Goal: Task Accomplishment & Management: Complete application form

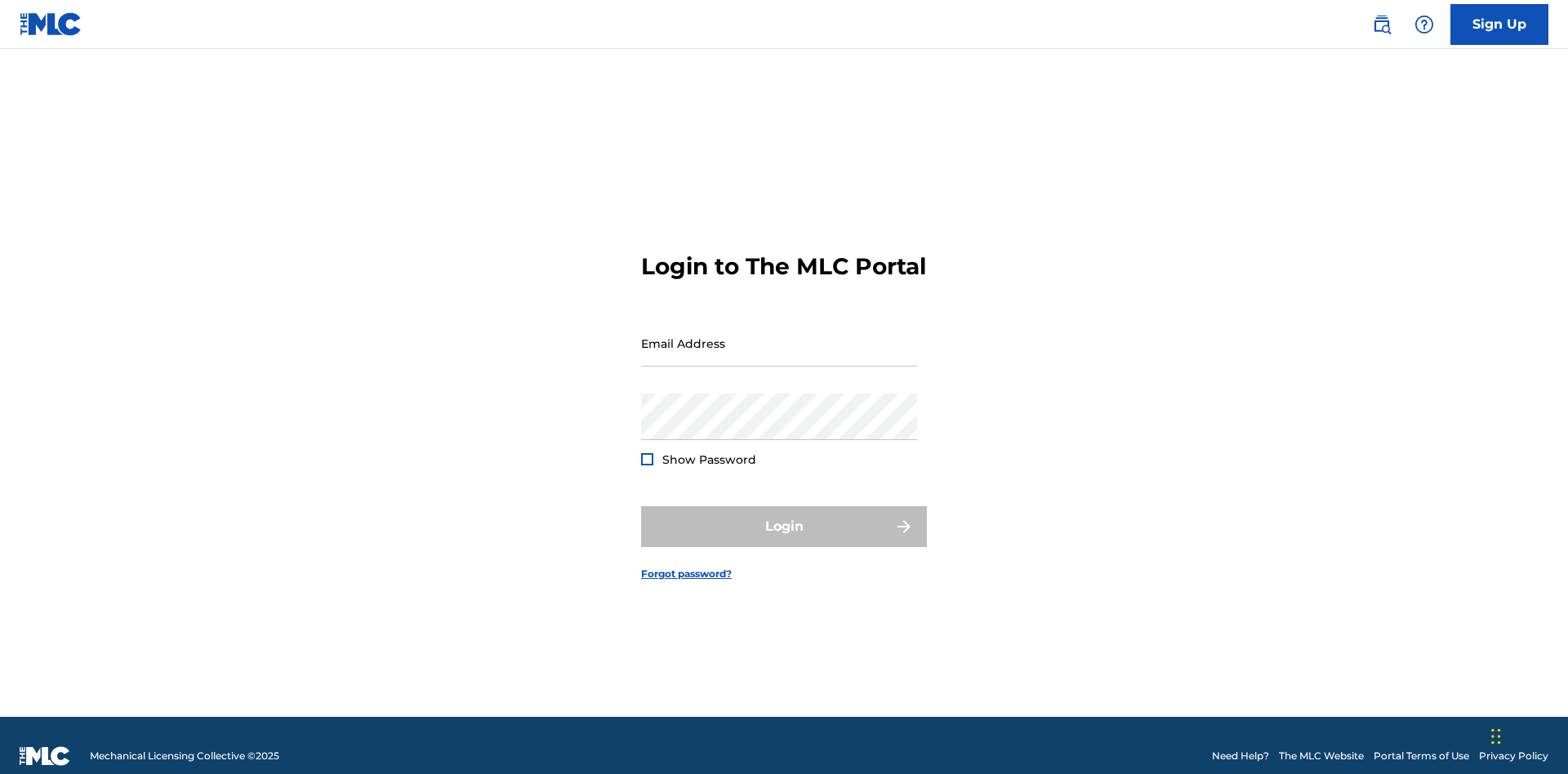
scroll to position [21, 0]
click at [1499, 24] on link "Sign Up" at bounding box center [1500, 24] width 98 height 40
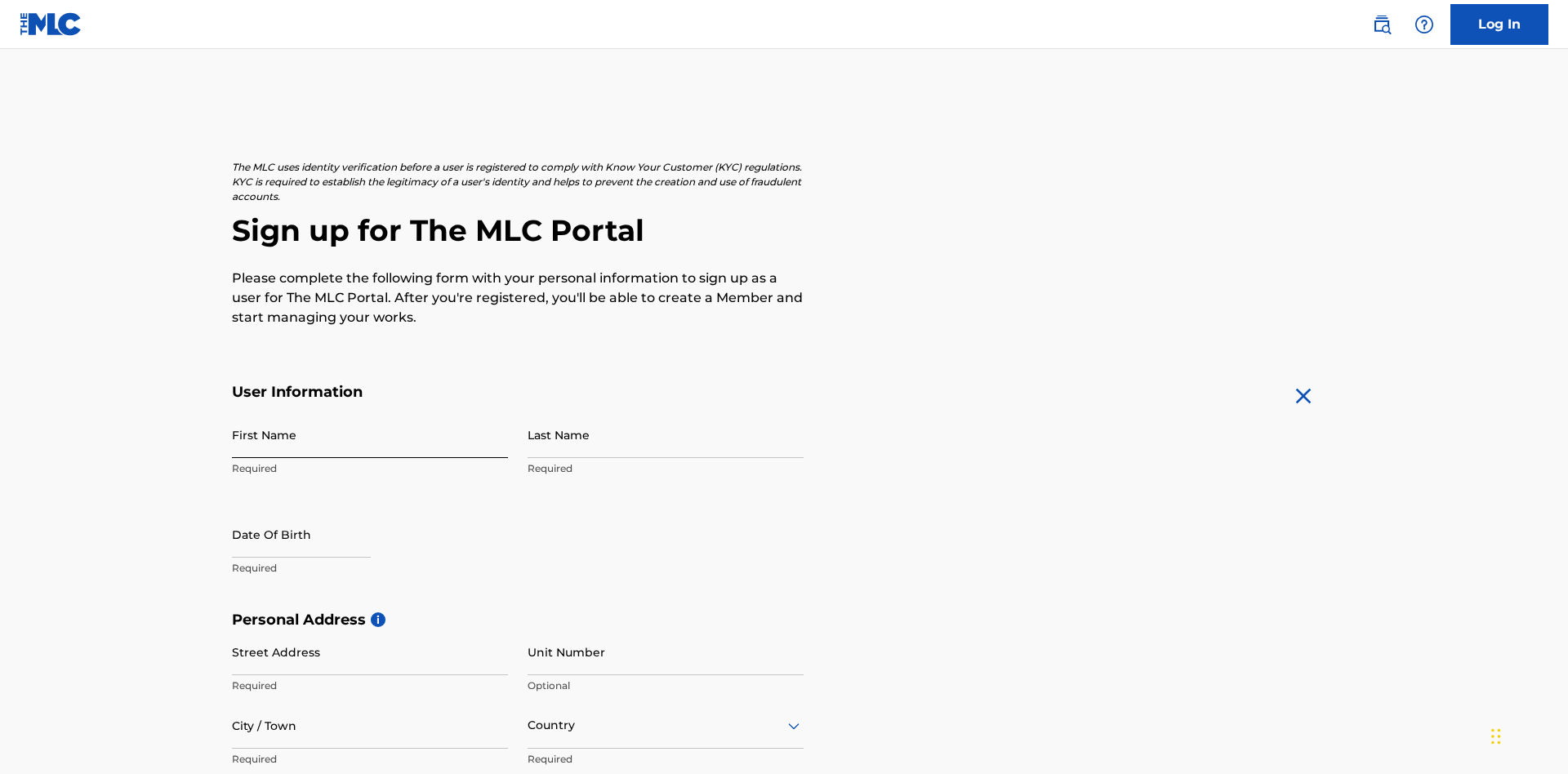
click at [370, 412] on input "First Name" at bounding box center [369, 435] width 276 height 46
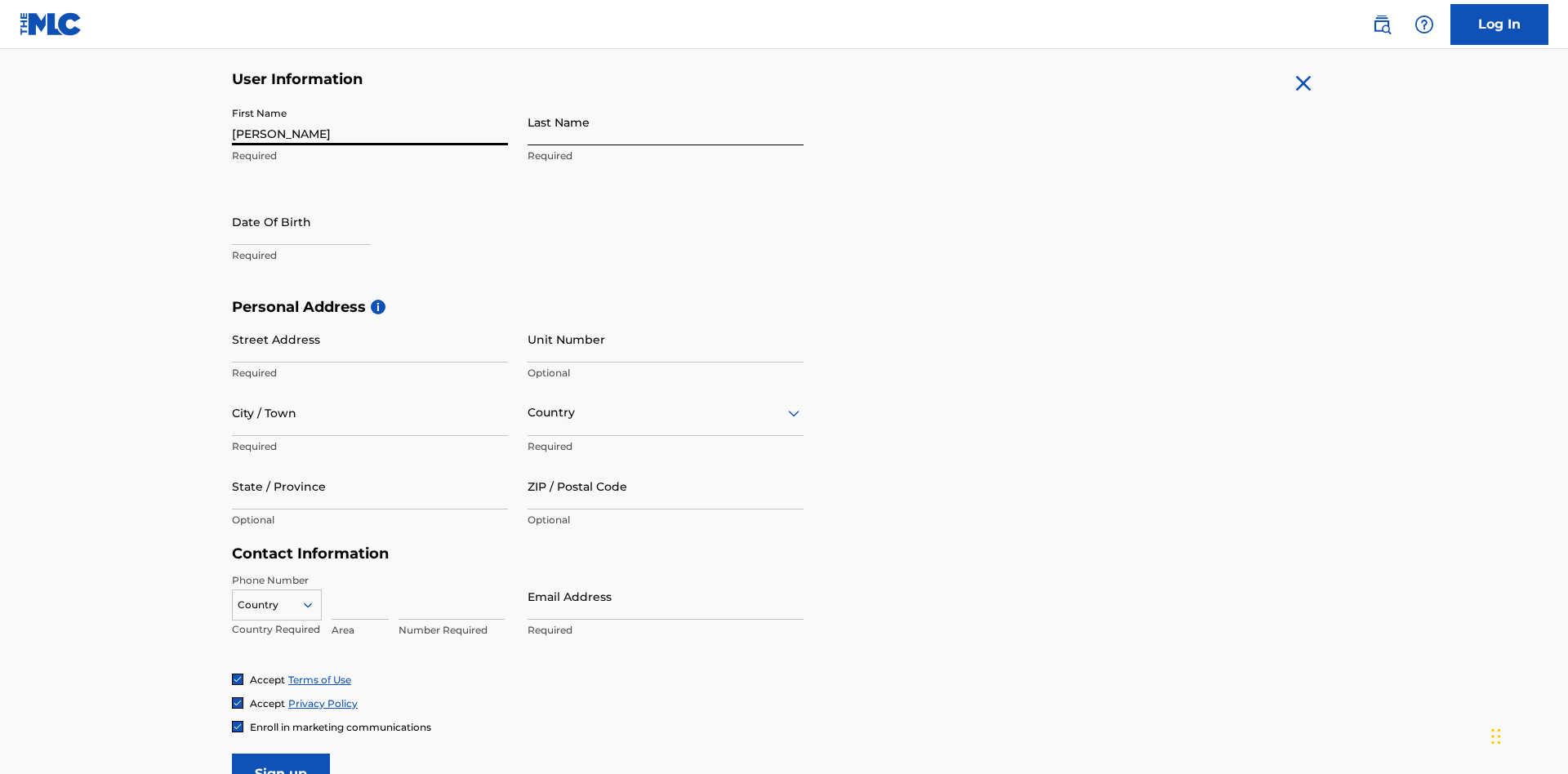
type input "[PERSON_NAME]"
click at [666, 121] on input "Last Name" at bounding box center [665, 122] width 276 height 46
type input "Ribble"
click at [315, 198] on input "text" at bounding box center [301, 221] width 139 height 46
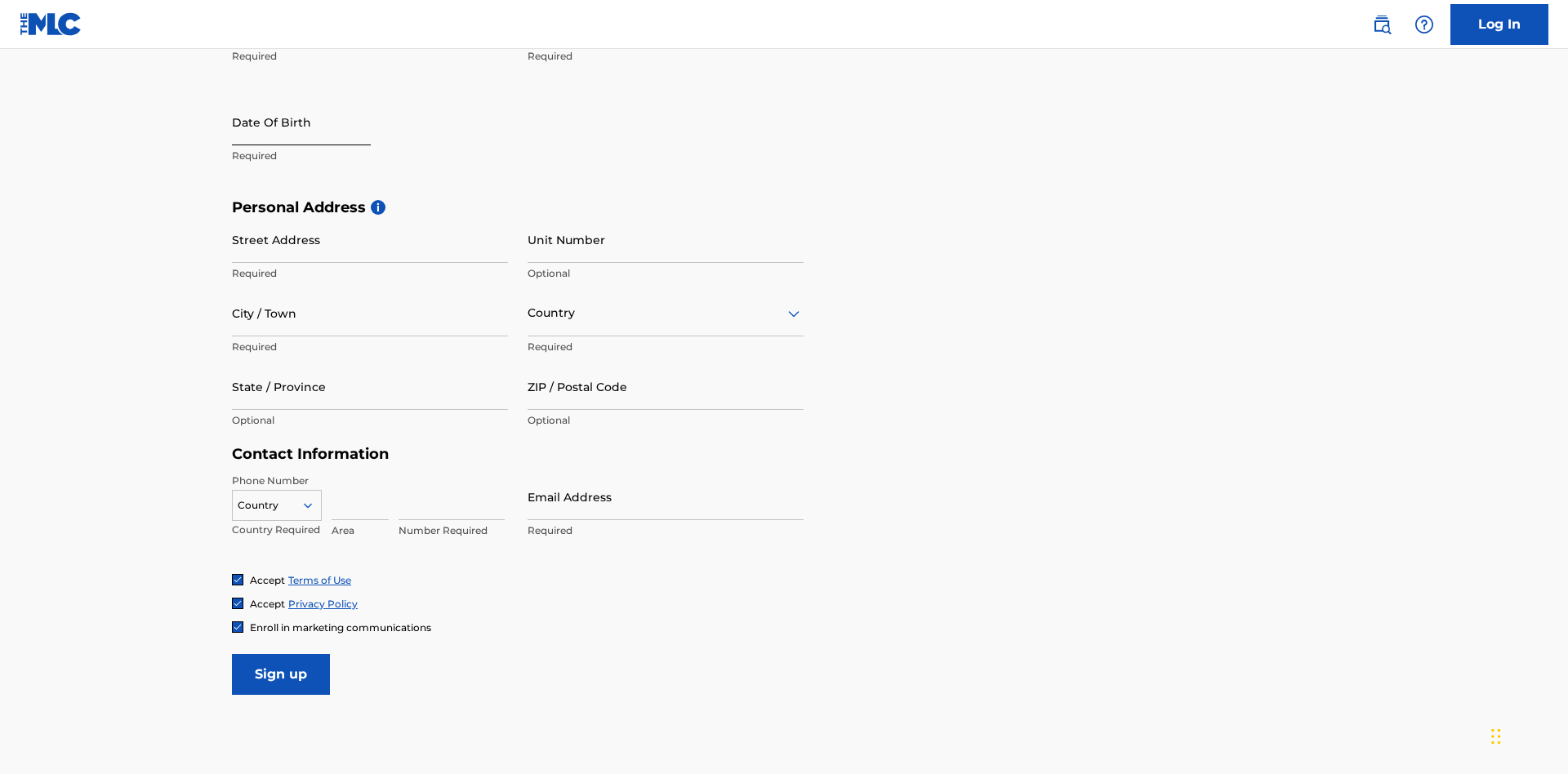
select select "8"
select select "2025"
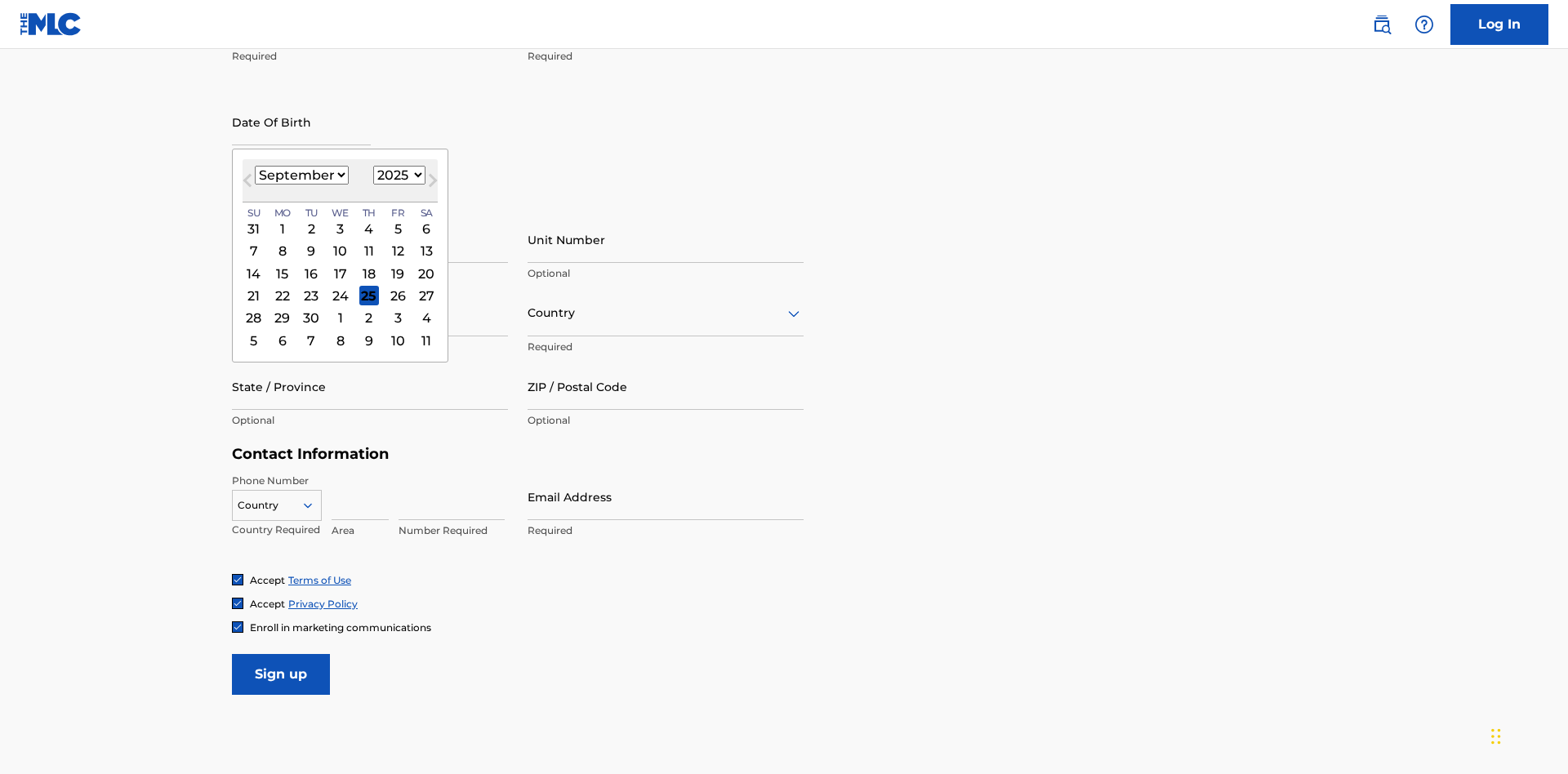
click at [300, 175] on select "January February March April May June July August September October November De…" at bounding box center [302, 175] width 94 height 19
select select "0"
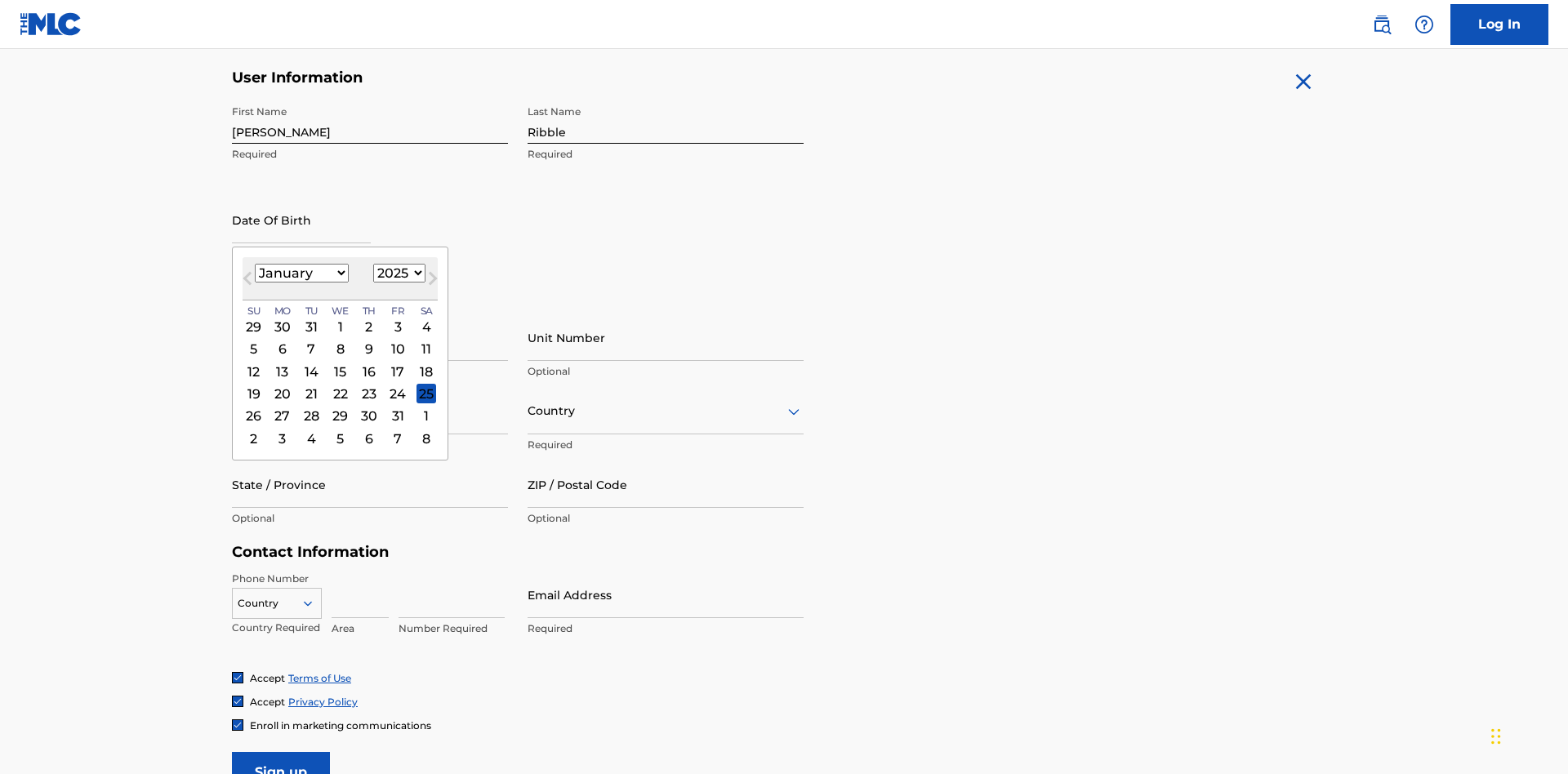
click at [397, 273] on select "1900 1901 1902 1903 1904 1905 1906 1907 1908 1909 1910 1911 1912 1913 1914 1915…" at bounding box center [399, 273] width 52 height 19
select select "1985"
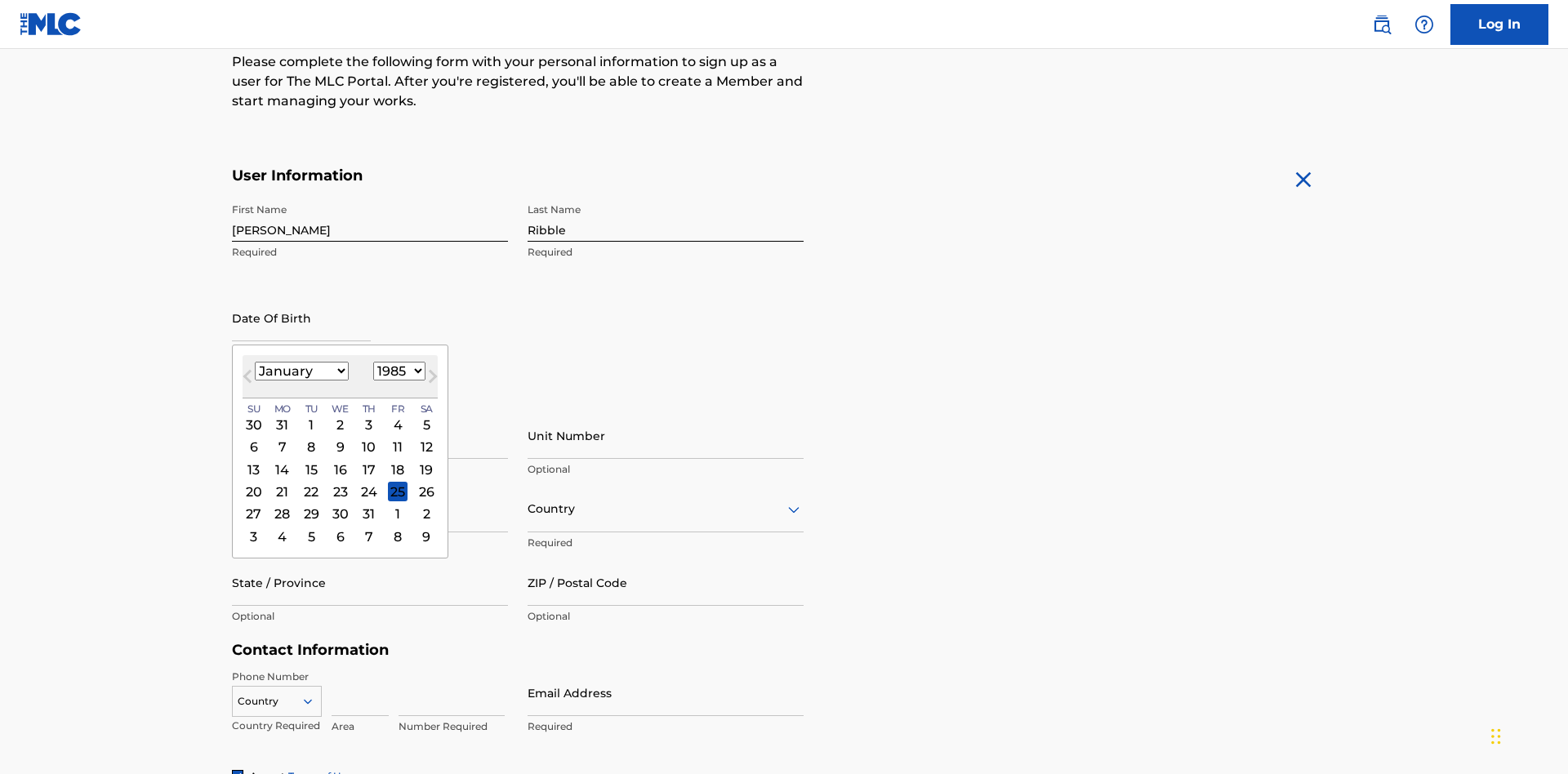
click at [397, 370] on select "1900 1901 1902 1903 1904 1905 1906 1907 1908 1909 1910 1911 1912 1913 1914 1915…" at bounding box center [399, 371] width 52 height 19
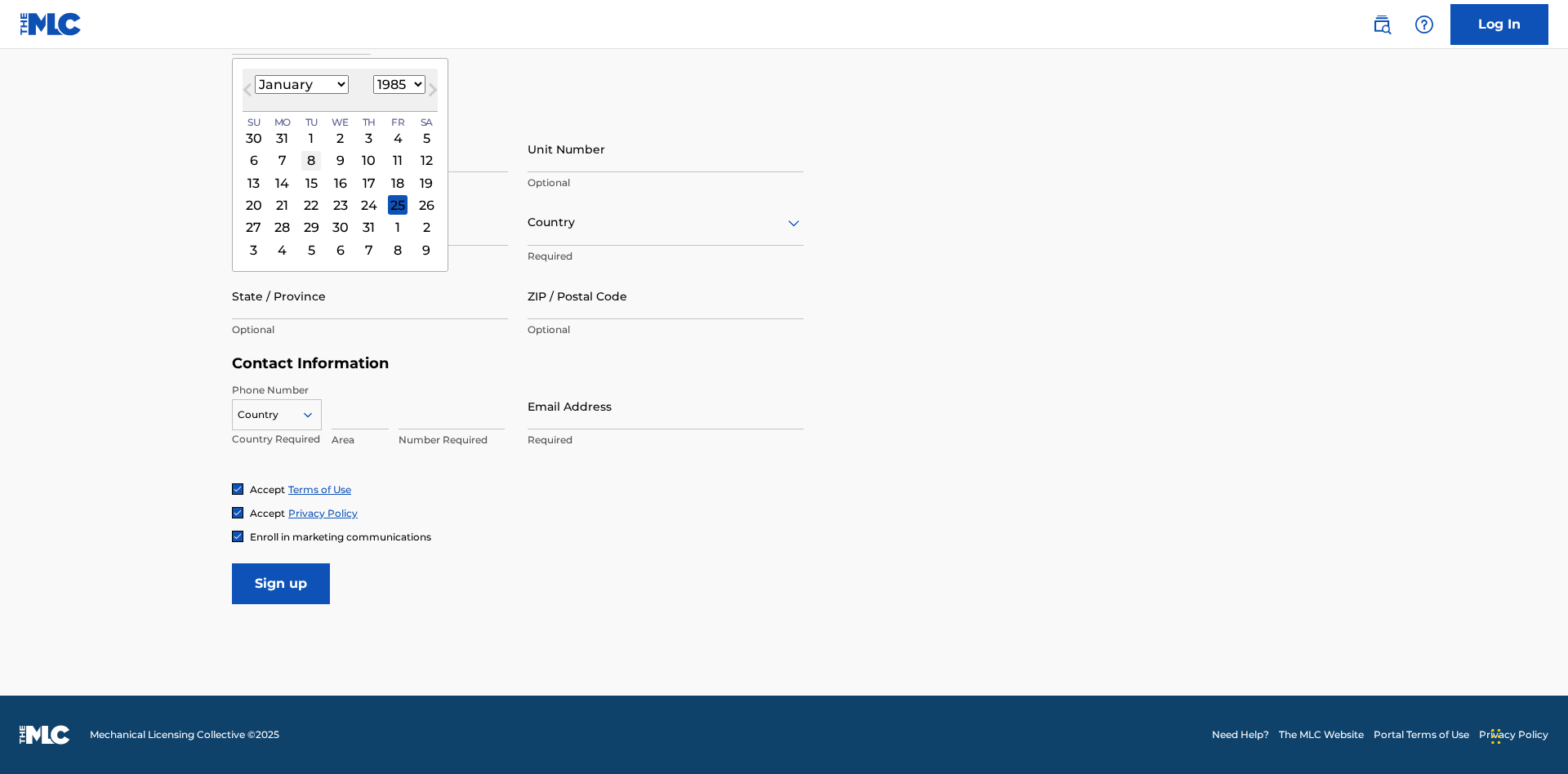
click at [311, 160] on div "8" at bounding box center [311, 161] width 19 height 19
type input "January 8 1985"
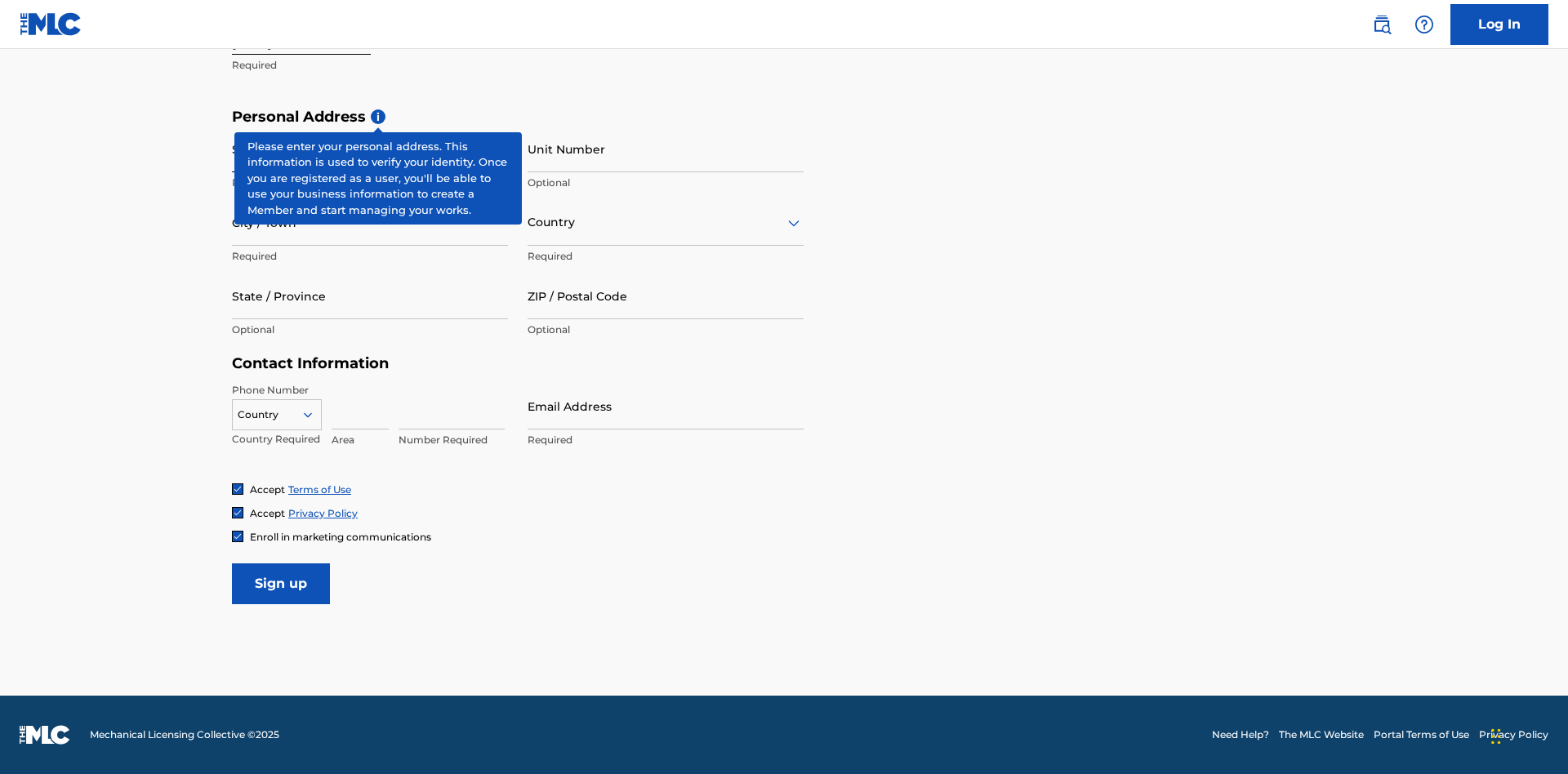
click at [370, 148] on input "Street Address" at bounding box center [369, 149] width 276 height 46
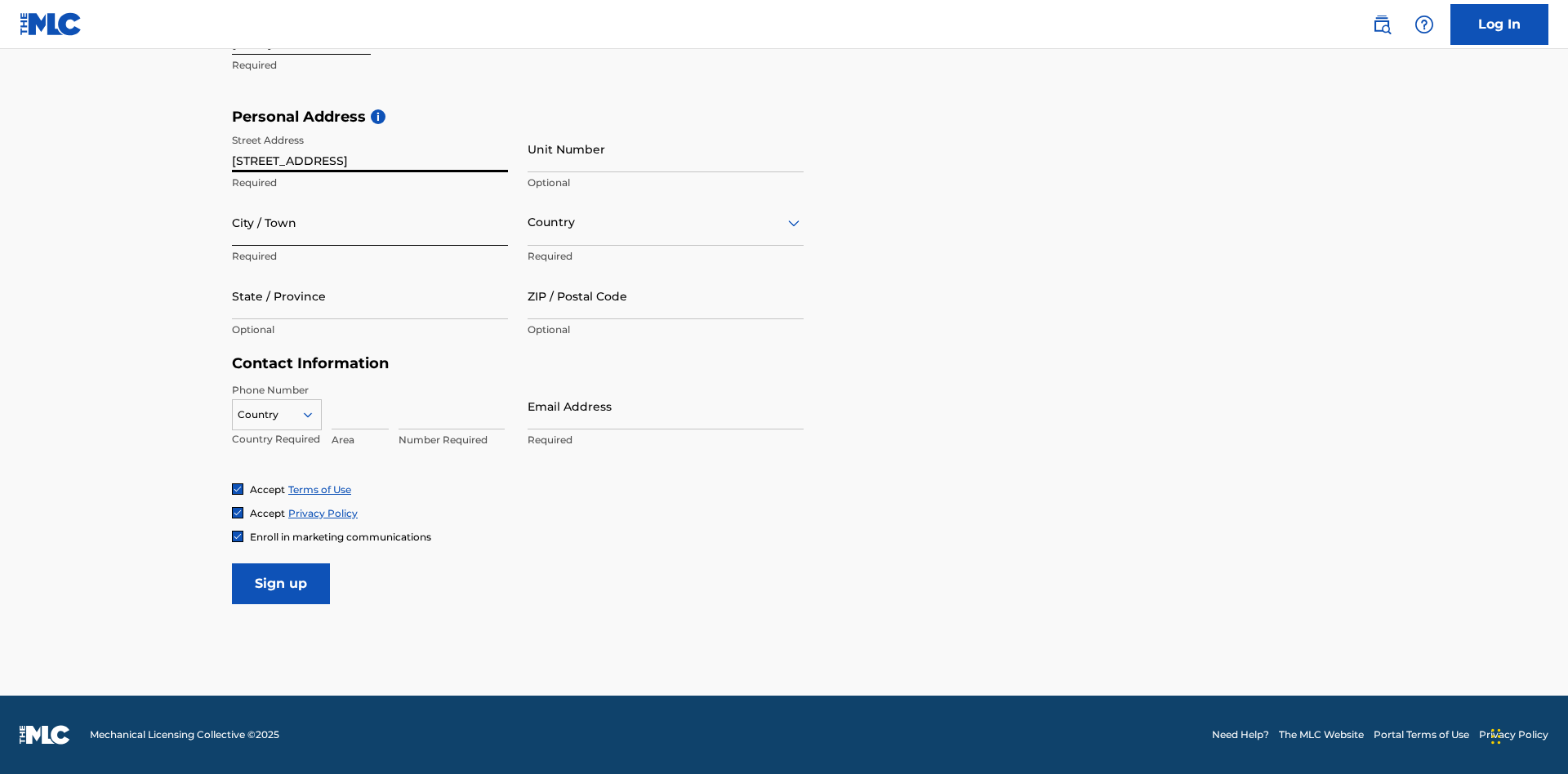
type input "9909 Elks Run Rd"
click at [370, 222] on input "City / Town" at bounding box center [369, 222] width 276 height 46
type input "Roseville"
click at [528, 222] on input "text" at bounding box center [528, 222] width 3 height 17
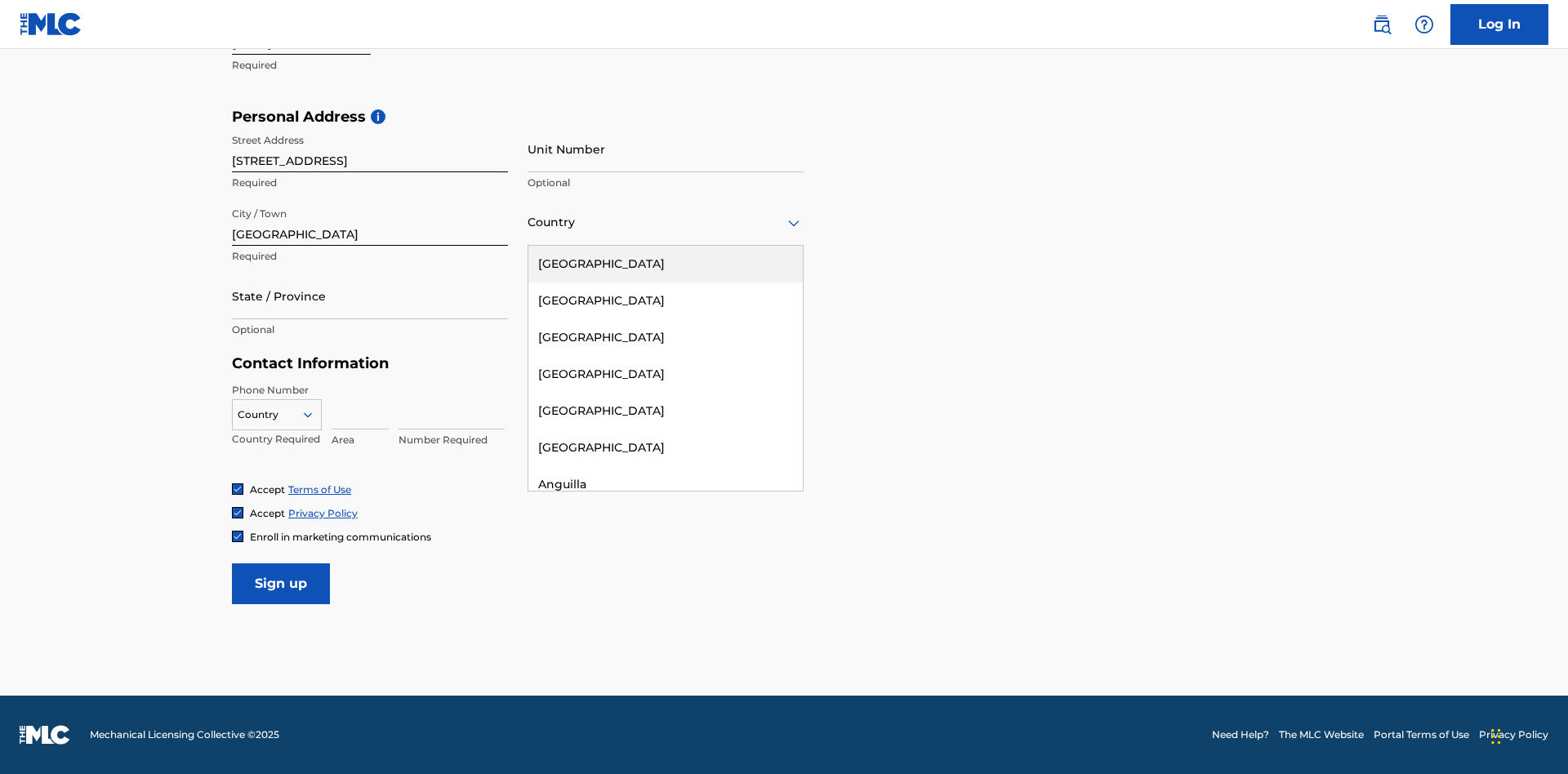
click at [666, 263] on div "United States" at bounding box center [665, 263] width 274 height 37
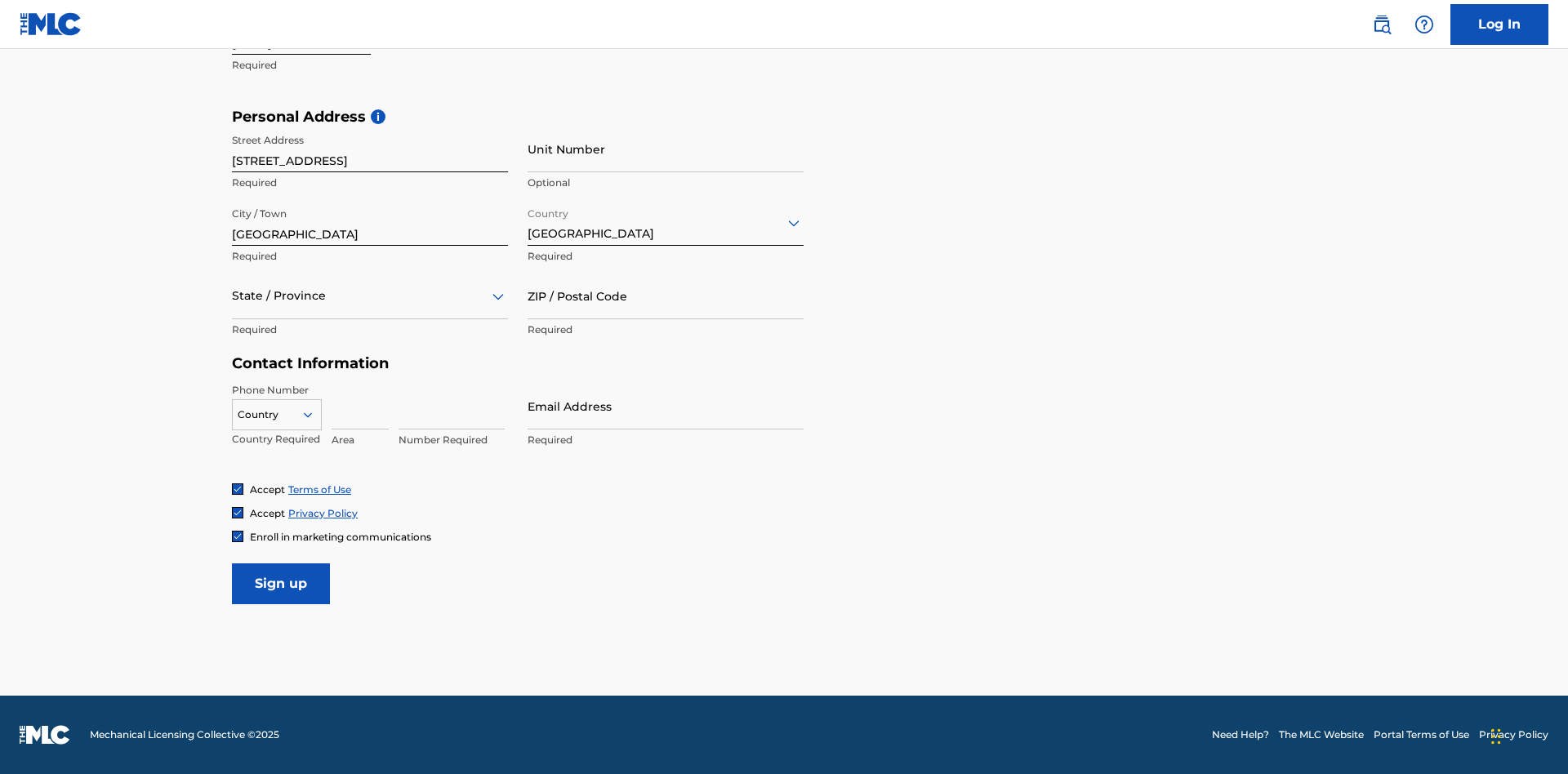
click at [370, 295] on div at bounding box center [369, 295] width 276 height 20
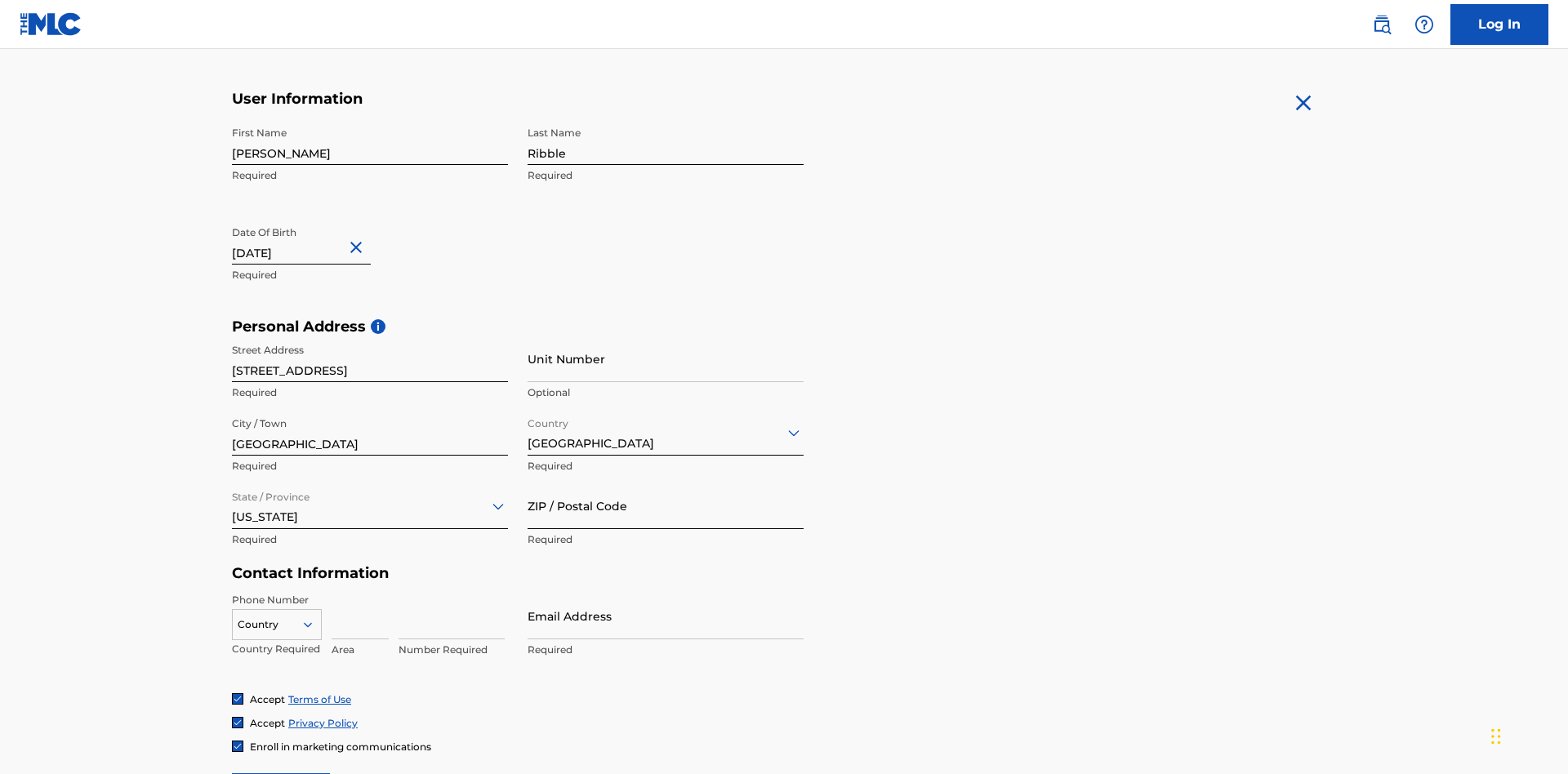
click at [666, 483] on input "ZIP / Postal Code" at bounding box center [665, 506] width 276 height 46
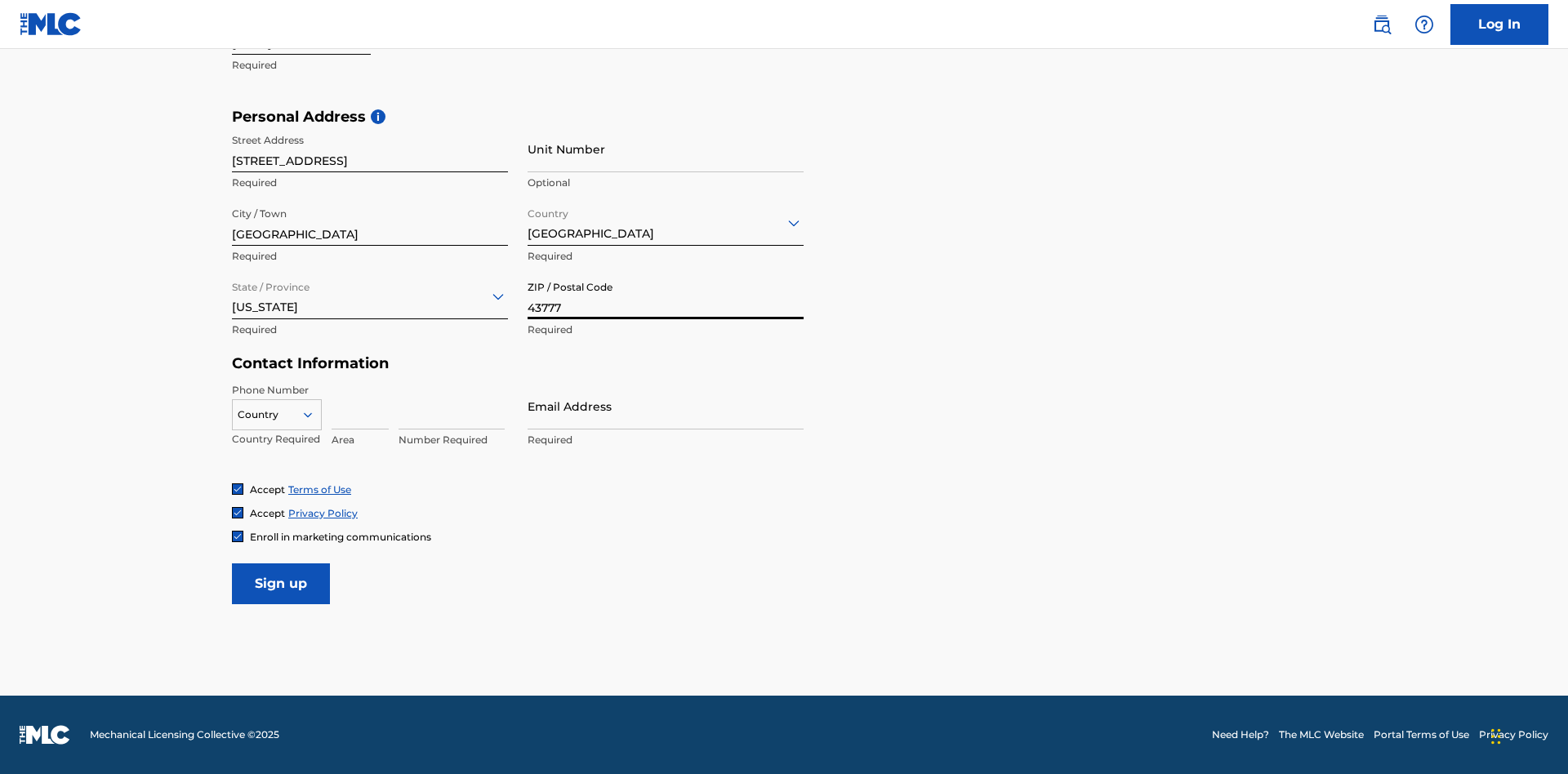
type input "43777"
click at [315, 413] on icon at bounding box center [307, 414] width 14 height 14
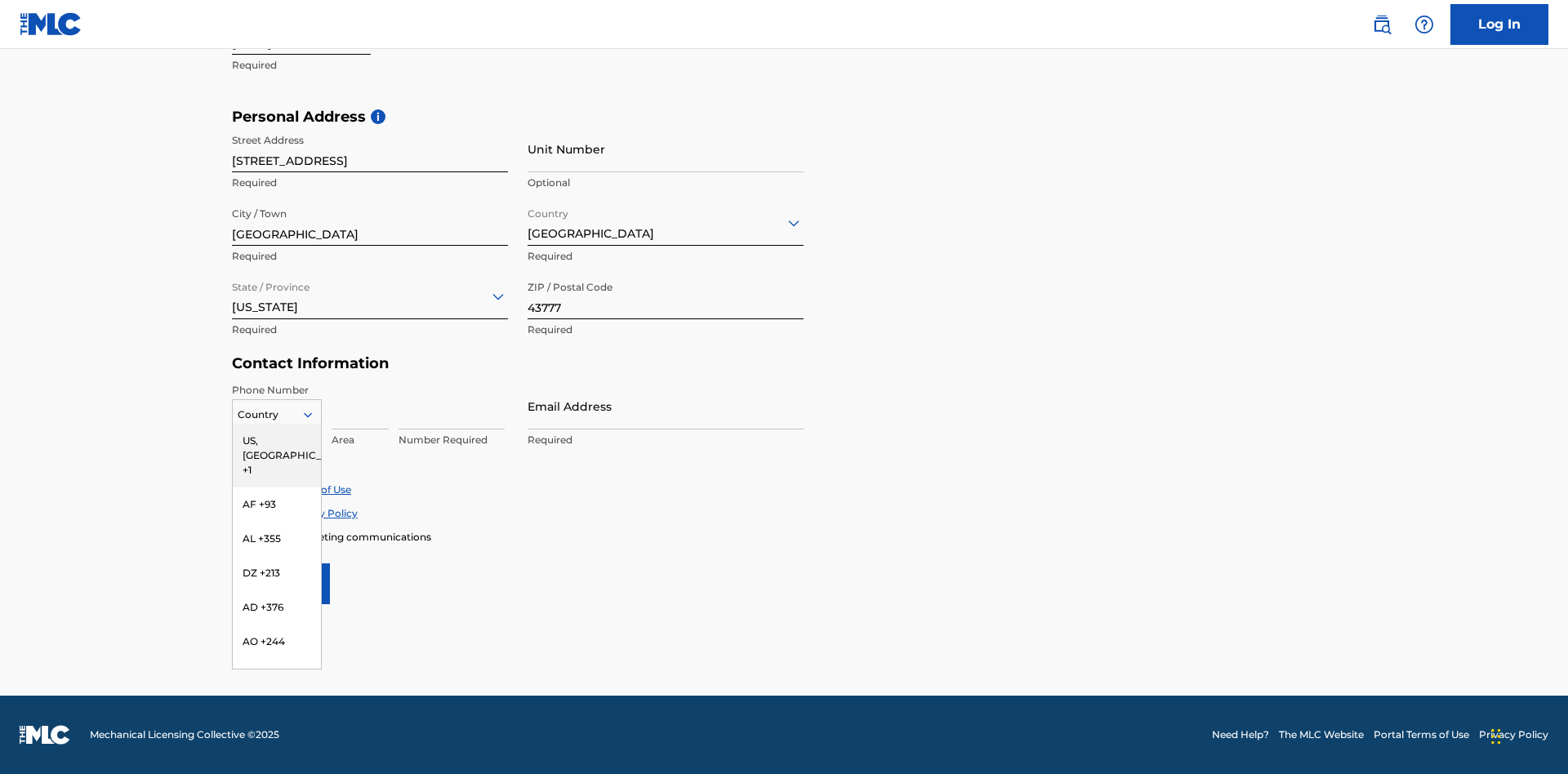
click at [277, 440] on div "US, CA +1" at bounding box center [277, 456] width 89 height 63
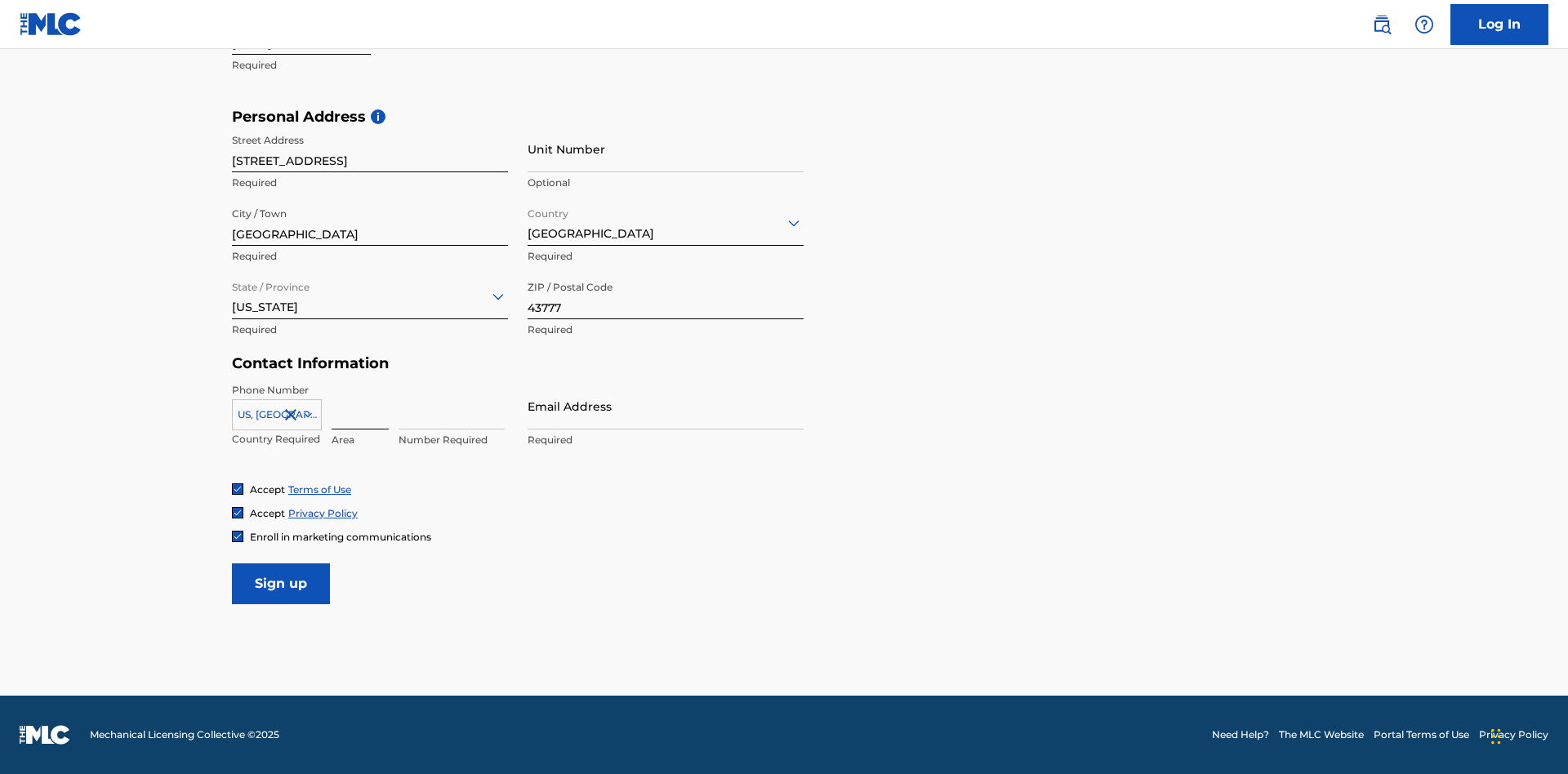
click at [360, 406] on input at bounding box center [360, 406] width 57 height 46
type input "740"
click at [451, 406] on input at bounding box center [451, 406] width 106 height 46
type input "8086351"
click at [666, 406] on input "Email Address" at bounding box center [665, 406] width 276 height 46
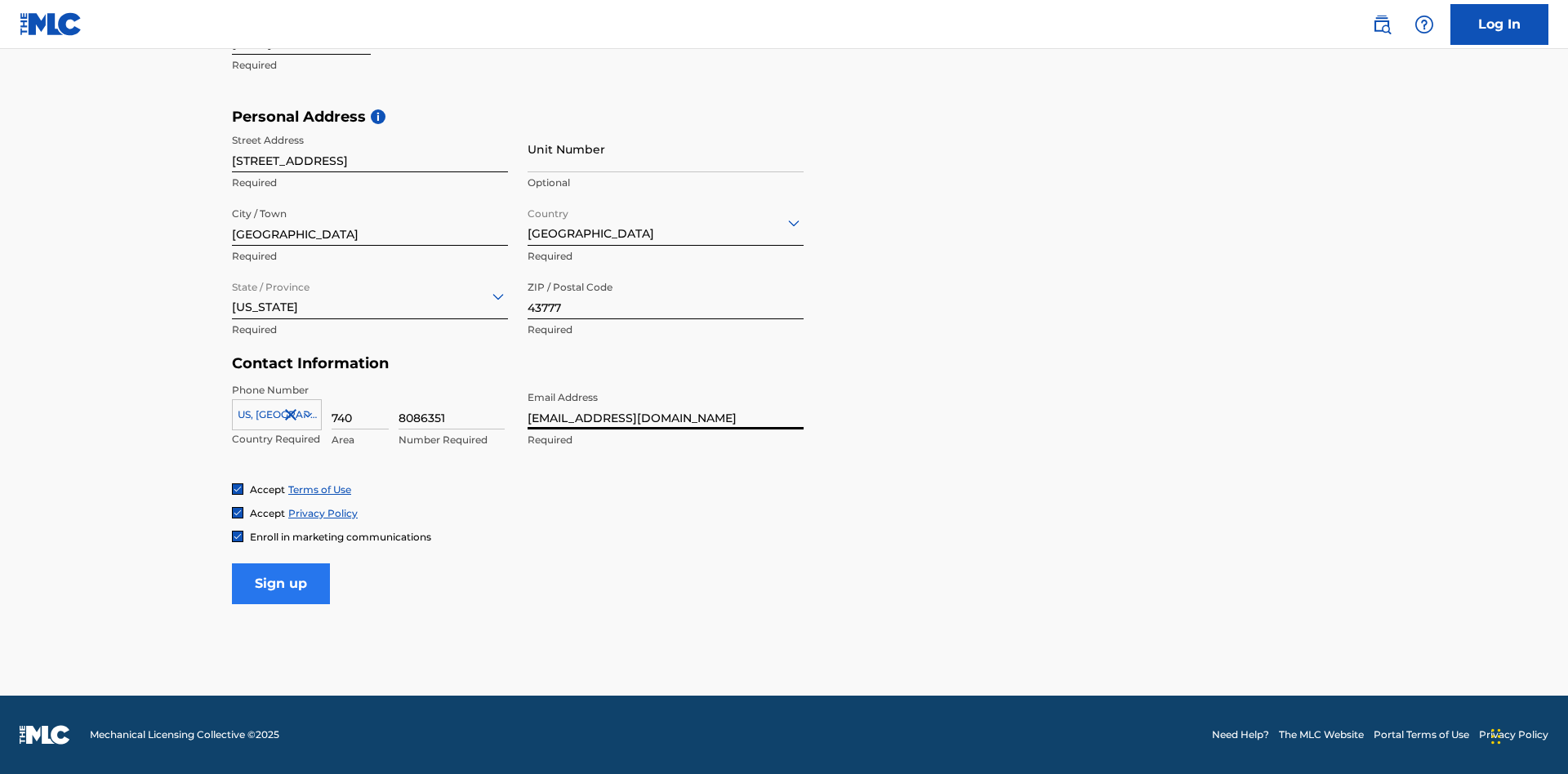
type input "[EMAIL_ADDRESS][DOMAIN_NAME]"
click at [281, 583] on input "Sign up" at bounding box center [281, 584] width 98 height 40
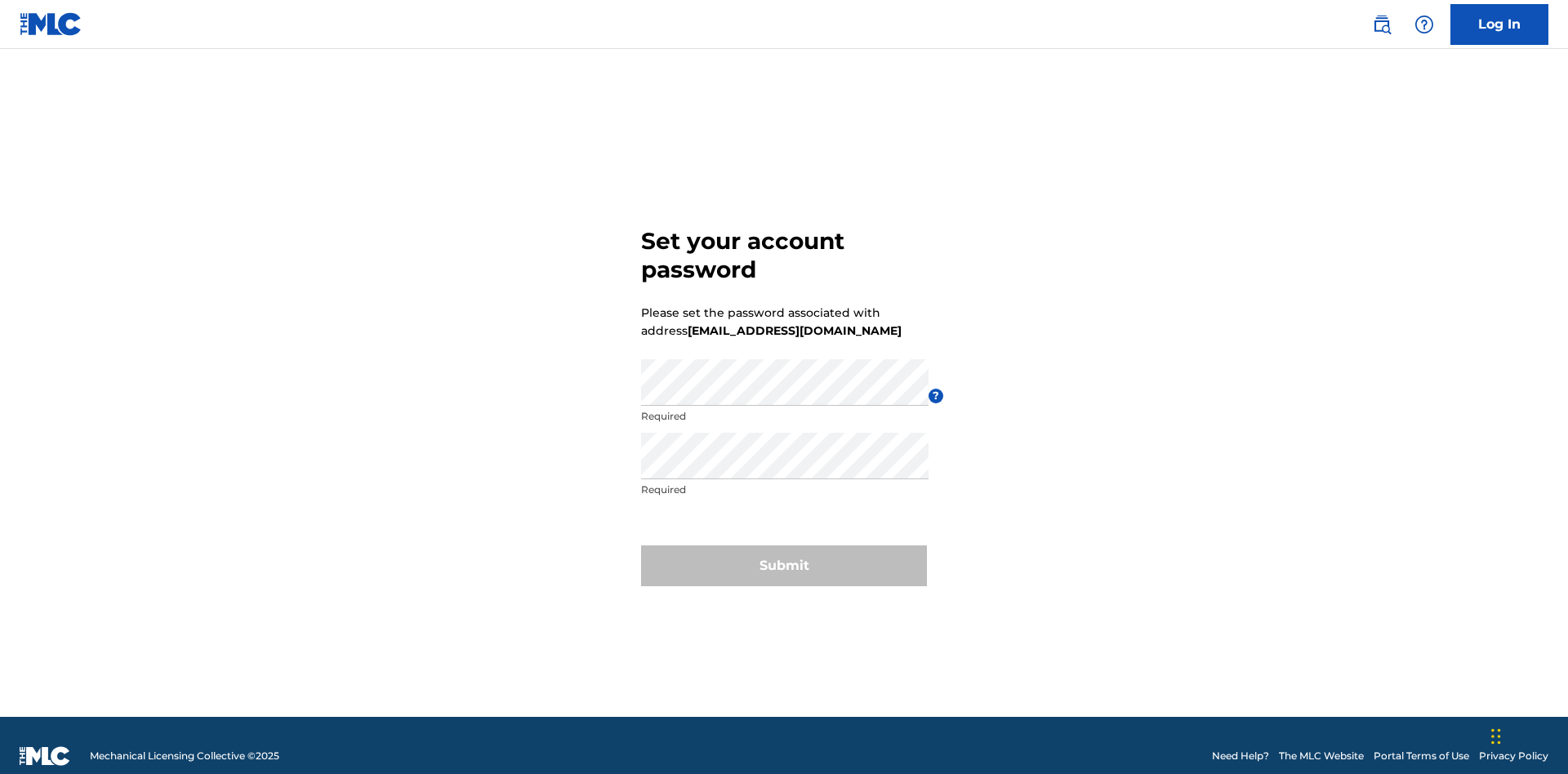
scroll to position [21, 0]
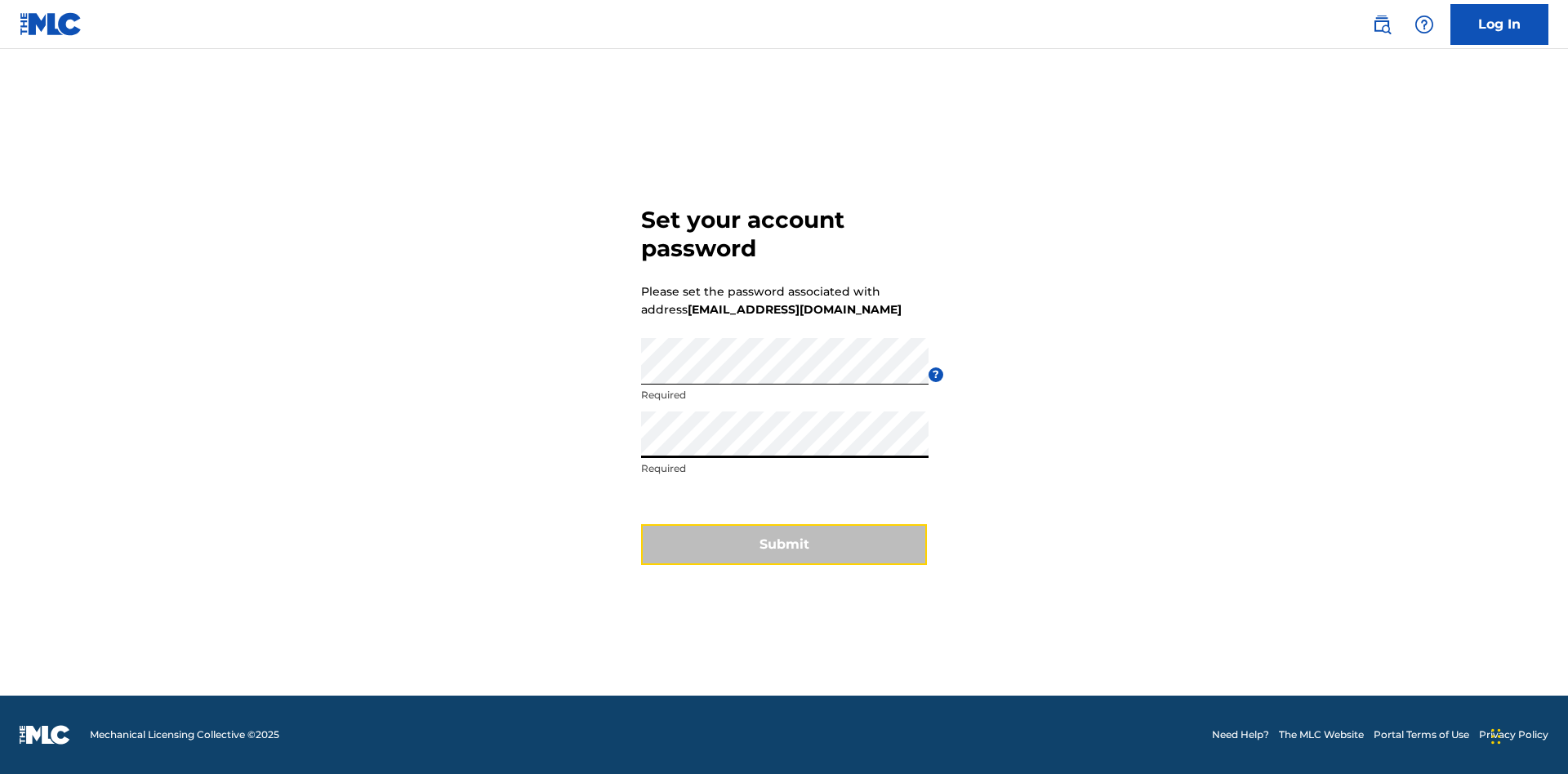
click at [784, 554] on button "Submit" at bounding box center [783, 544] width 286 height 40
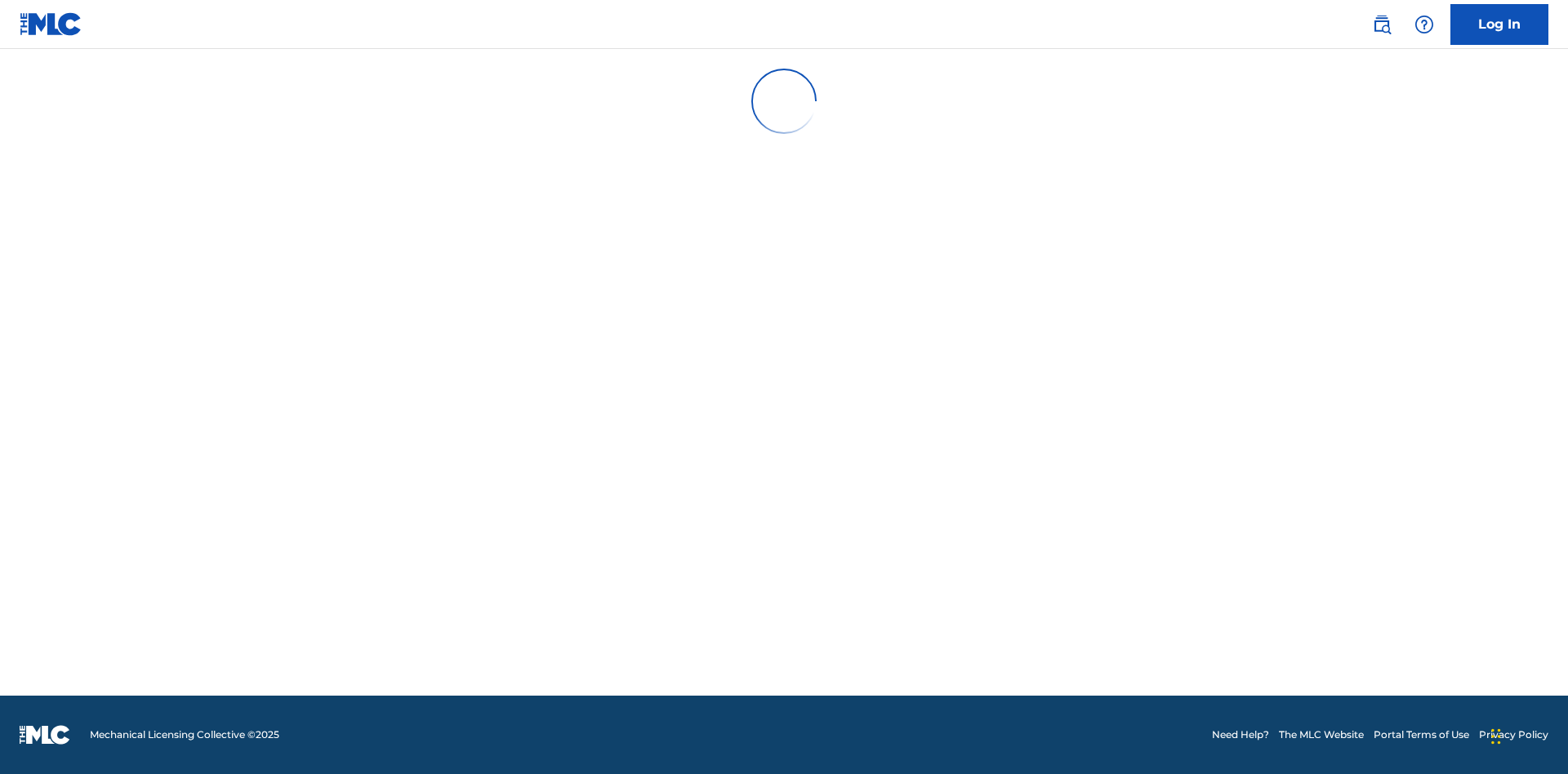
scroll to position [0, 0]
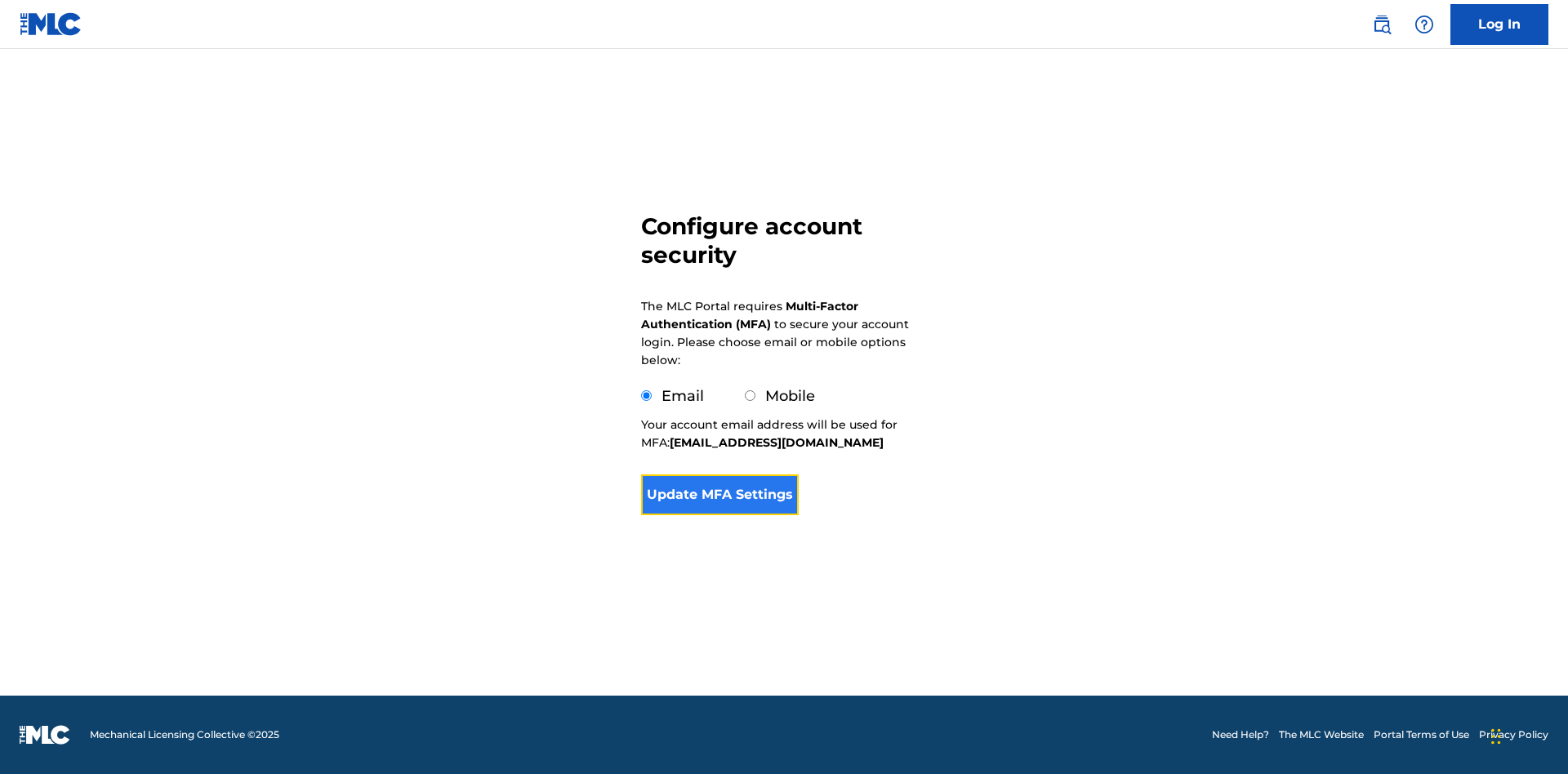
click at [720, 515] on button "Update MFA Settings" at bounding box center [720, 494] width 158 height 40
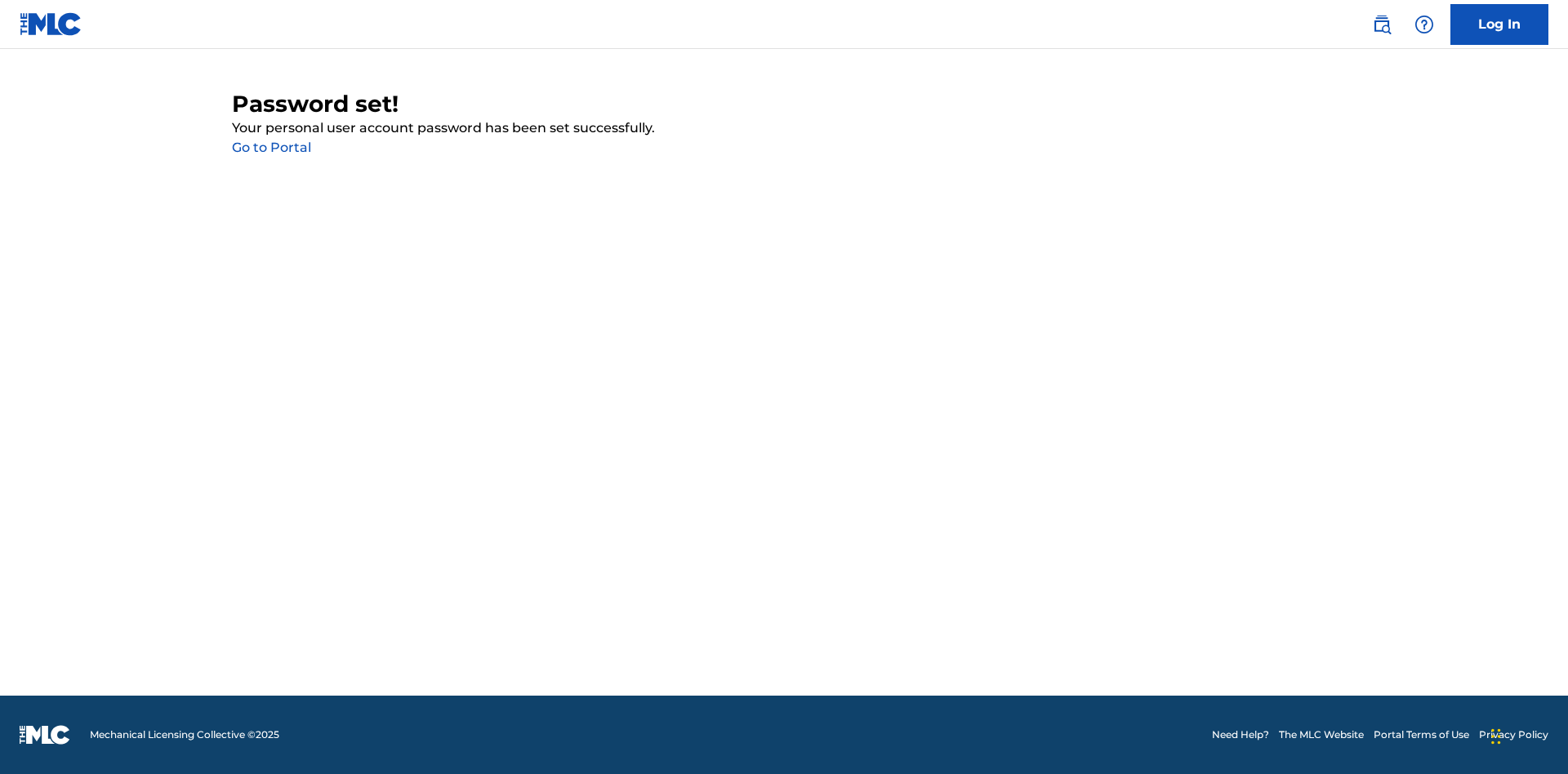
click at [271, 148] on link "Go to Portal" at bounding box center [271, 147] width 79 height 15
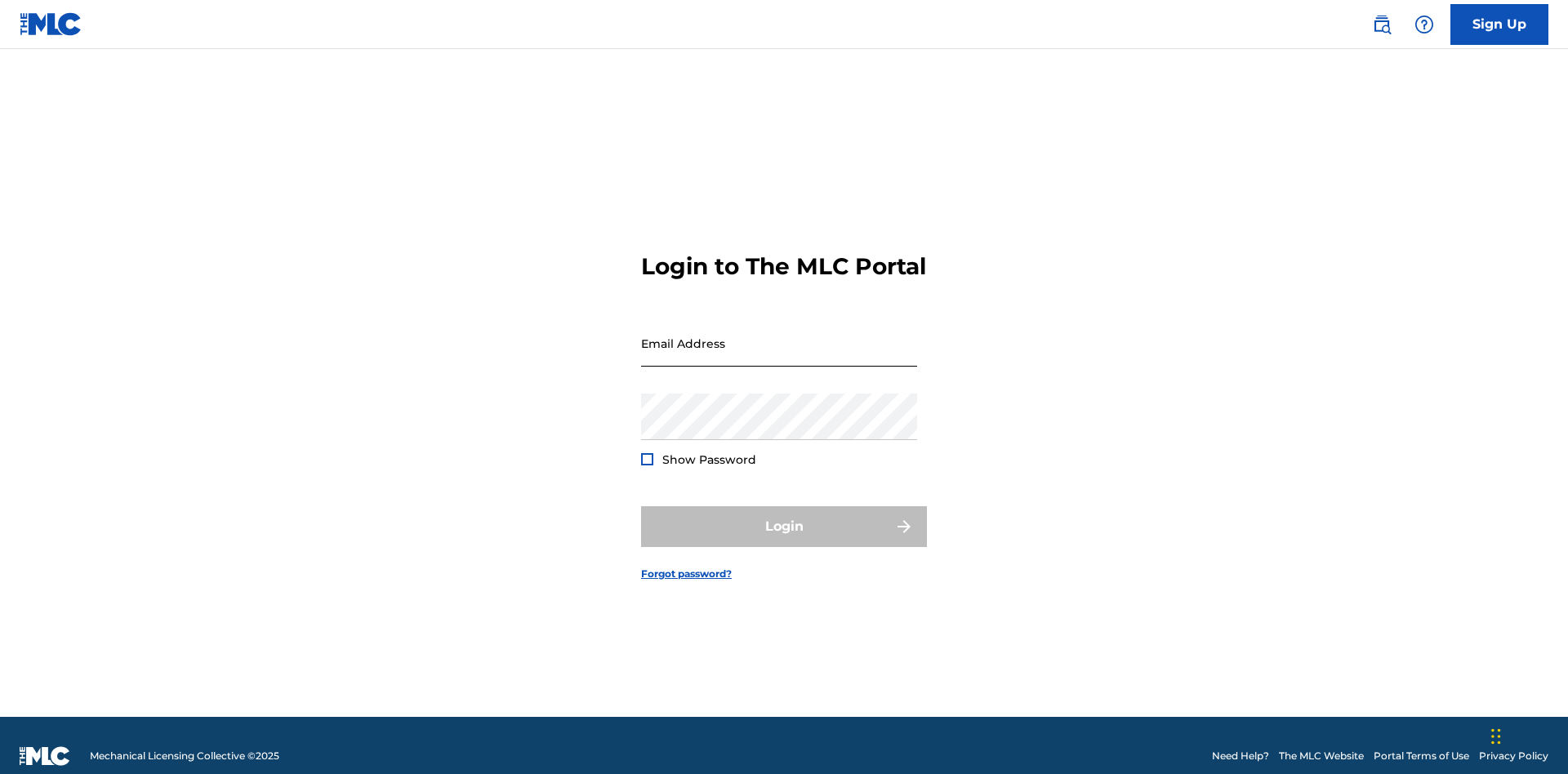
click at [779, 336] on input "Email Address" at bounding box center [778, 343] width 276 height 46
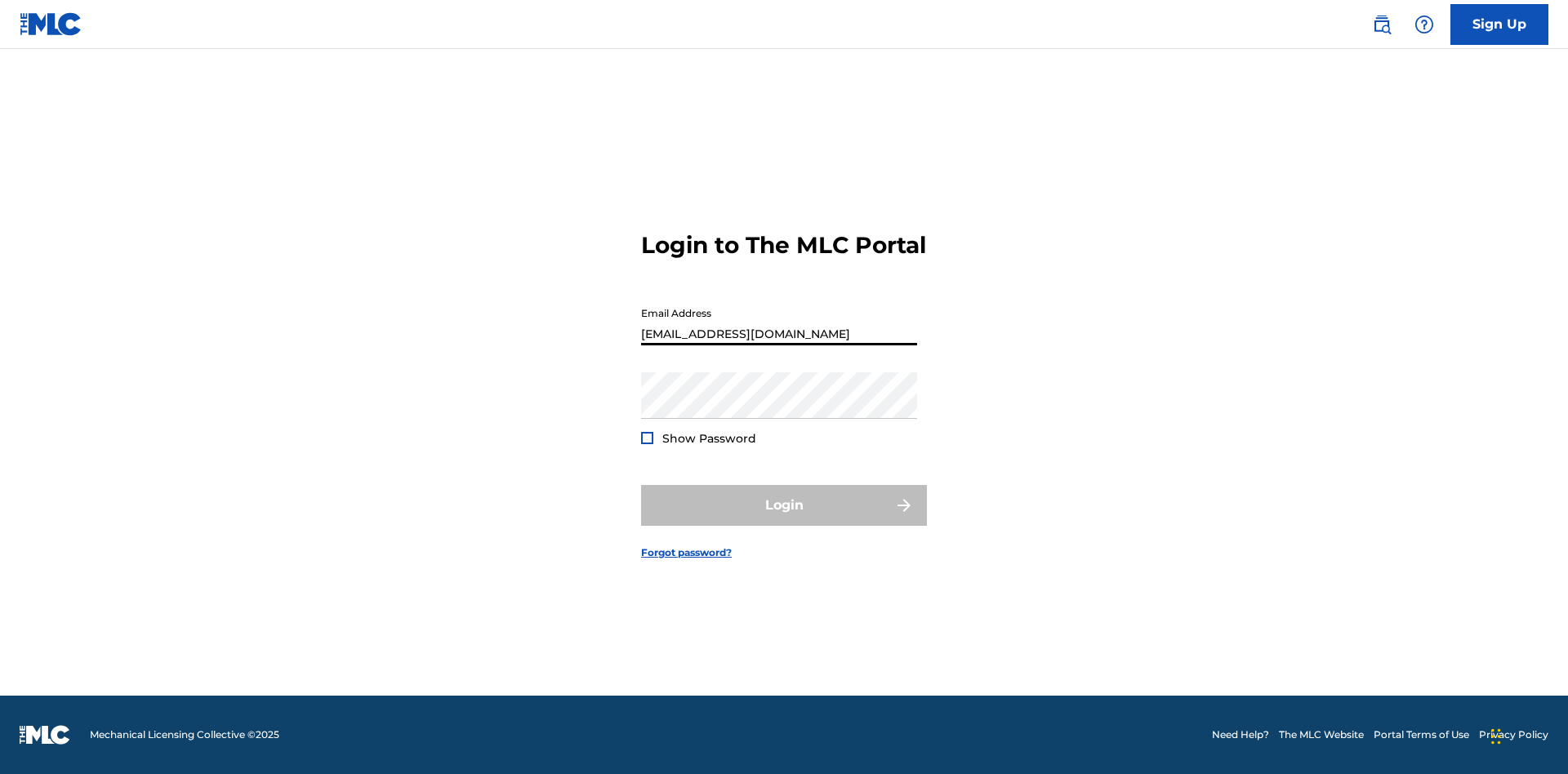
type input "[EMAIL_ADDRESS][DOMAIN_NAME]"
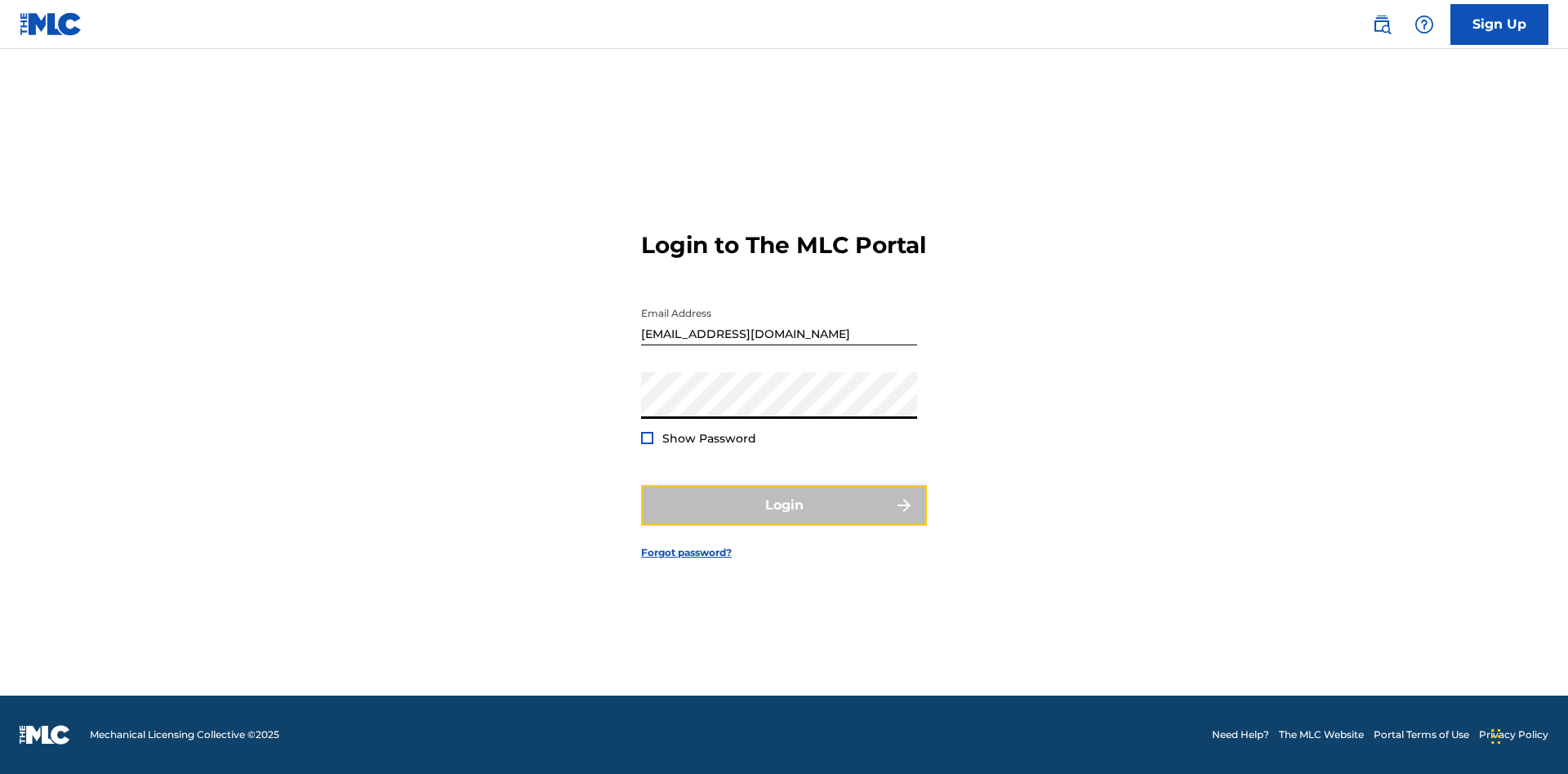
click at [784, 519] on button "Login" at bounding box center [783, 505] width 286 height 40
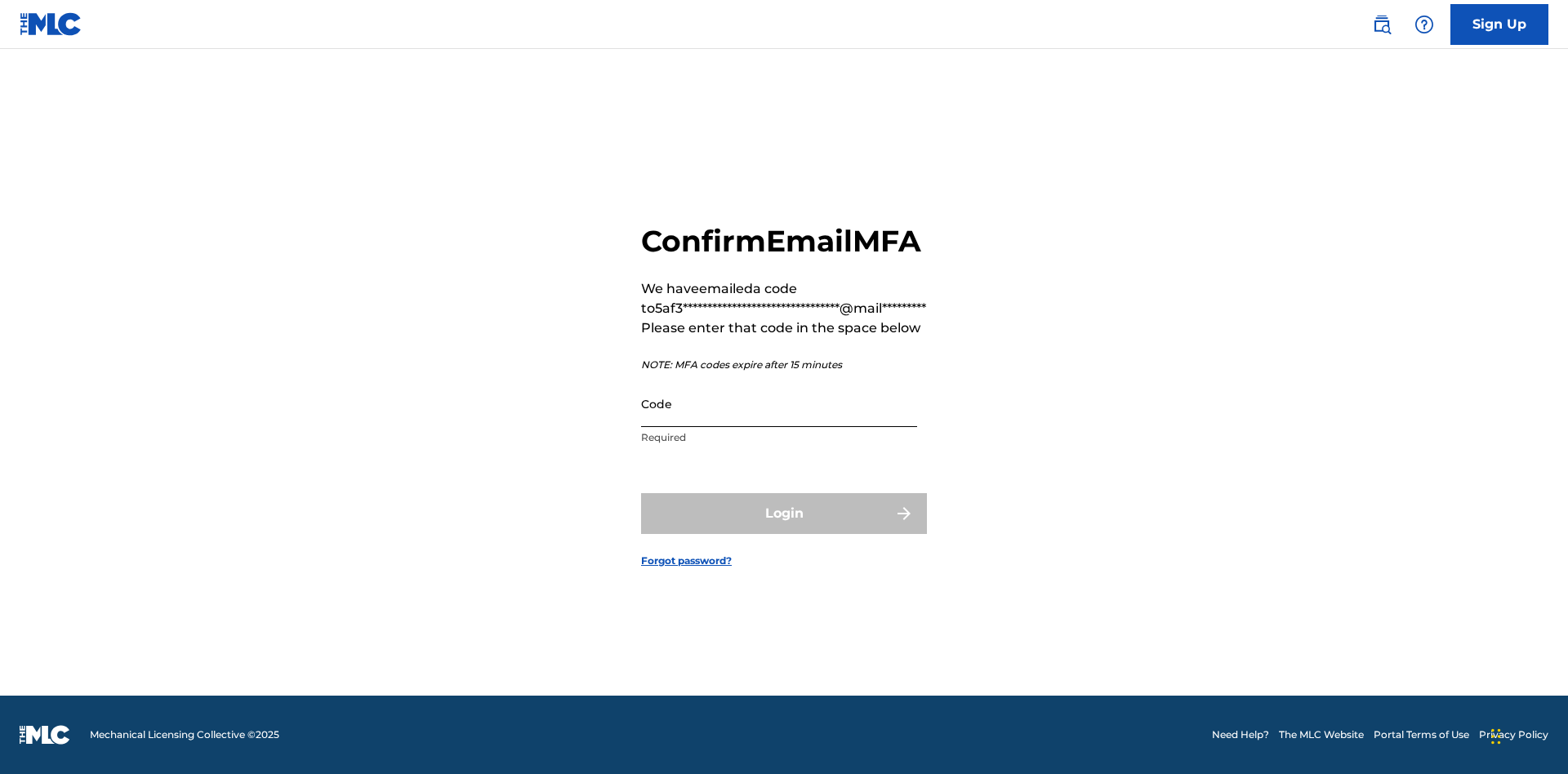
click at [779, 421] on input "Code" at bounding box center [778, 404] width 276 height 46
type input "473697"
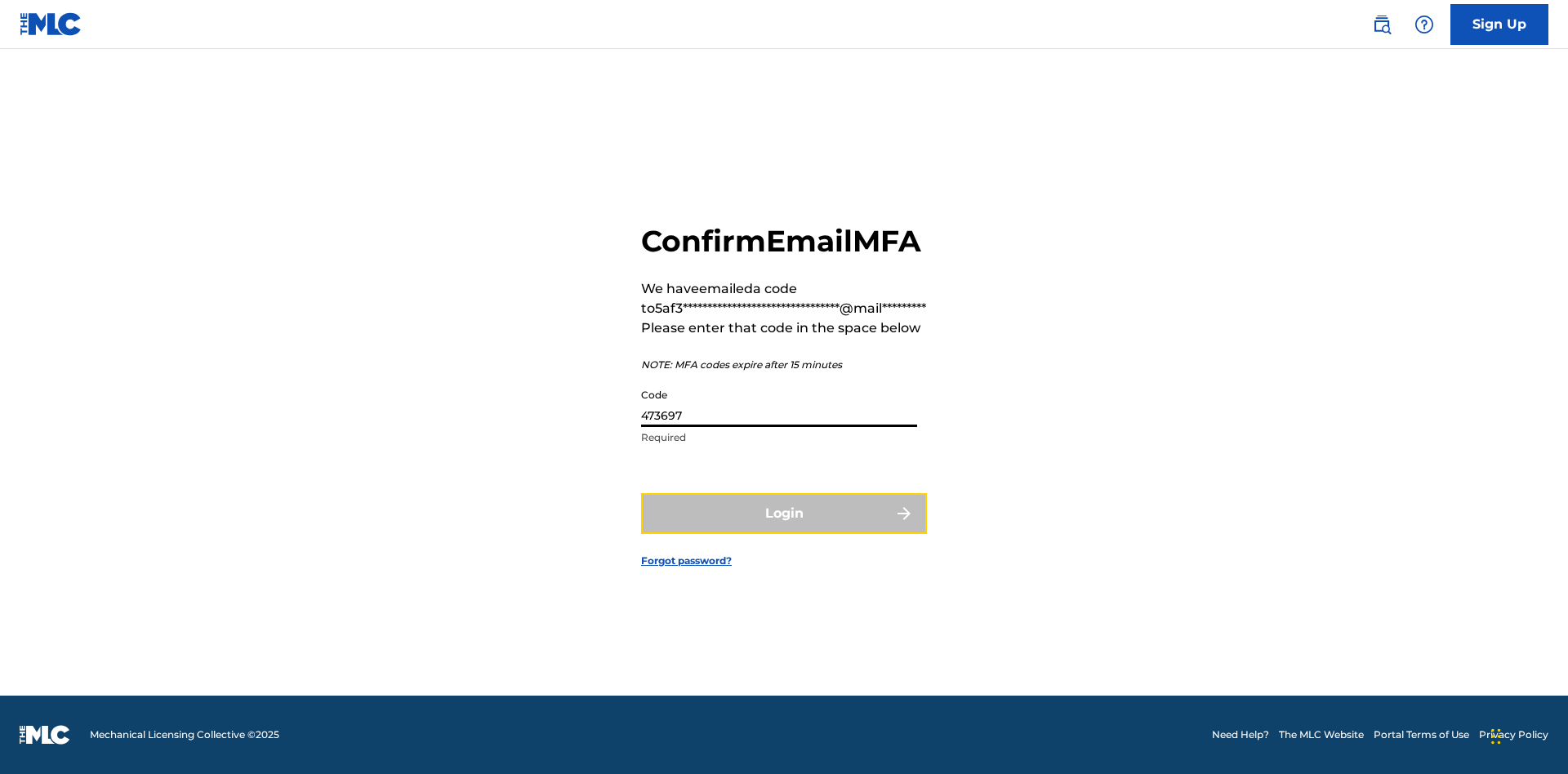
click at [784, 532] on button "Login" at bounding box center [783, 513] width 286 height 40
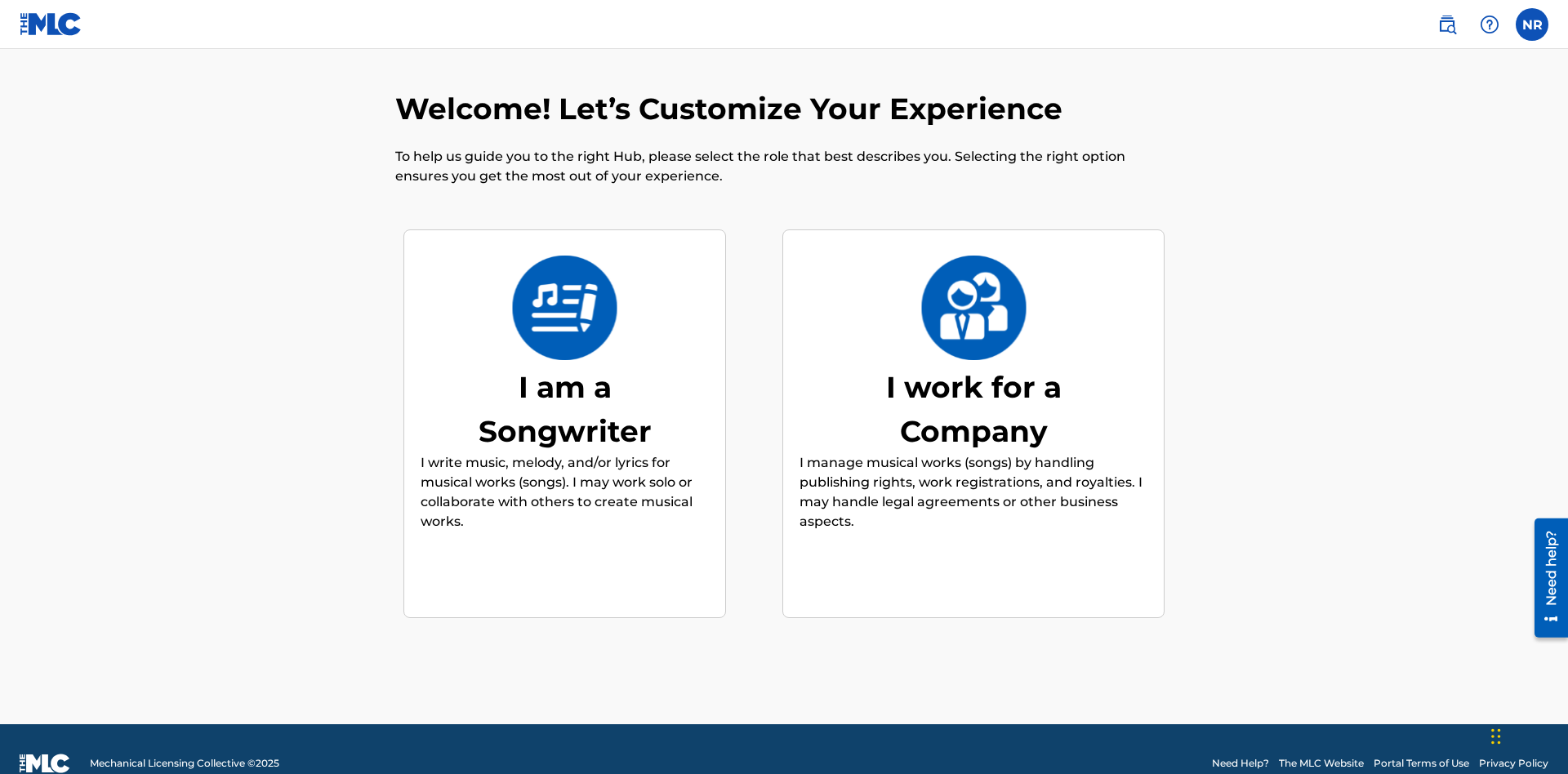
click at [565, 380] on div "I am a Songwriter" at bounding box center [565, 409] width 245 height 88
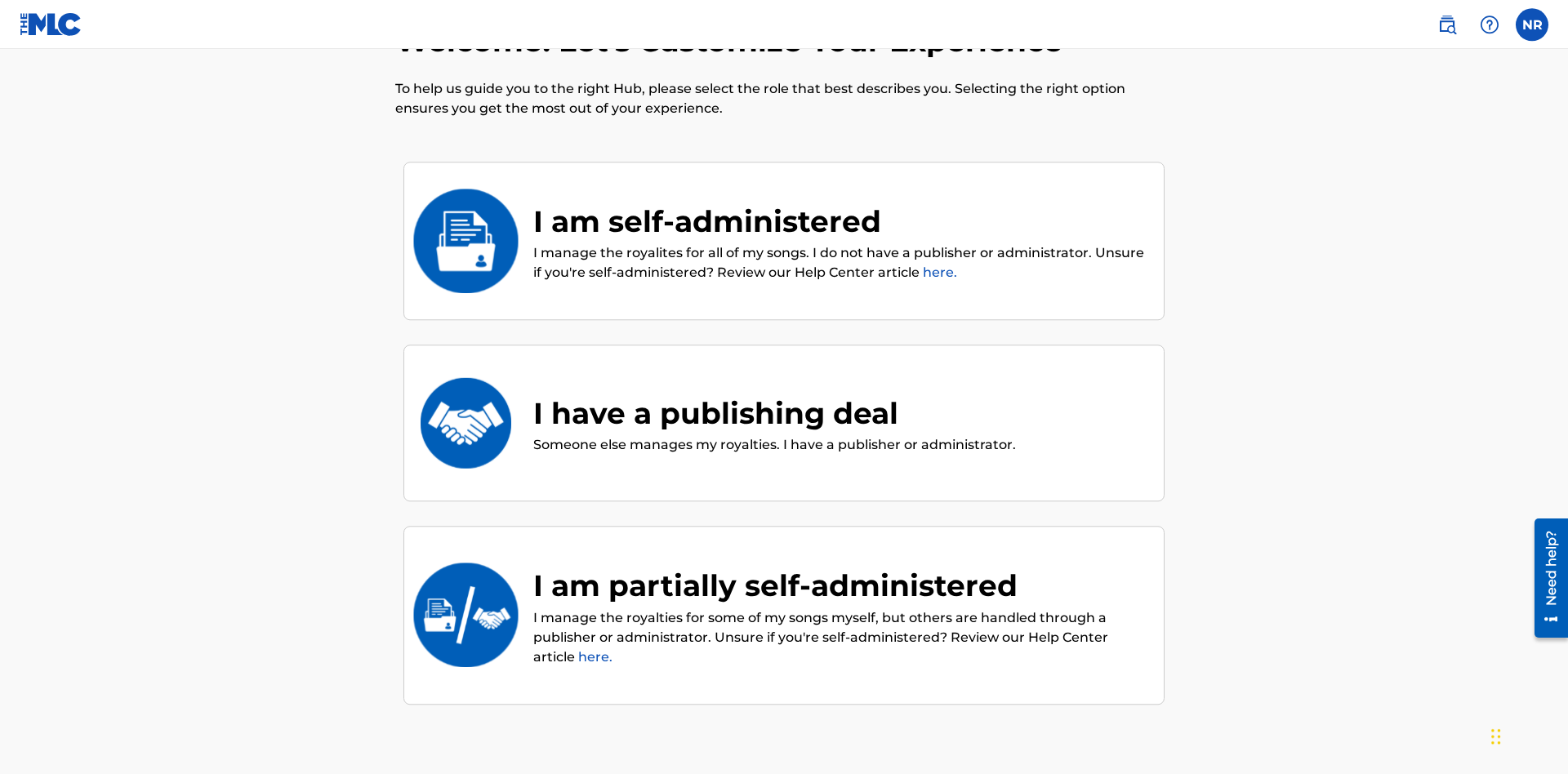
click at [840, 563] on div "I am partially self-administered" at bounding box center [840, 586] width 614 height 44
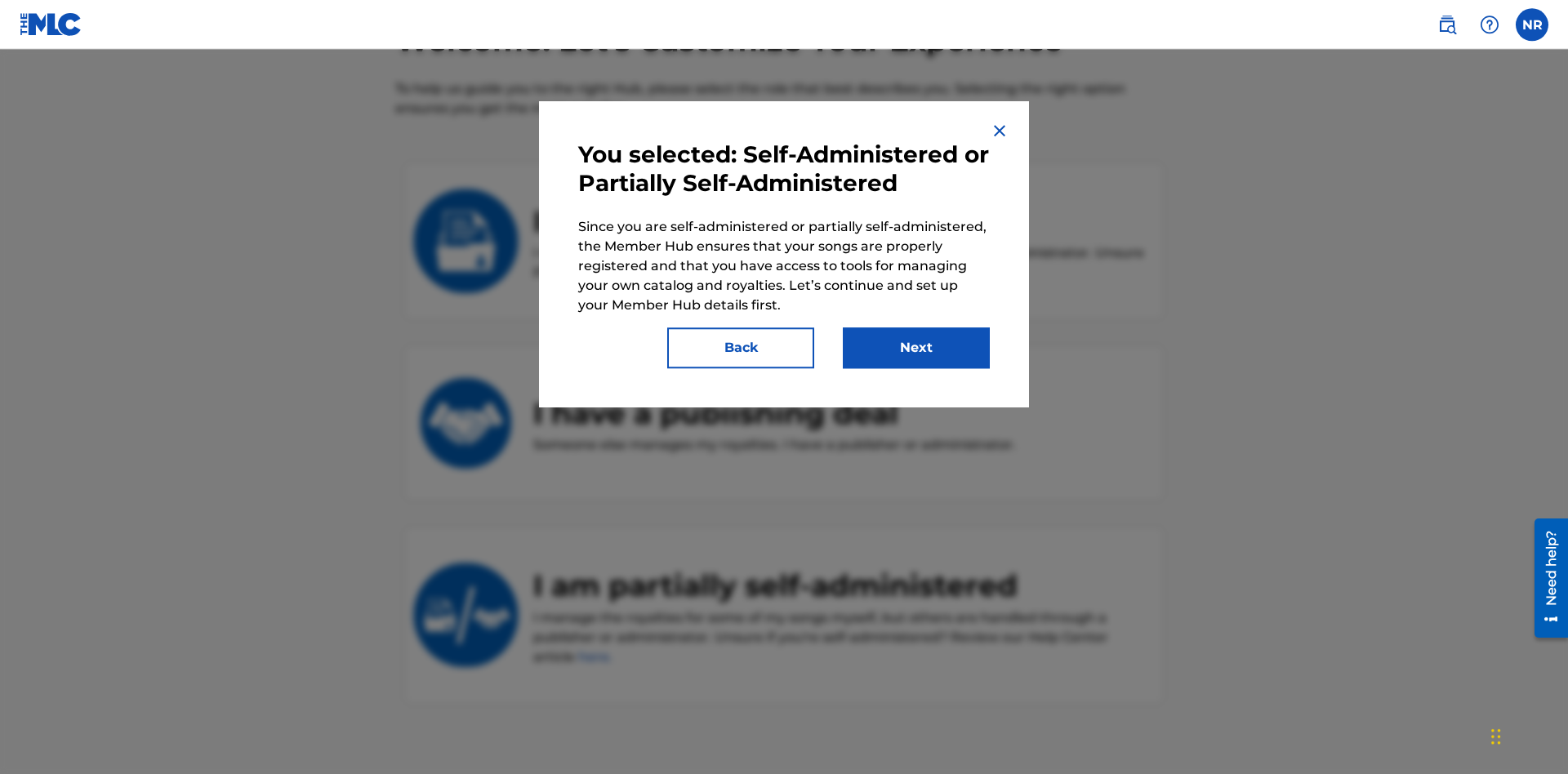
scroll to position [183, 0]
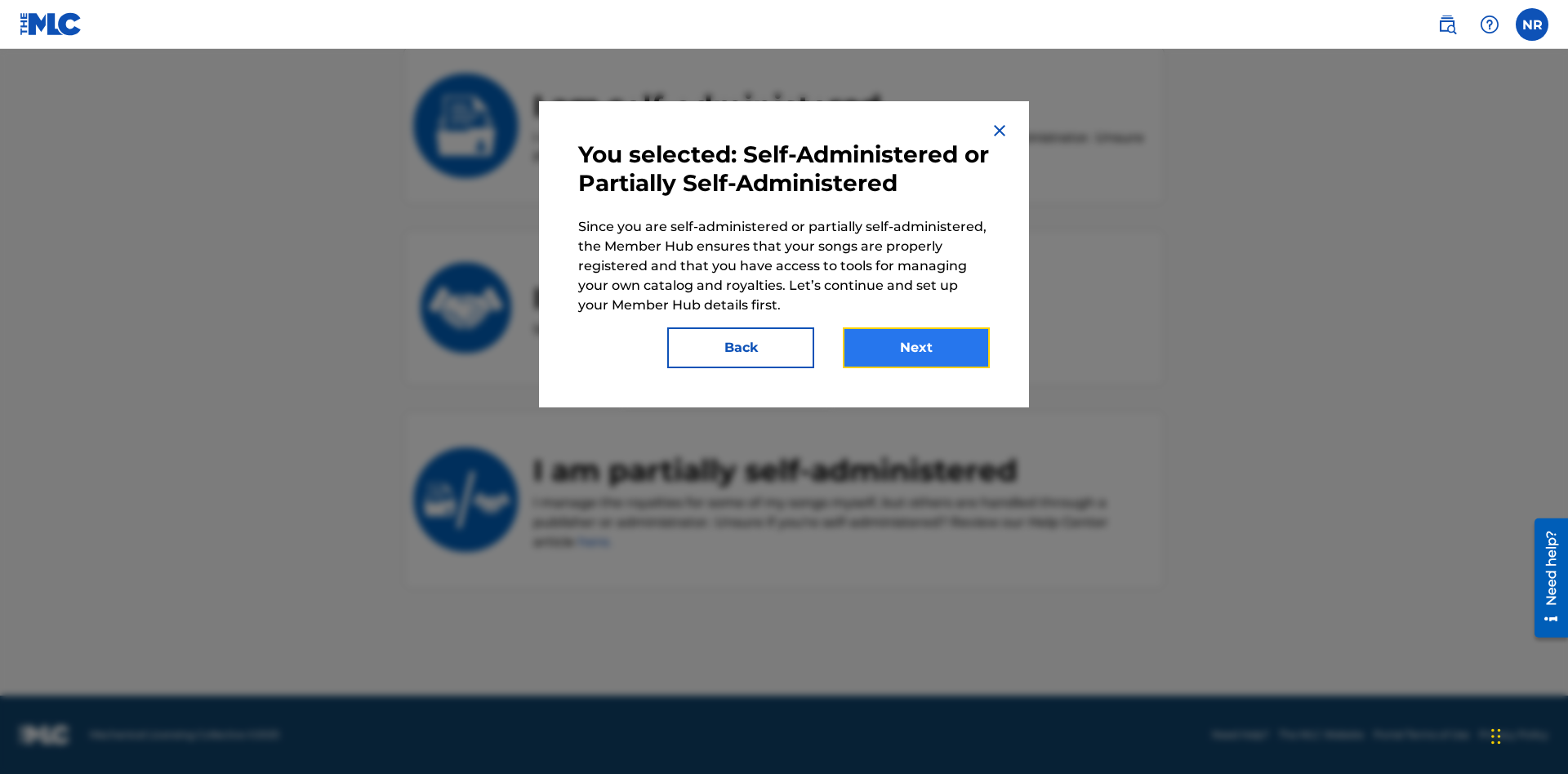
click at [916, 348] on button "Next" at bounding box center [916, 347] width 147 height 40
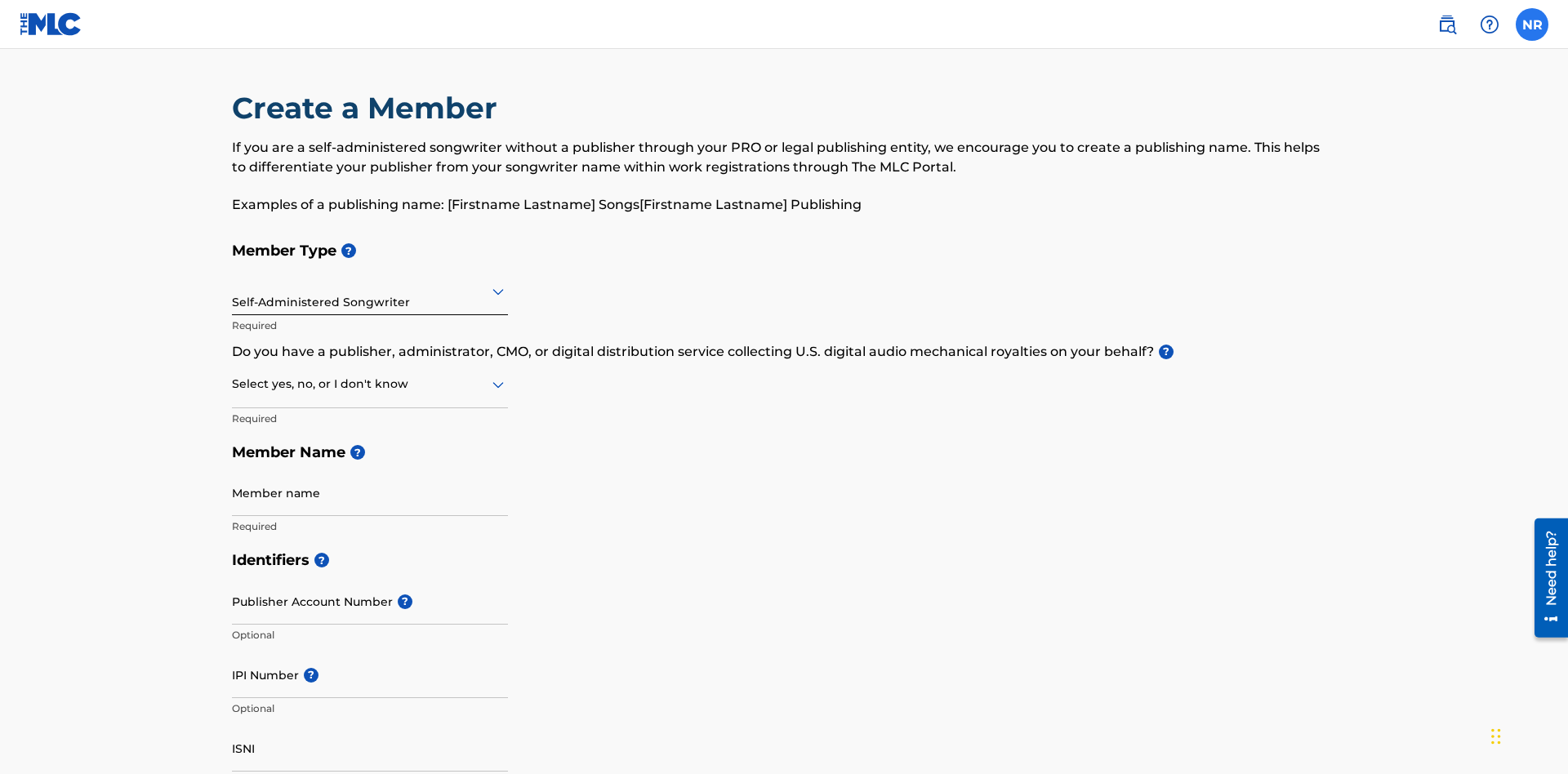
click at [1531, 24] on label at bounding box center [1531, 24] width 33 height 33
click at [1531, 24] on input "NR [PERSON_NAME] [EMAIL_ADDRESS][DOMAIN_NAME] Notification Preferences Profile …" at bounding box center [1531, 24] width 0 height 0
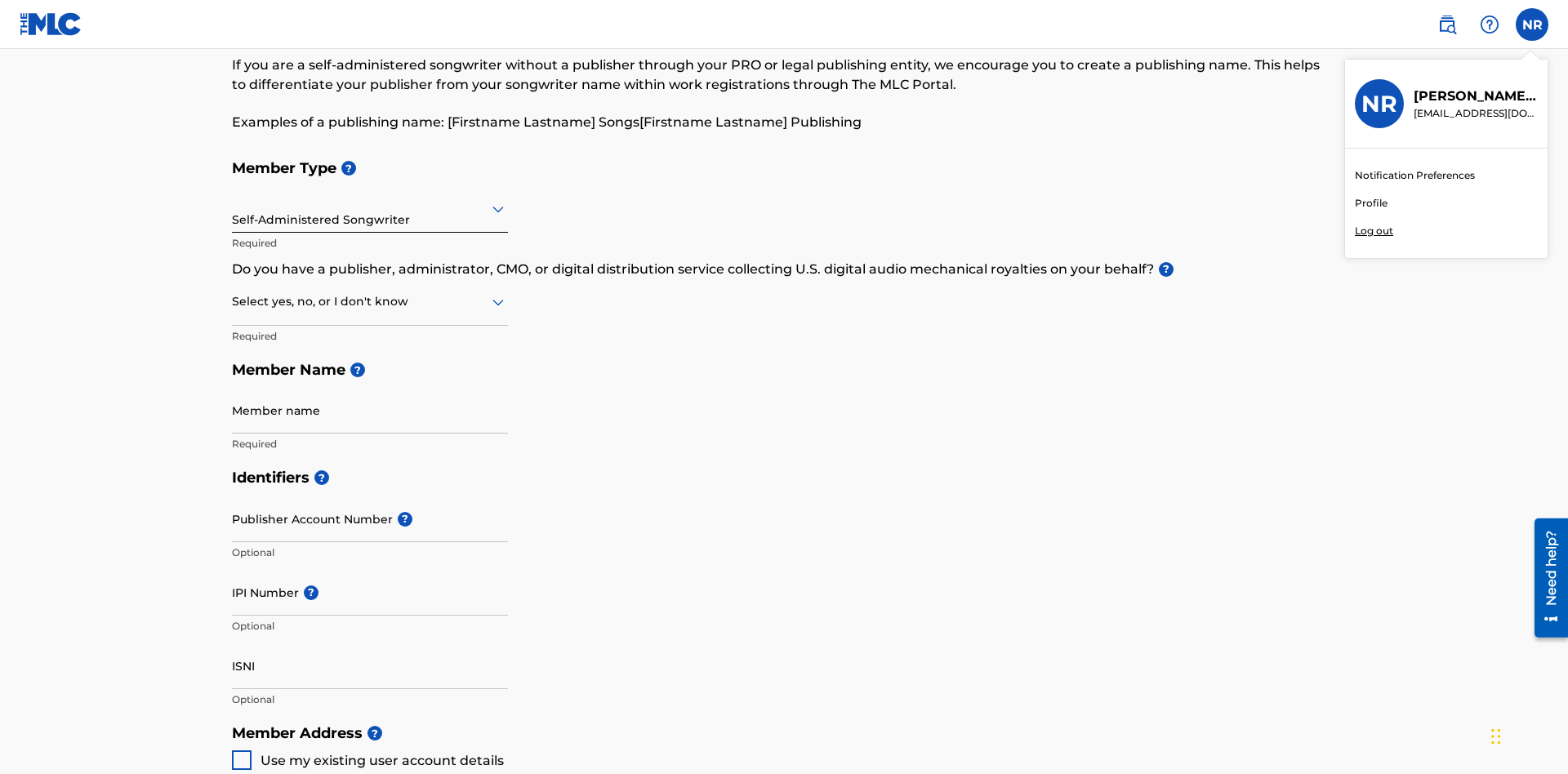
click at [1374, 231] on p "Log out" at bounding box center [1374, 231] width 38 height 14
click at [1531, 24] on input "NR [PERSON_NAME] [EMAIL_ADDRESS][DOMAIN_NAME] Notification Preferences Profile …" at bounding box center [1531, 24] width 0 height 0
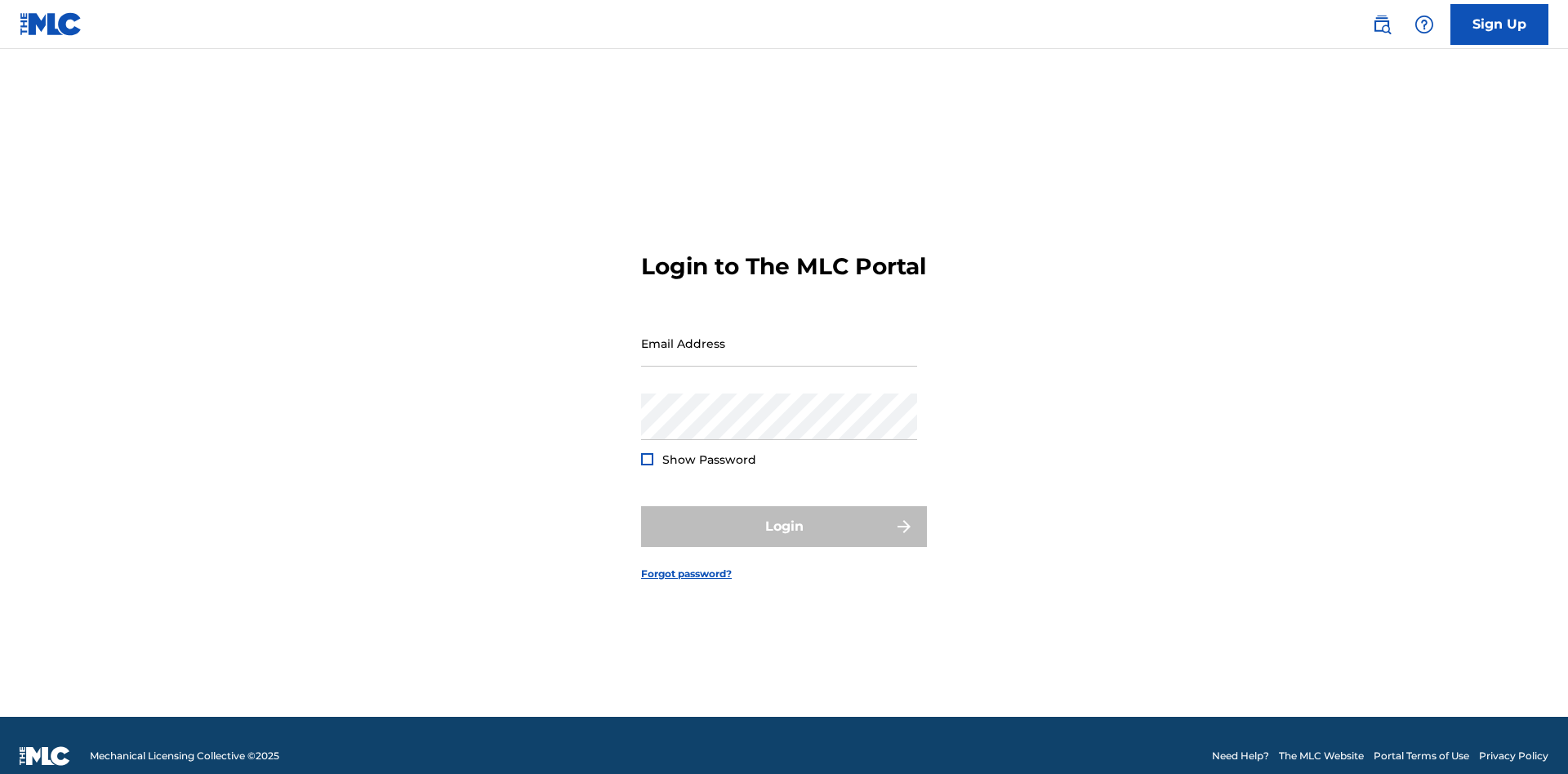
scroll to position [21, 0]
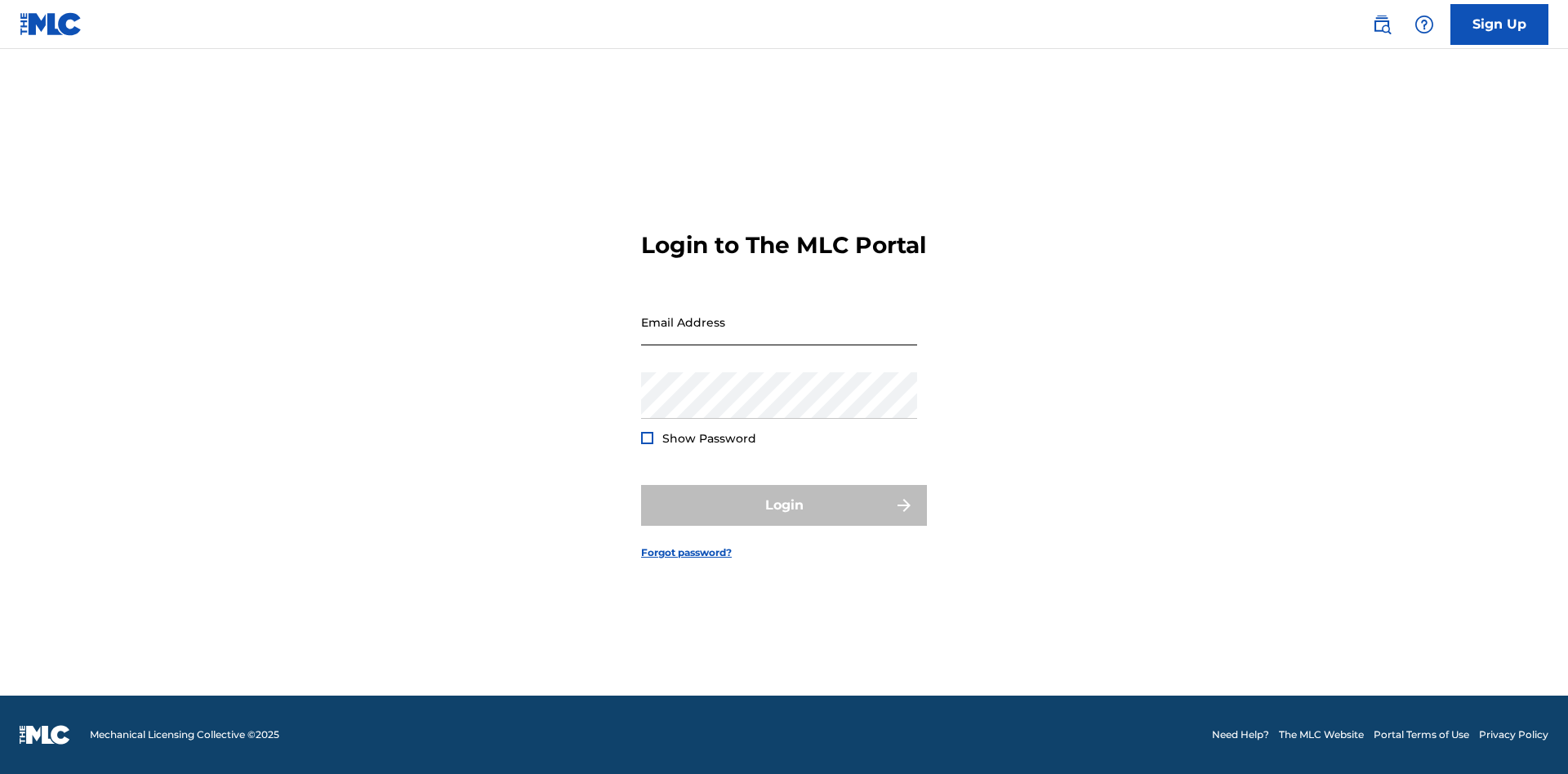
click at [779, 336] on input "Email Address" at bounding box center [778, 322] width 276 height 46
type input "[EMAIL_ADDRESS][DOMAIN_NAME]"
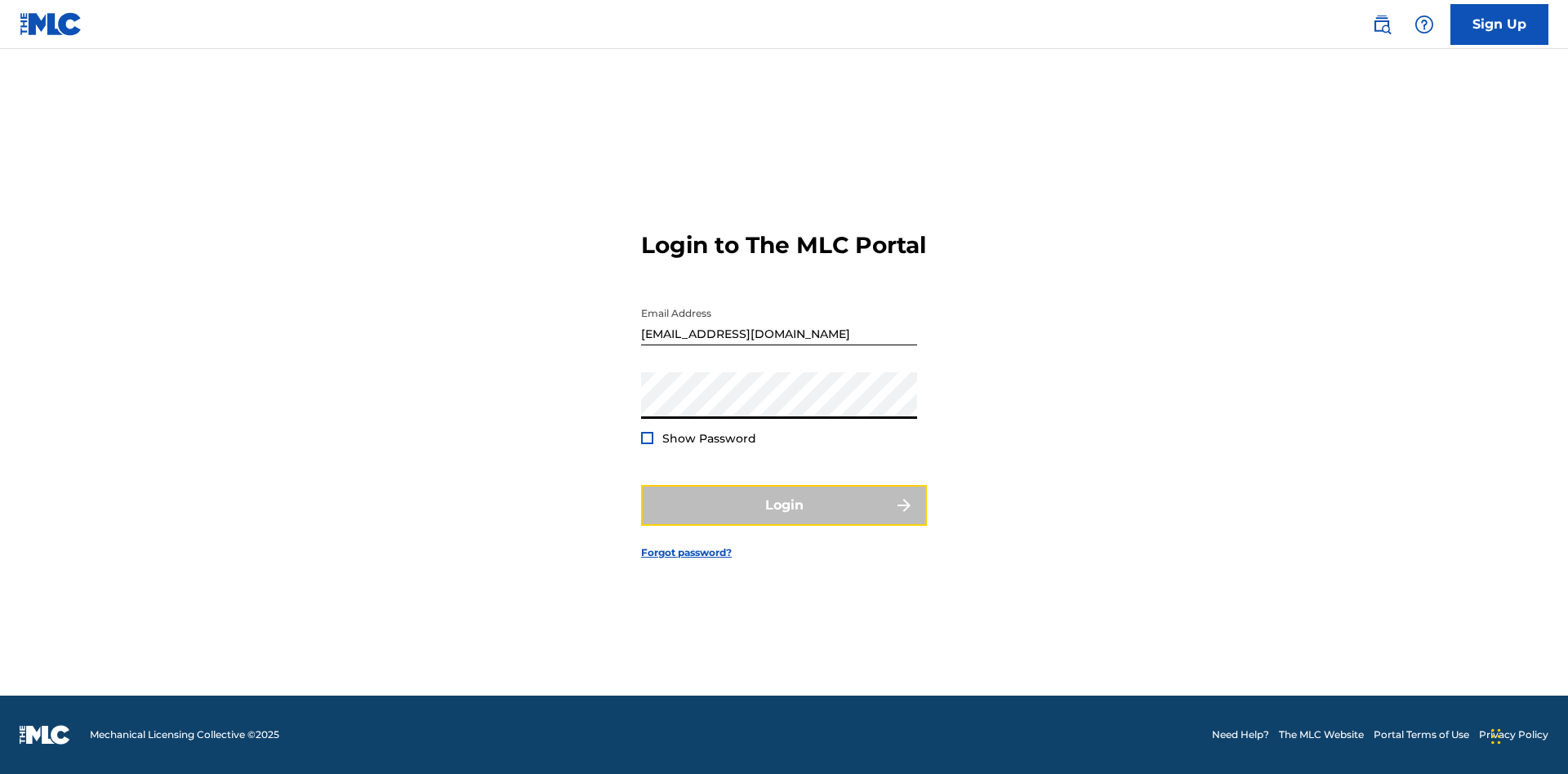
click at [784, 519] on button "Login" at bounding box center [783, 505] width 286 height 40
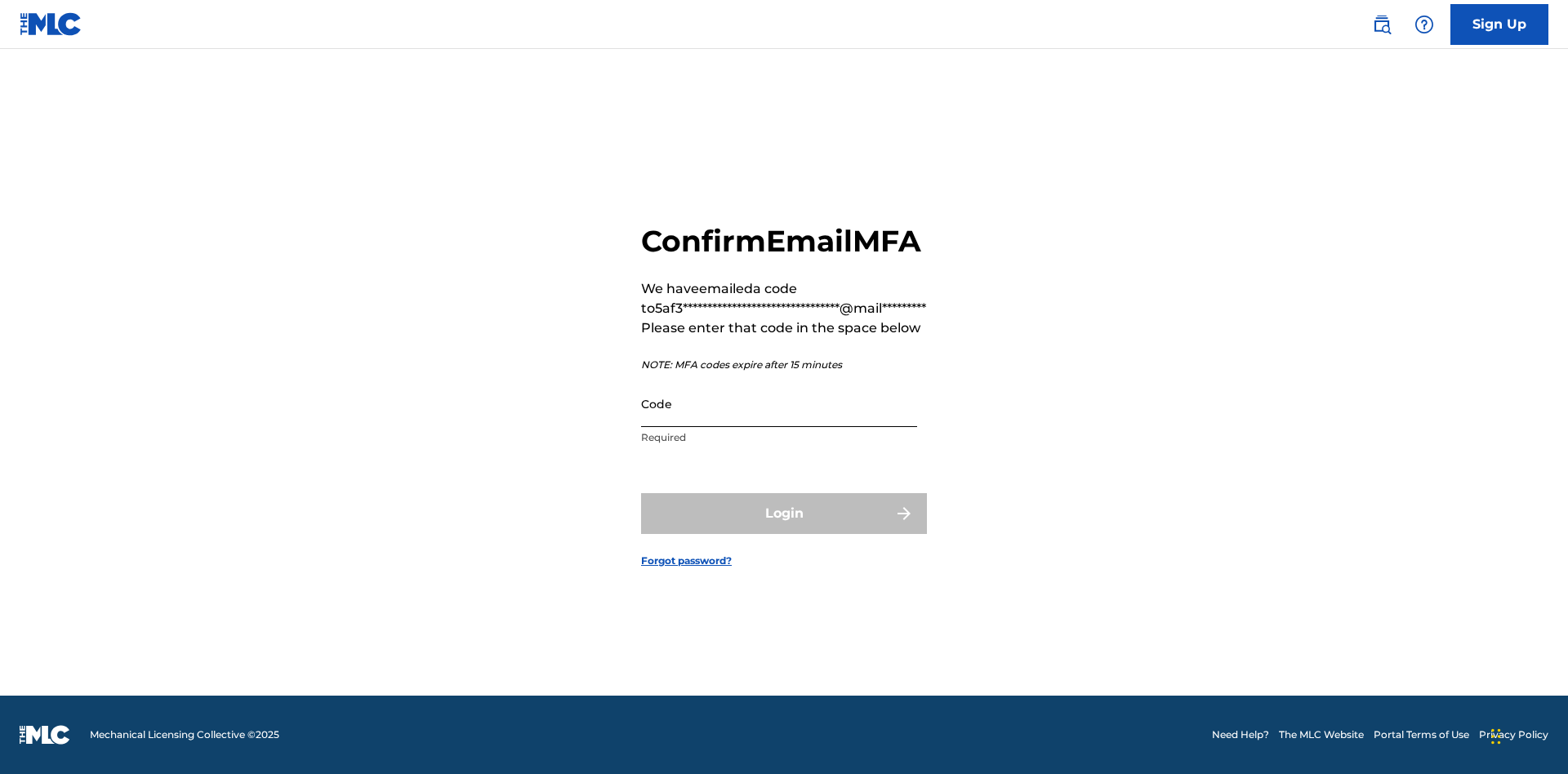
click at [779, 421] on input "Code" at bounding box center [778, 404] width 276 height 46
type input "563299"
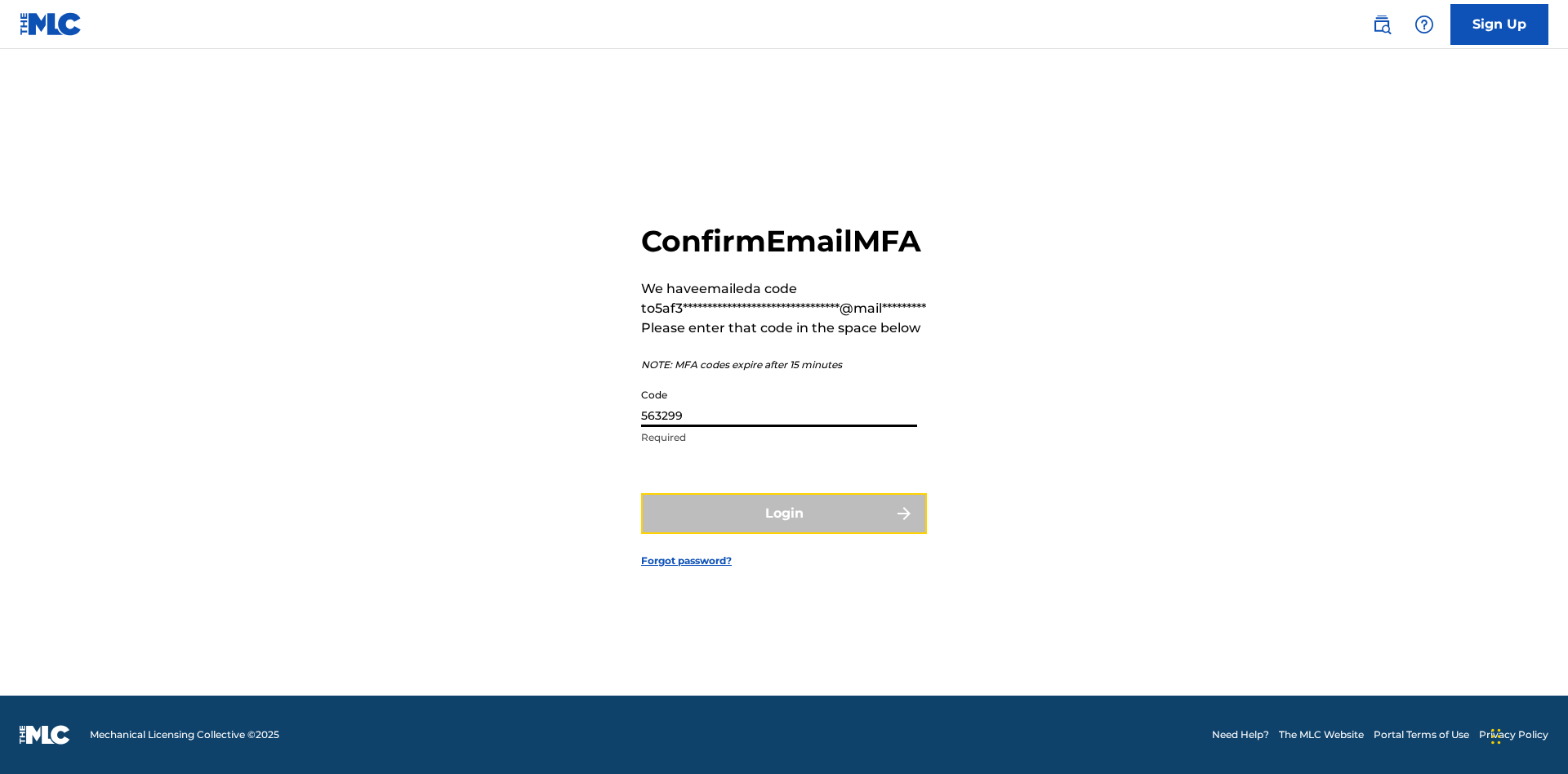
click at [784, 532] on button "Login" at bounding box center [783, 513] width 286 height 40
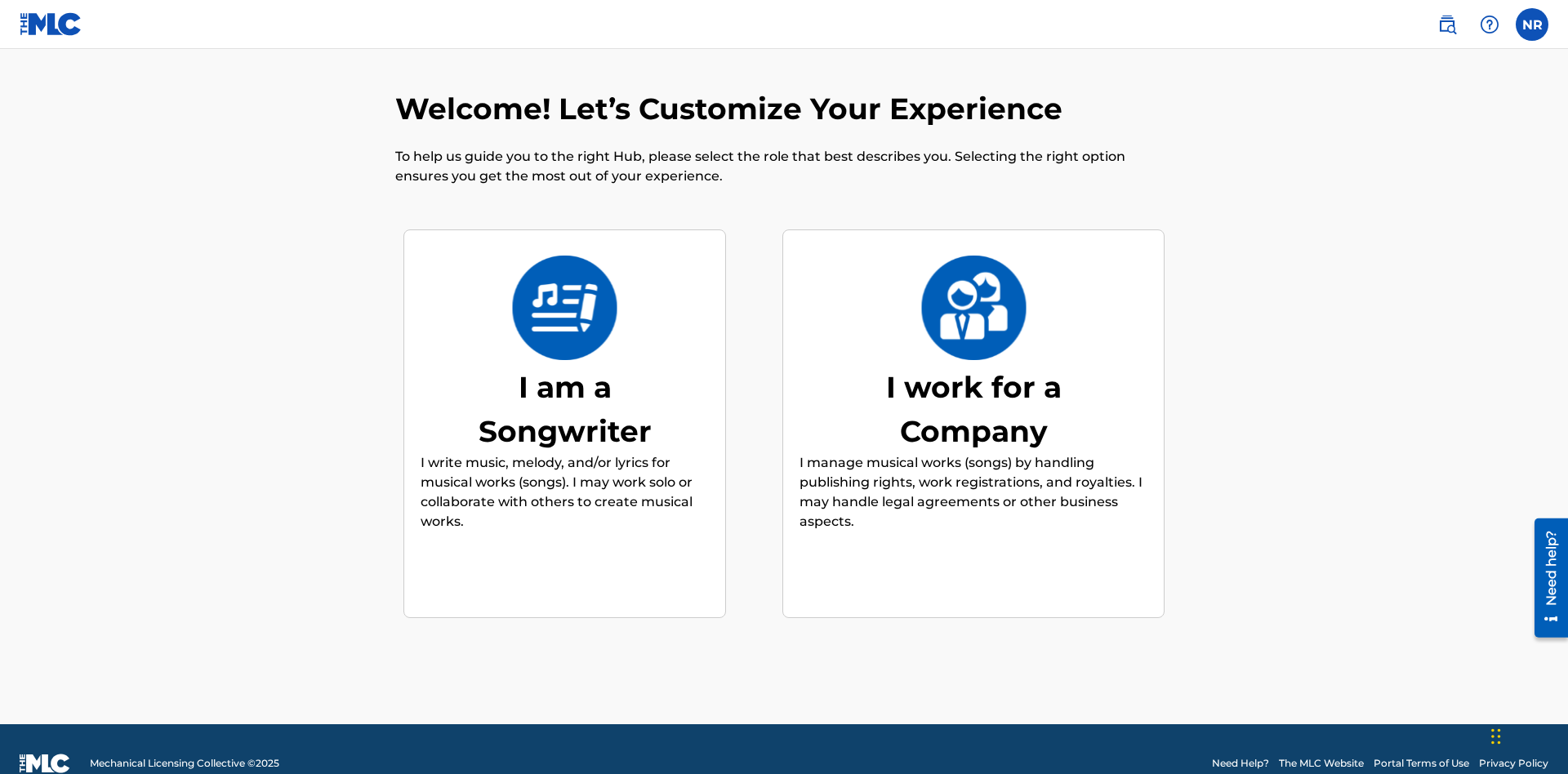
click at [974, 380] on div "I work for a Company" at bounding box center [973, 409] width 245 height 88
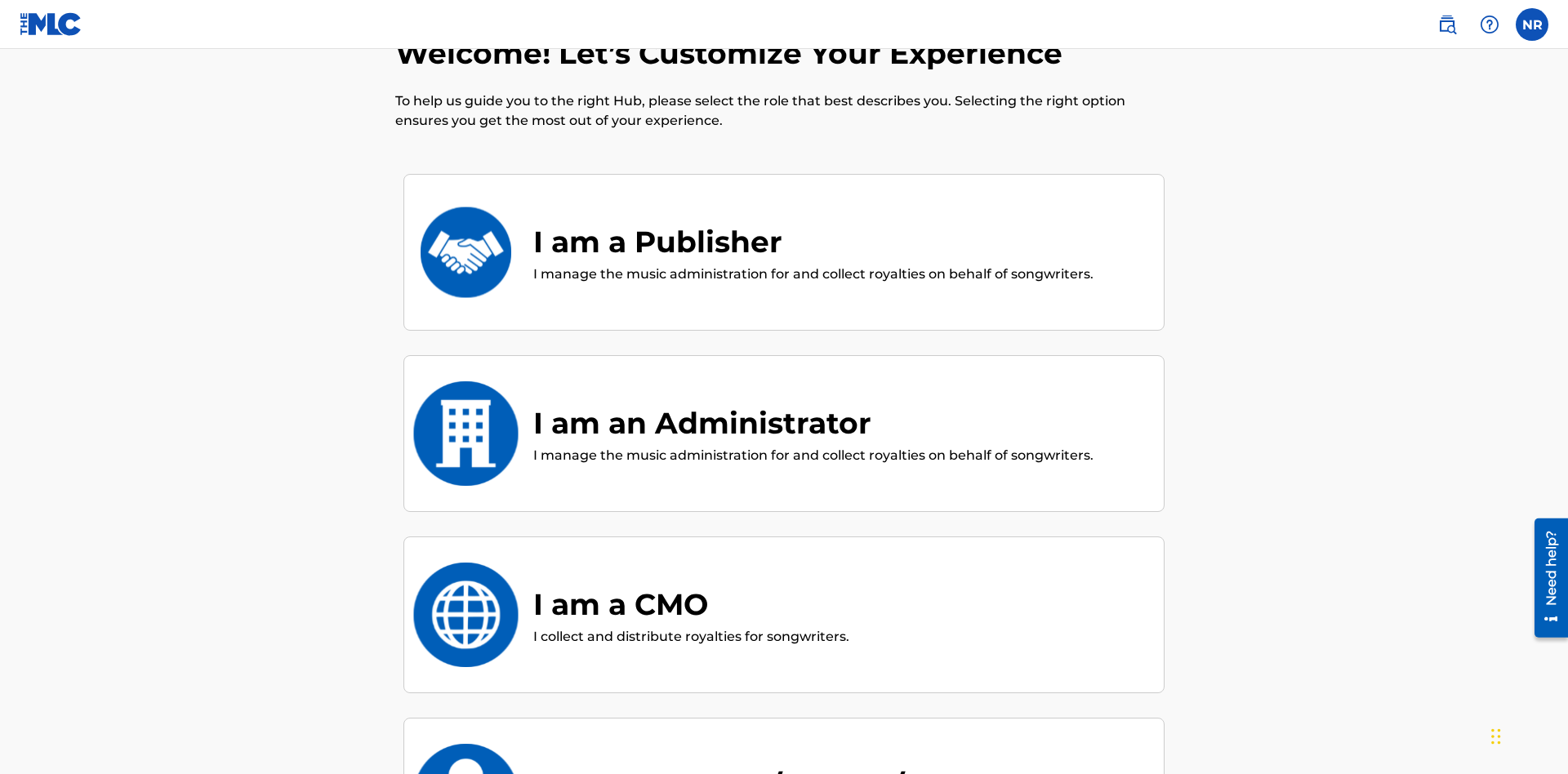
scroll to position [177, 0]
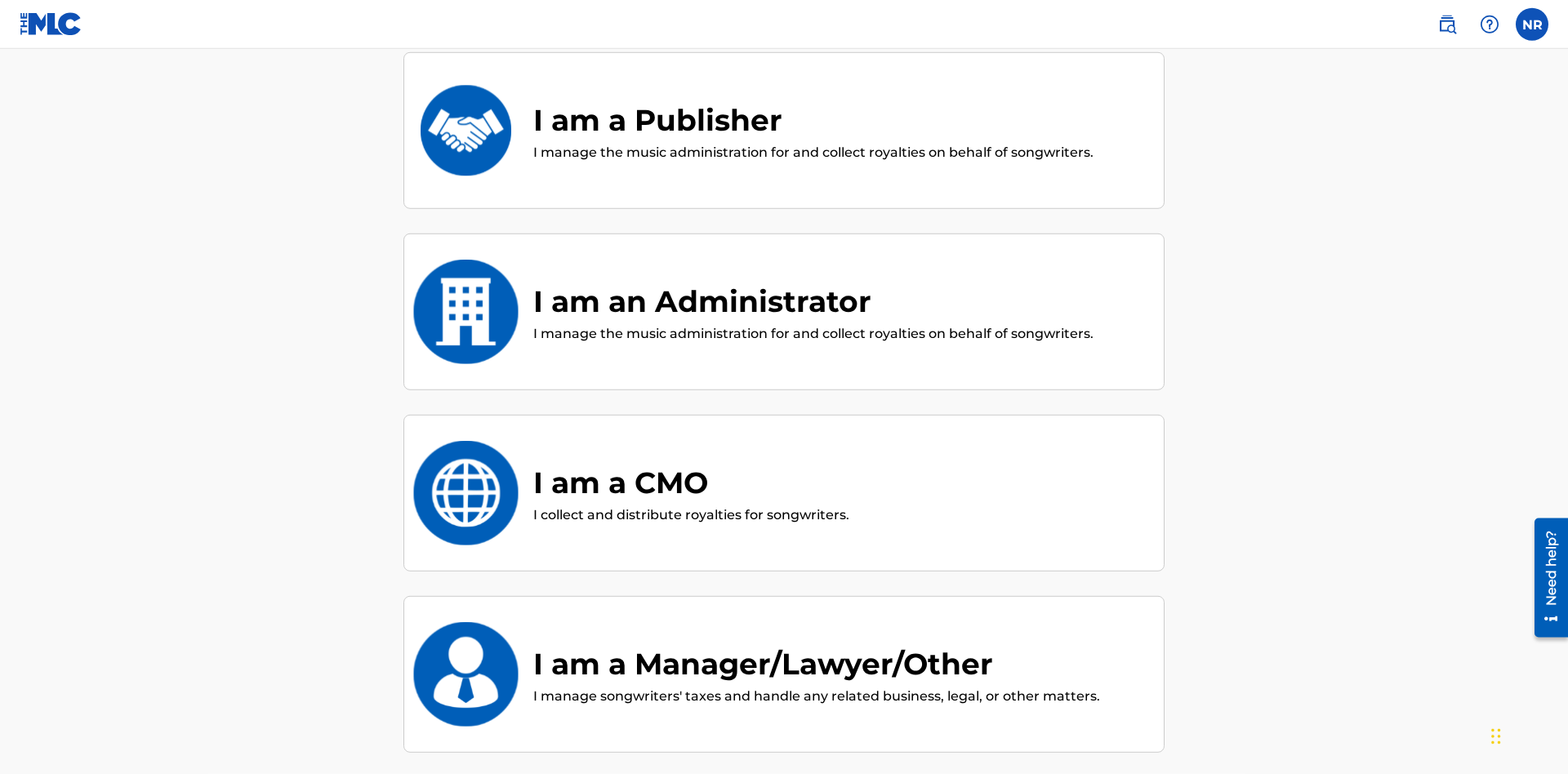
click at [812, 120] on div "I am a Publisher" at bounding box center [813, 120] width 560 height 44
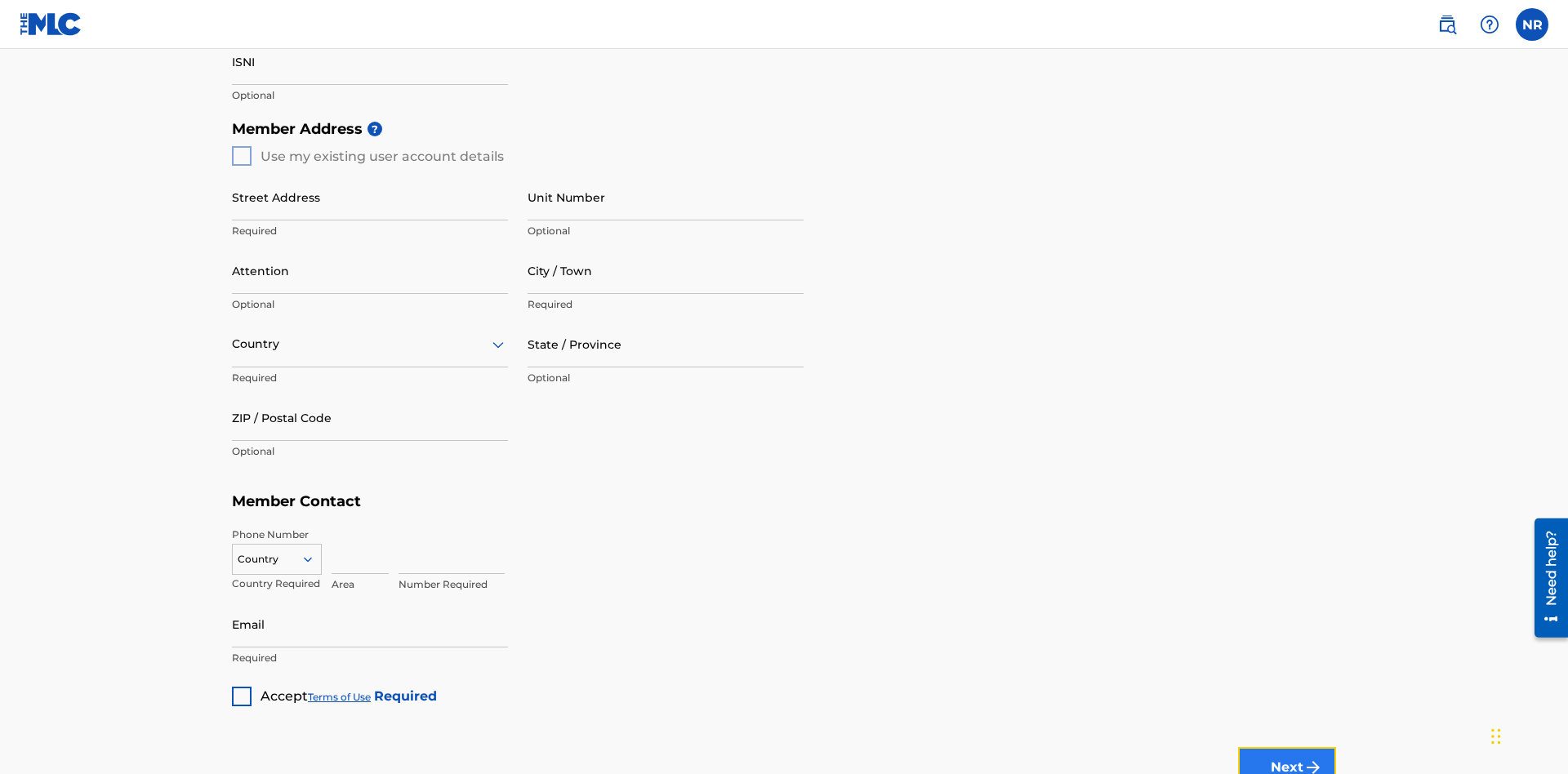
click at [1287, 747] on button "Next" at bounding box center [1287, 767] width 98 height 40
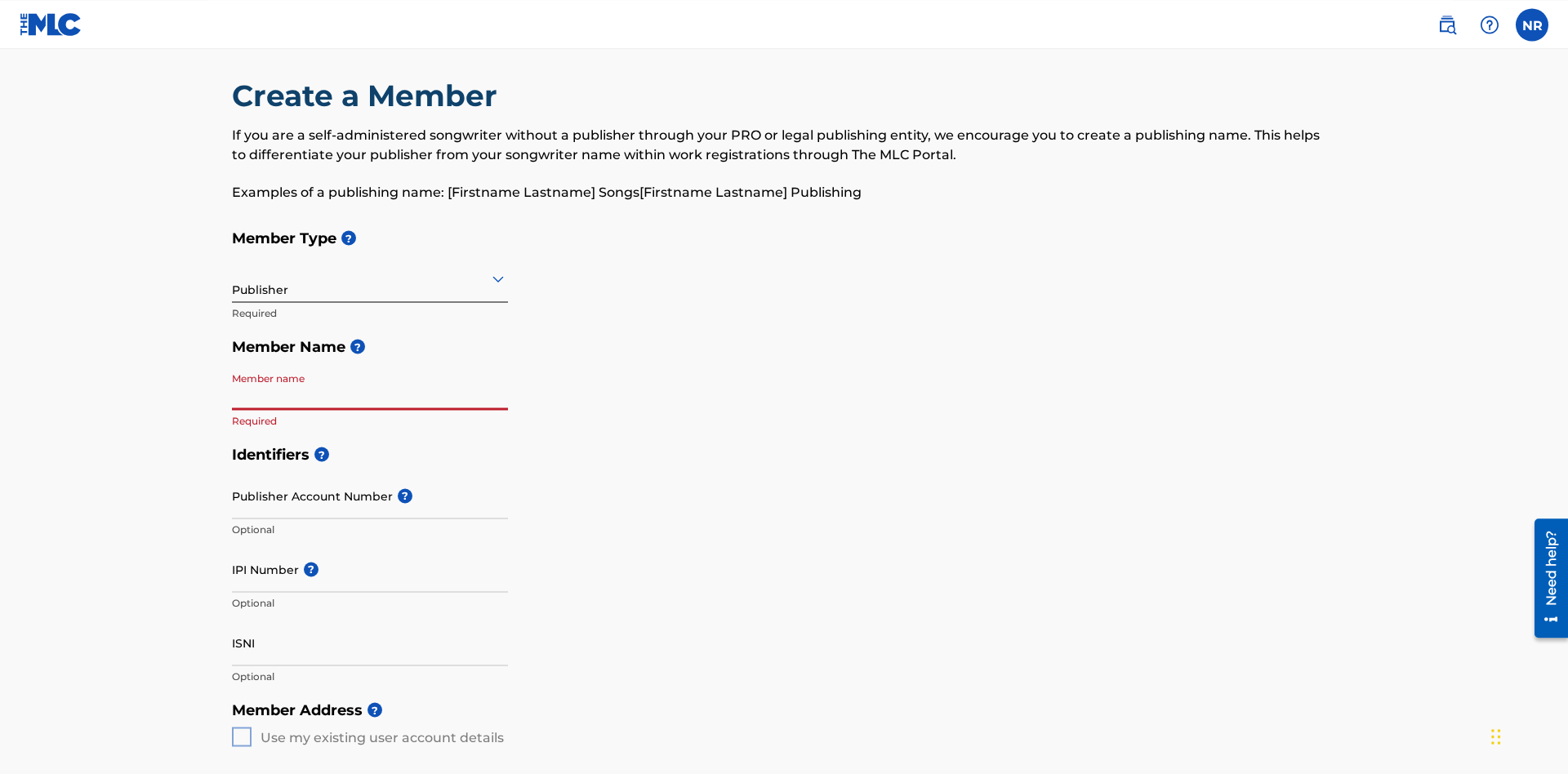
scroll to position [83, 0]
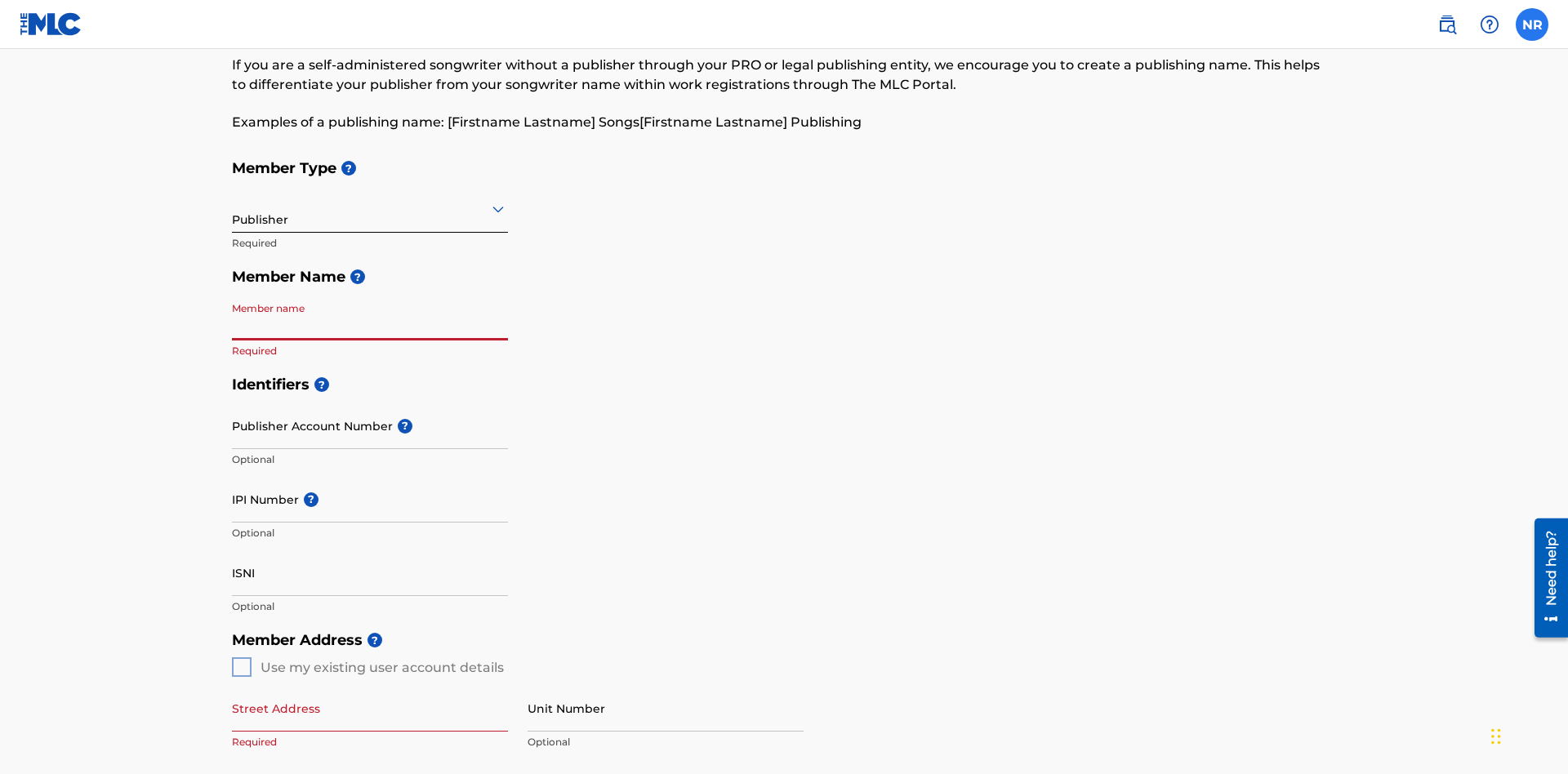
click at [1531, 24] on label at bounding box center [1531, 24] width 33 height 33
click at [1531, 24] on input "NR Nicole Ribble 5af31a4f-edef-4acb-8f96-e0f605e52c67@mailslurp.biz Notificatio…" at bounding box center [1531, 24] width 0 height 0
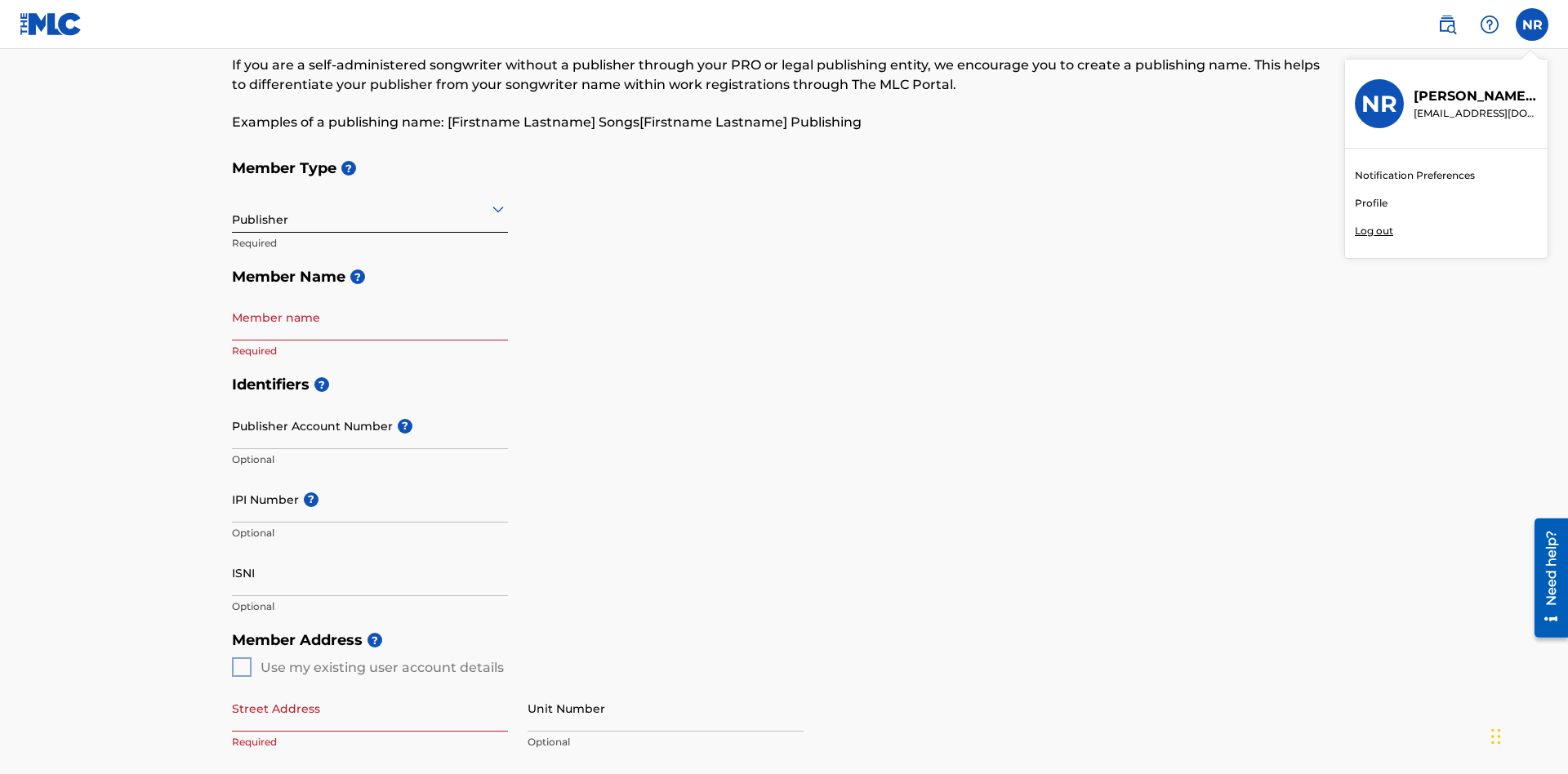
click at [1374, 231] on p "Log out" at bounding box center [1374, 231] width 38 height 14
click at [1531, 24] on input "NR Nicole Ribble 5af31a4f-edef-4acb-8f96-e0f605e52c67@mailslurp.biz Notificatio…" at bounding box center [1531, 24] width 0 height 0
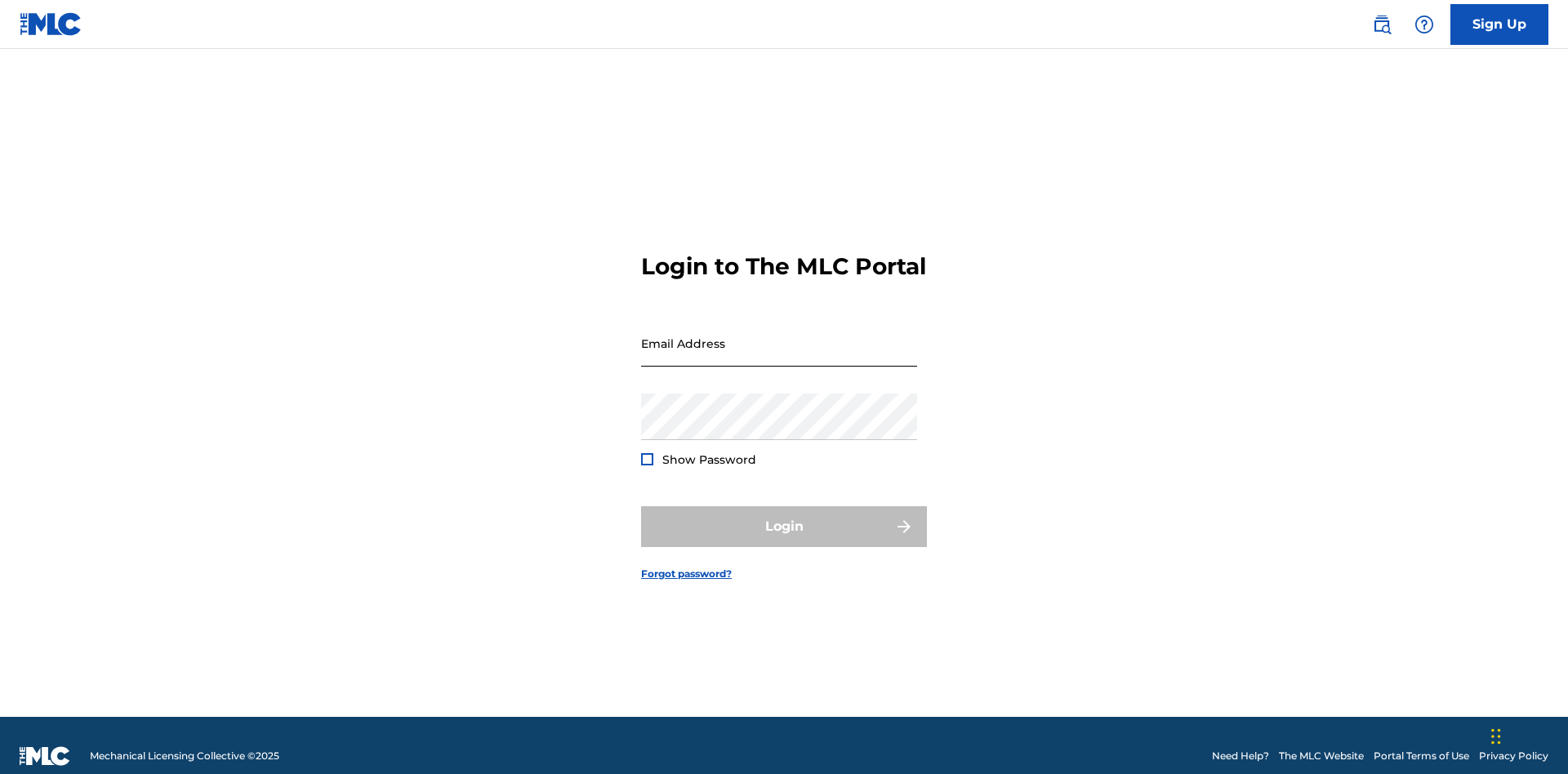
click at [779, 336] on input "Email Address" at bounding box center [778, 343] width 276 height 46
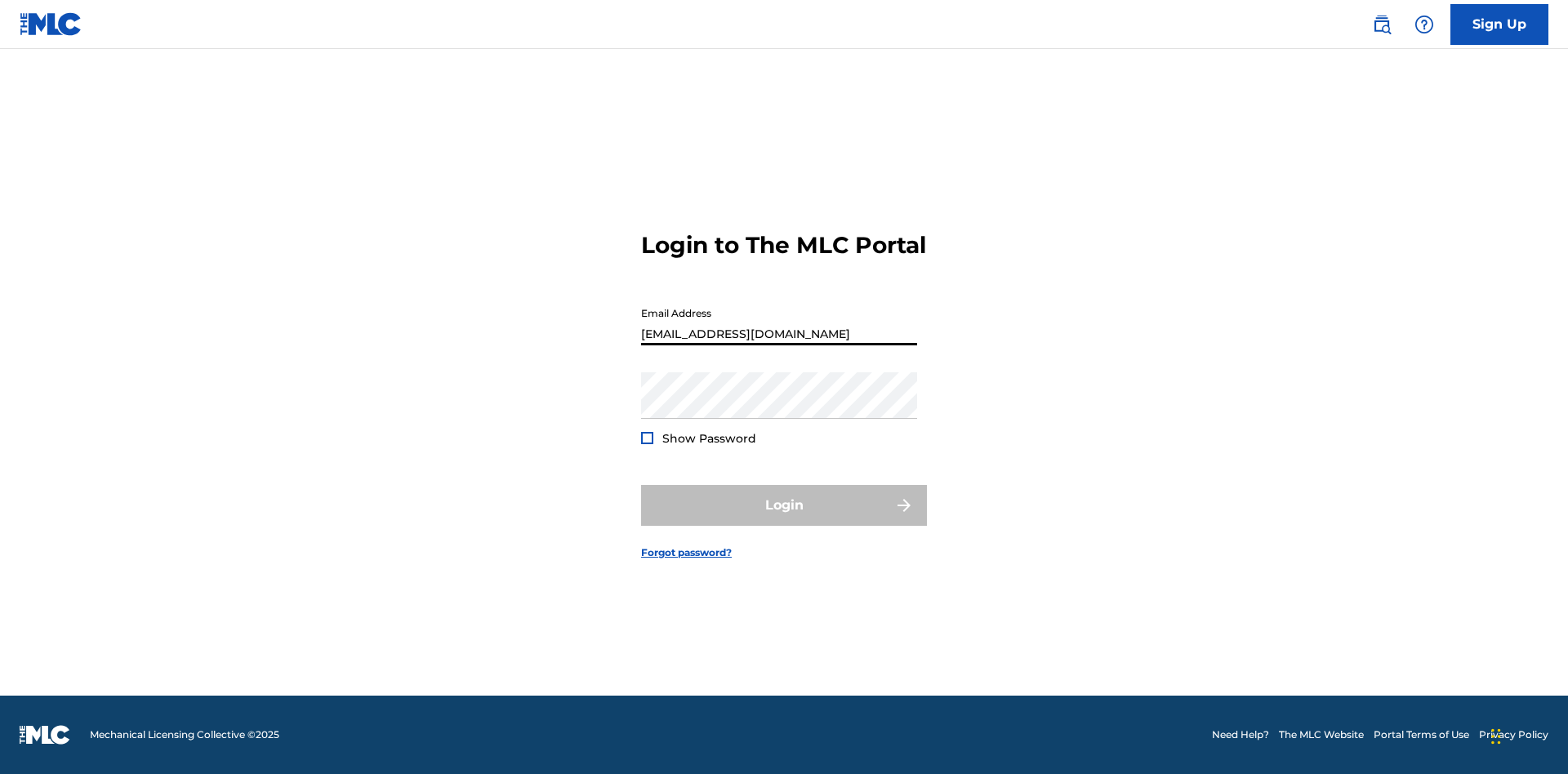
type input "[EMAIL_ADDRESS][DOMAIN_NAME]"
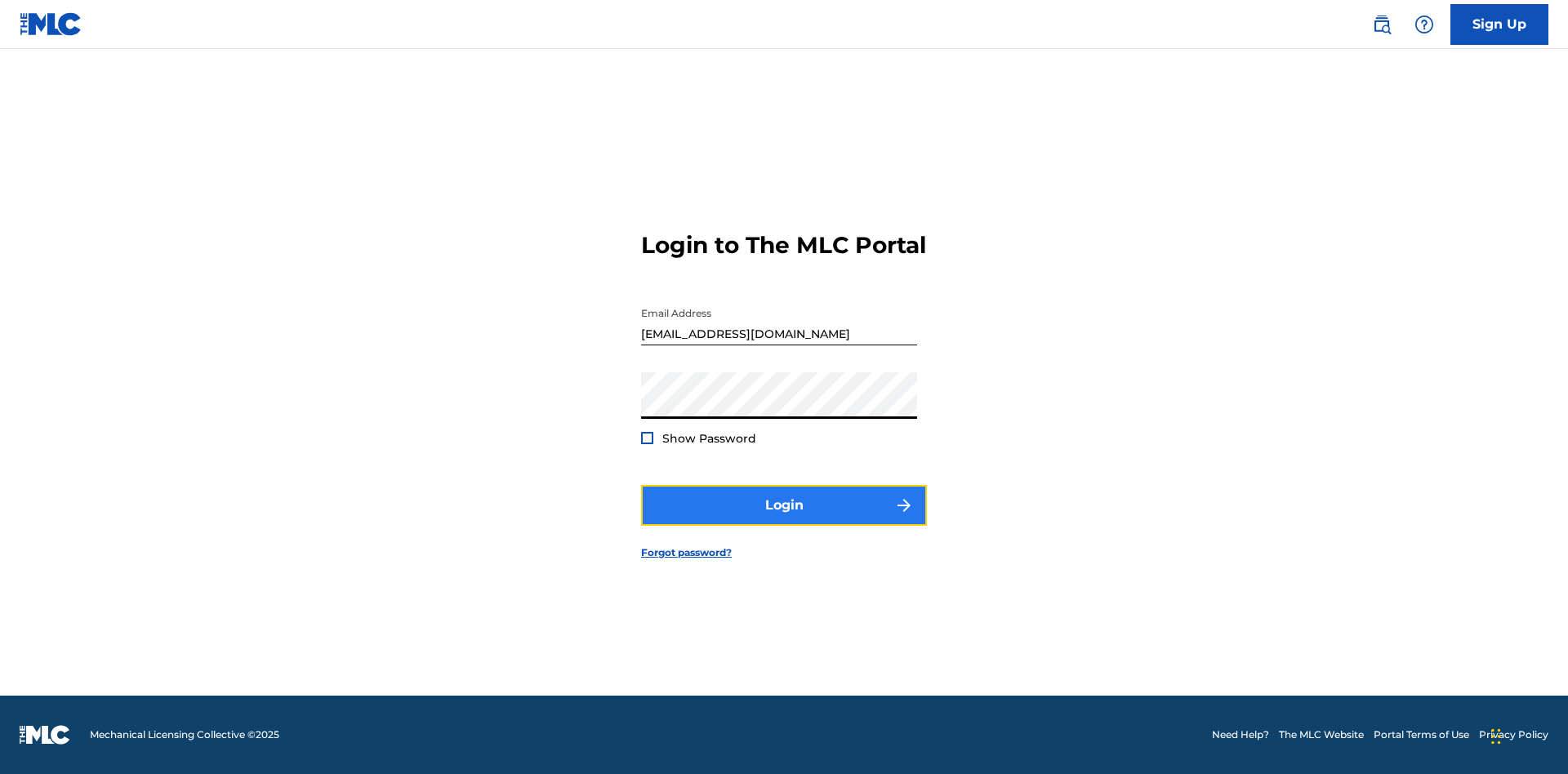
click at [784, 519] on button "Login" at bounding box center [783, 505] width 286 height 40
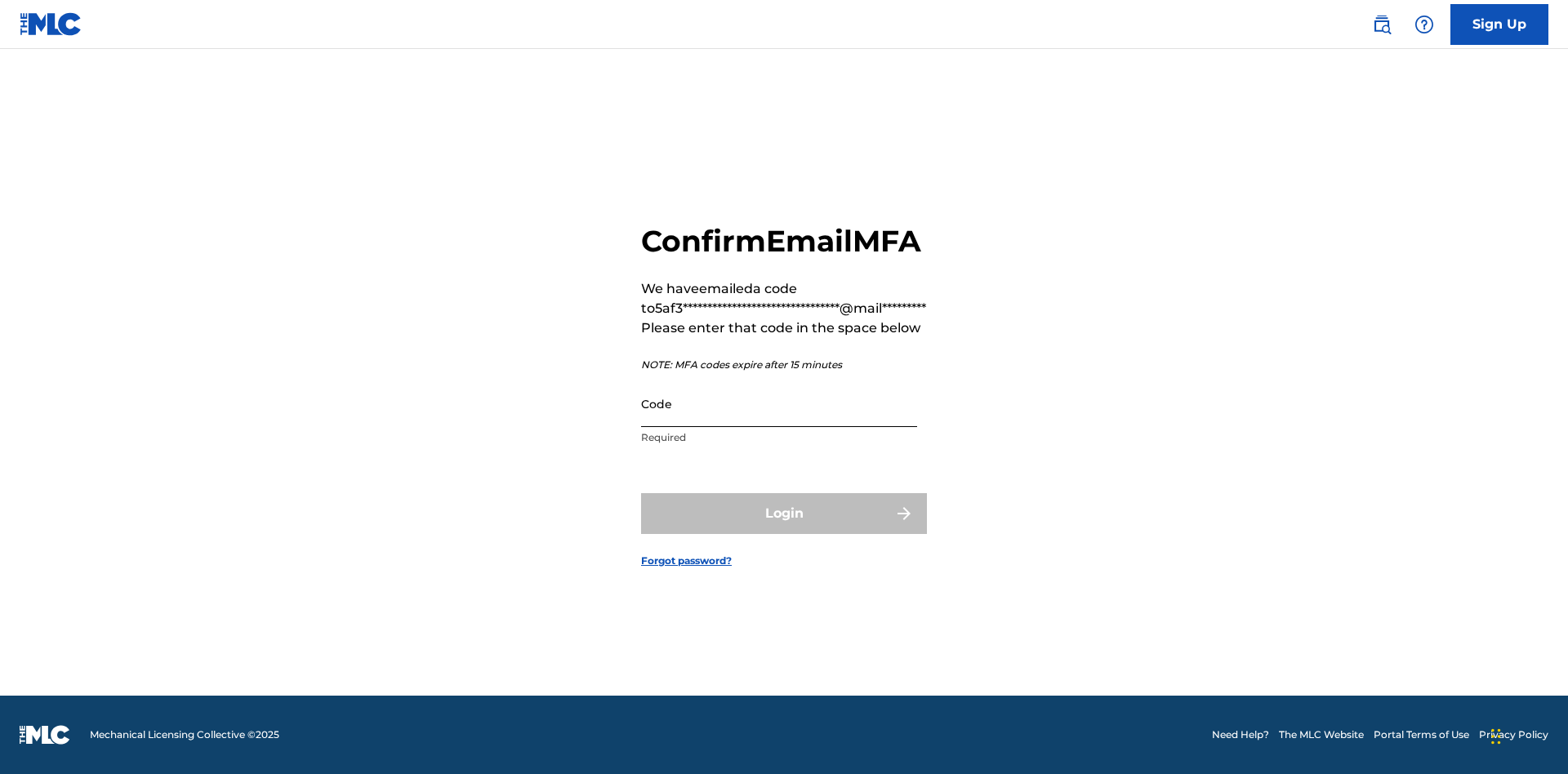
click at [779, 421] on input "Code" at bounding box center [778, 404] width 276 height 46
type input "349317"
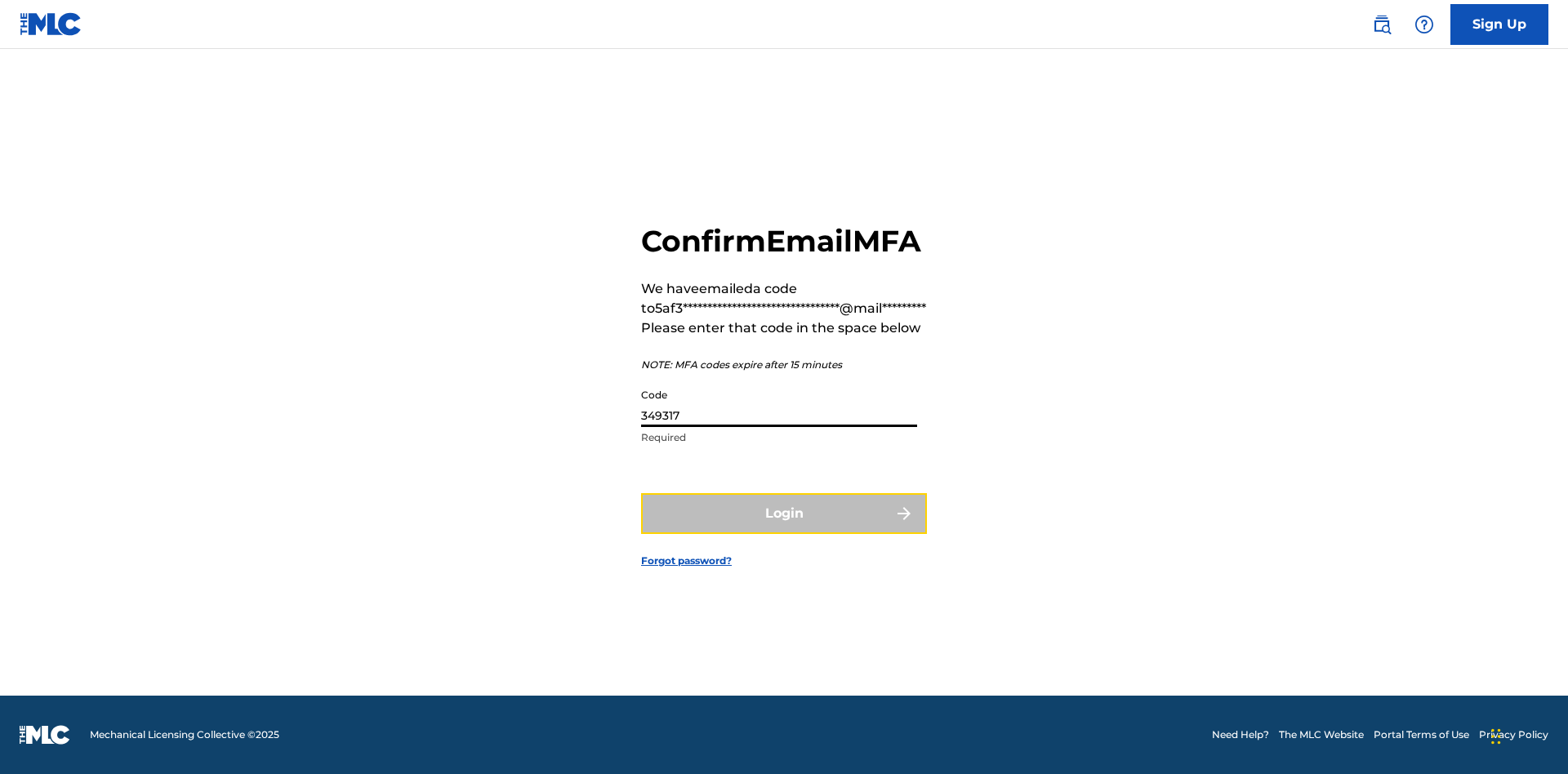
click at [784, 532] on button "Login" at bounding box center [783, 513] width 286 height 40
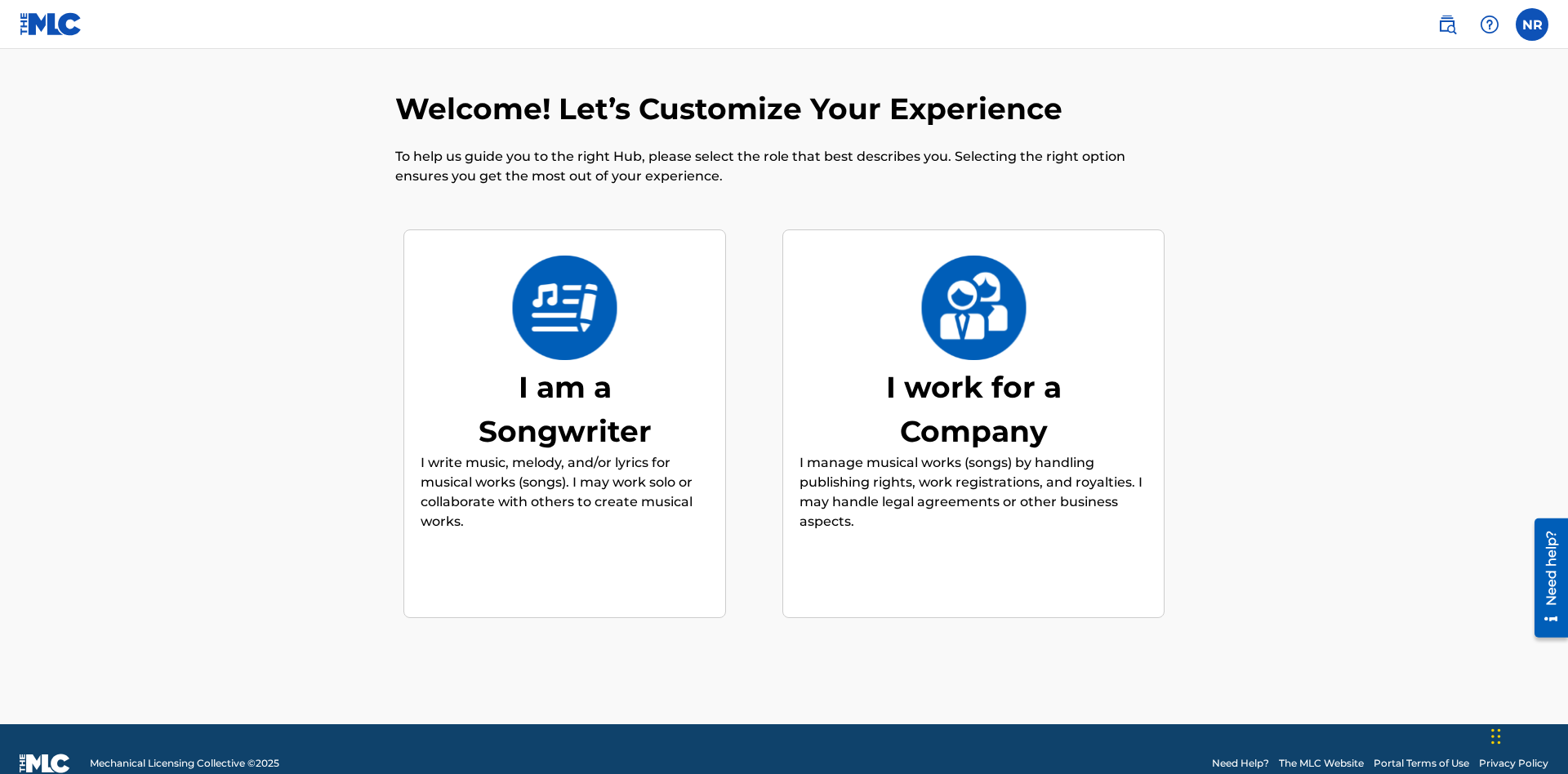
click at [974, 380] on div "I work for a Company" at bounding box center [973, 409] width 245 height 88
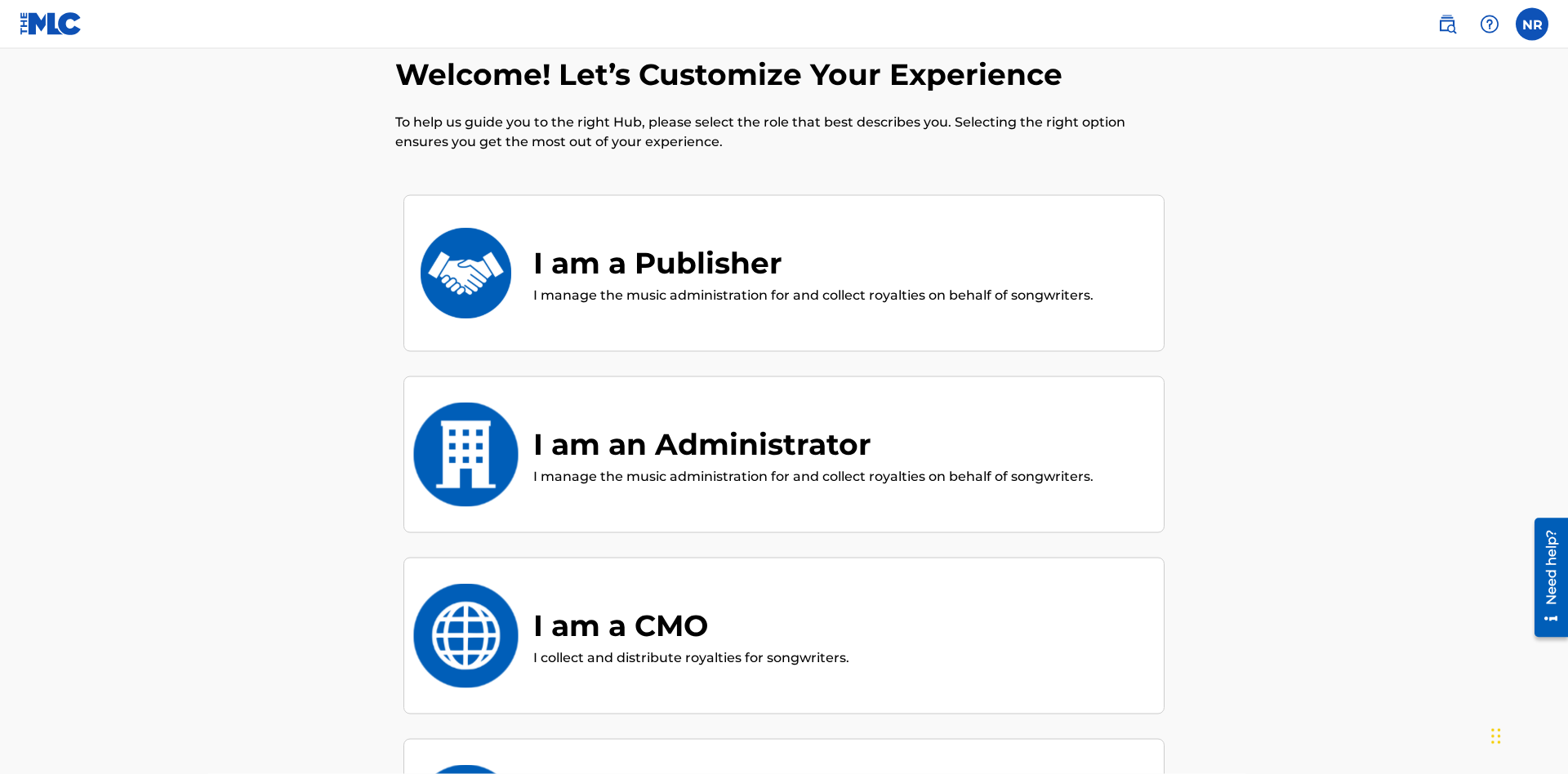
scroll to position [61, 0]
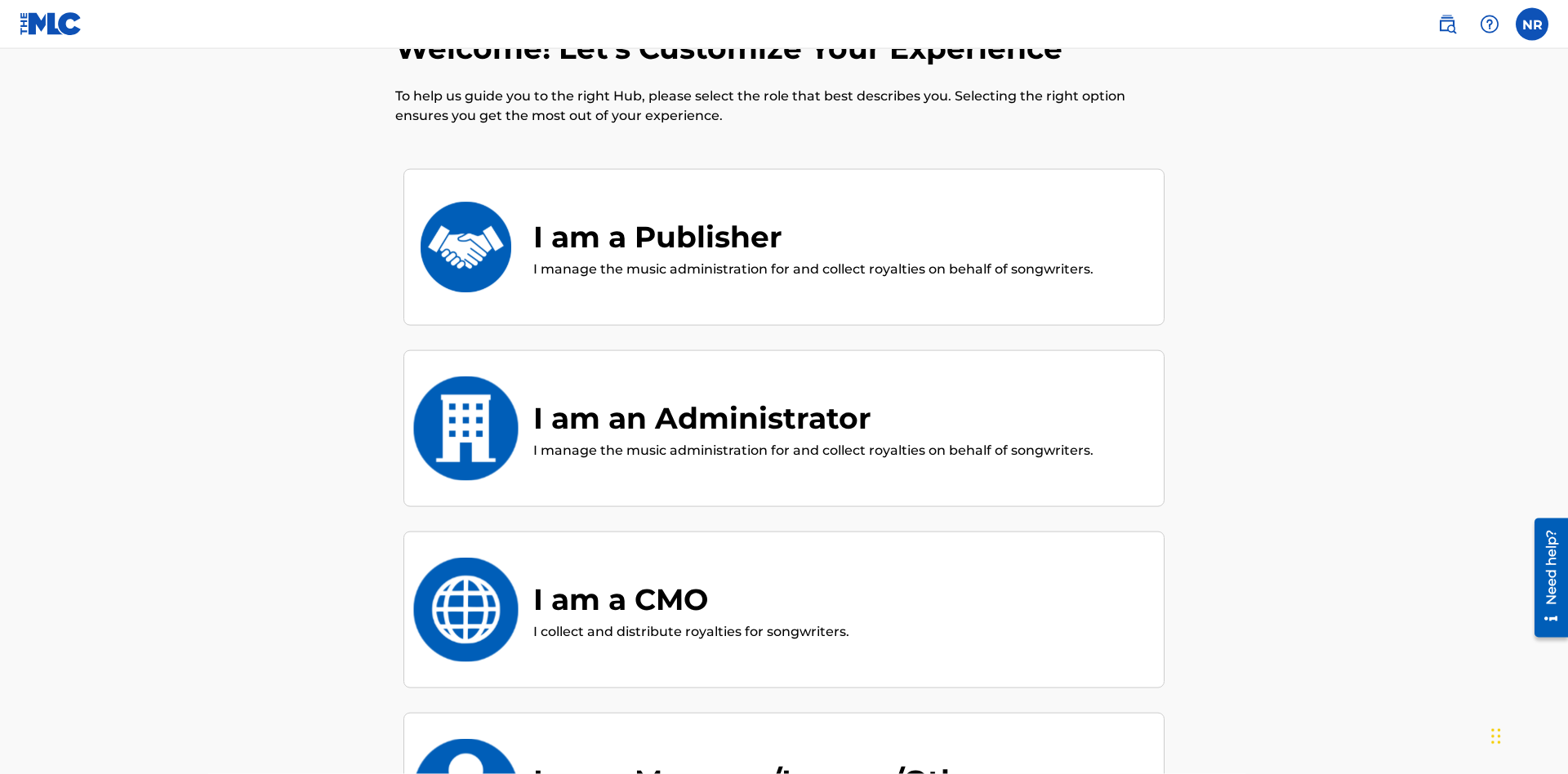
click at [812, 396] on div "I am an Administrator" at bounding box center [813, 418] width 560 height 44
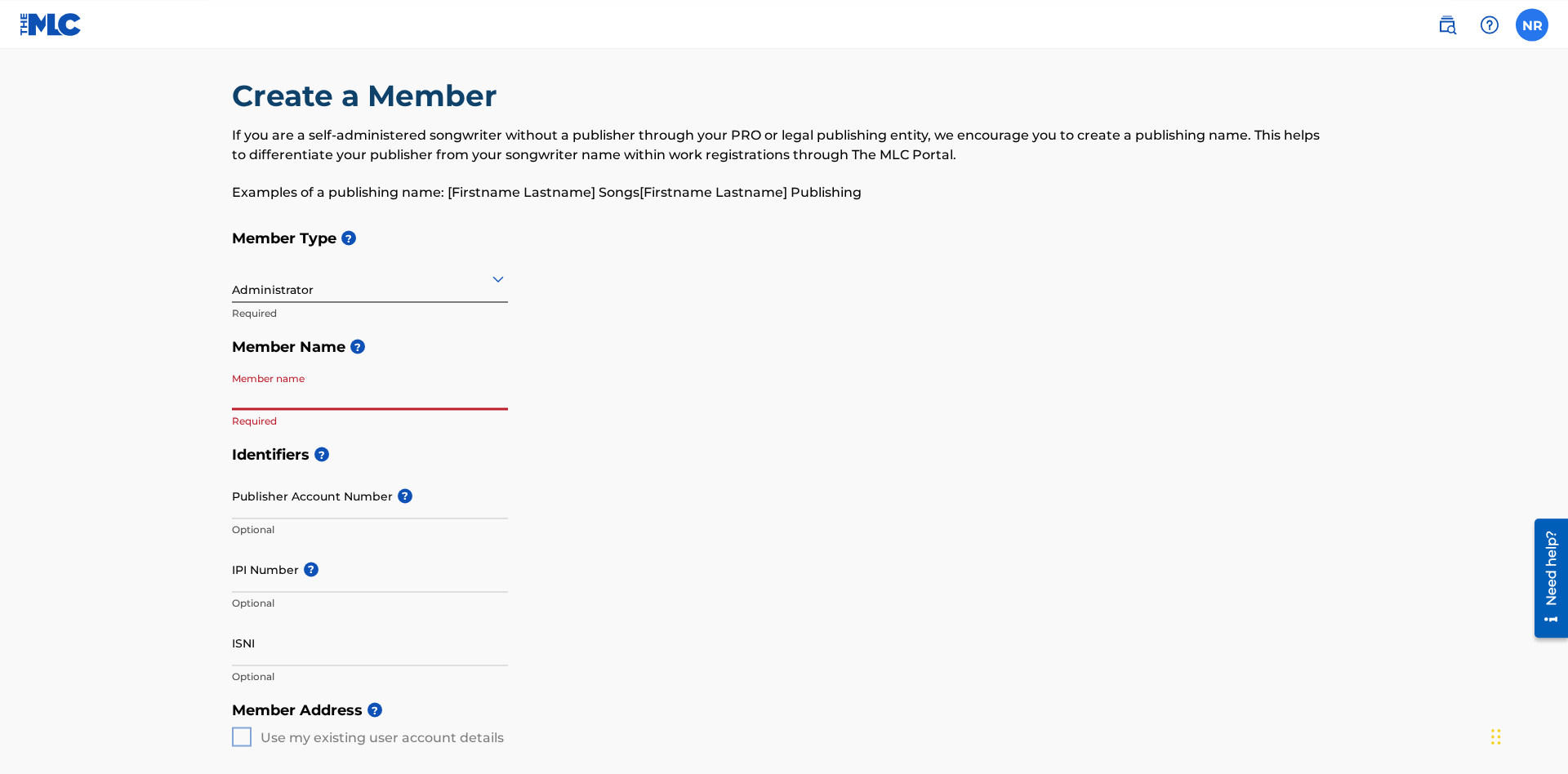
click at [1531, 24] on label at bounding box center [1531, 24] width 33 height 33
click at [1531, 24] on input "NR Nicole Ribble 5af31a4f-edef-4acb-8f96-e0f605e52c67@mailslurp.biz Notificatio…" at bounding box center [1531, 24] width 0 height 0
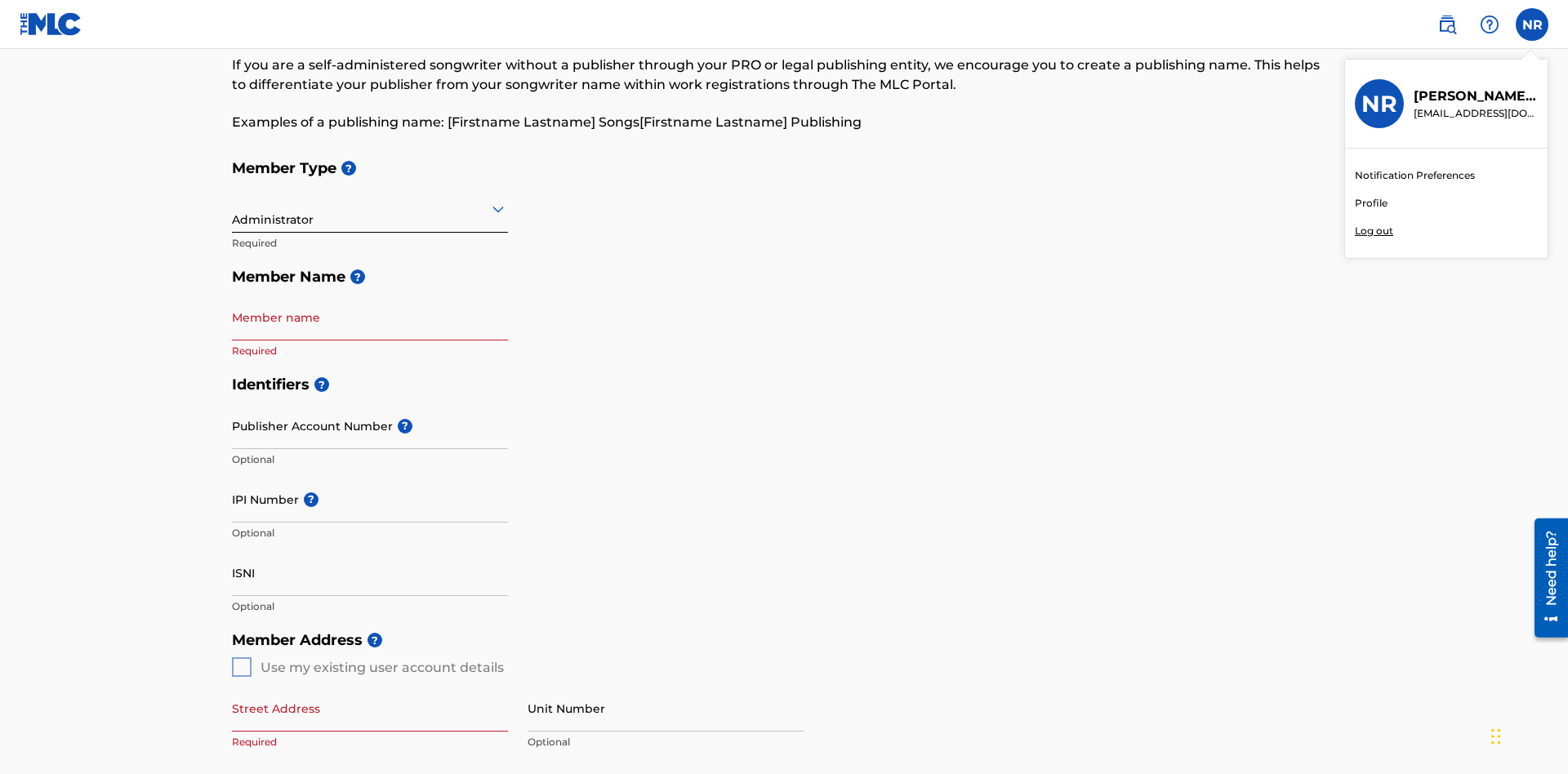
click at [1374, 231] on p "Log out" at bounding box center [1374, 231] width 38 height 14
click at [1531, 24] on input "NR Nicole Ribble 5af31a4f-edef-4acb-8f96-e0f605e52c67@mailslurp.biz Notificatio…" at bounding box center [1531, 24] width 0 height 0
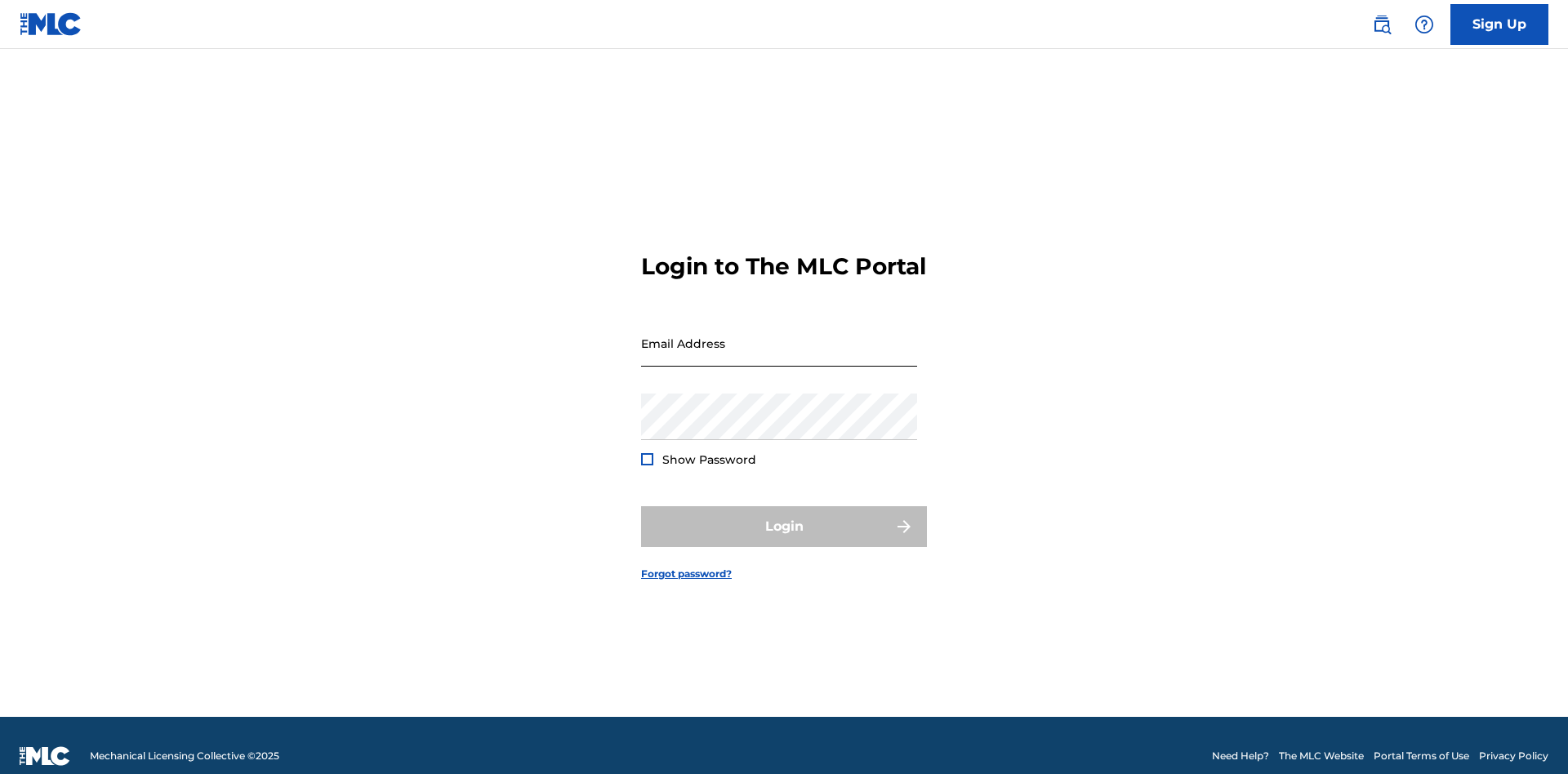
click at [779, 336] on input "Email Address" at bounding box center [778, 343] width 276 height 46
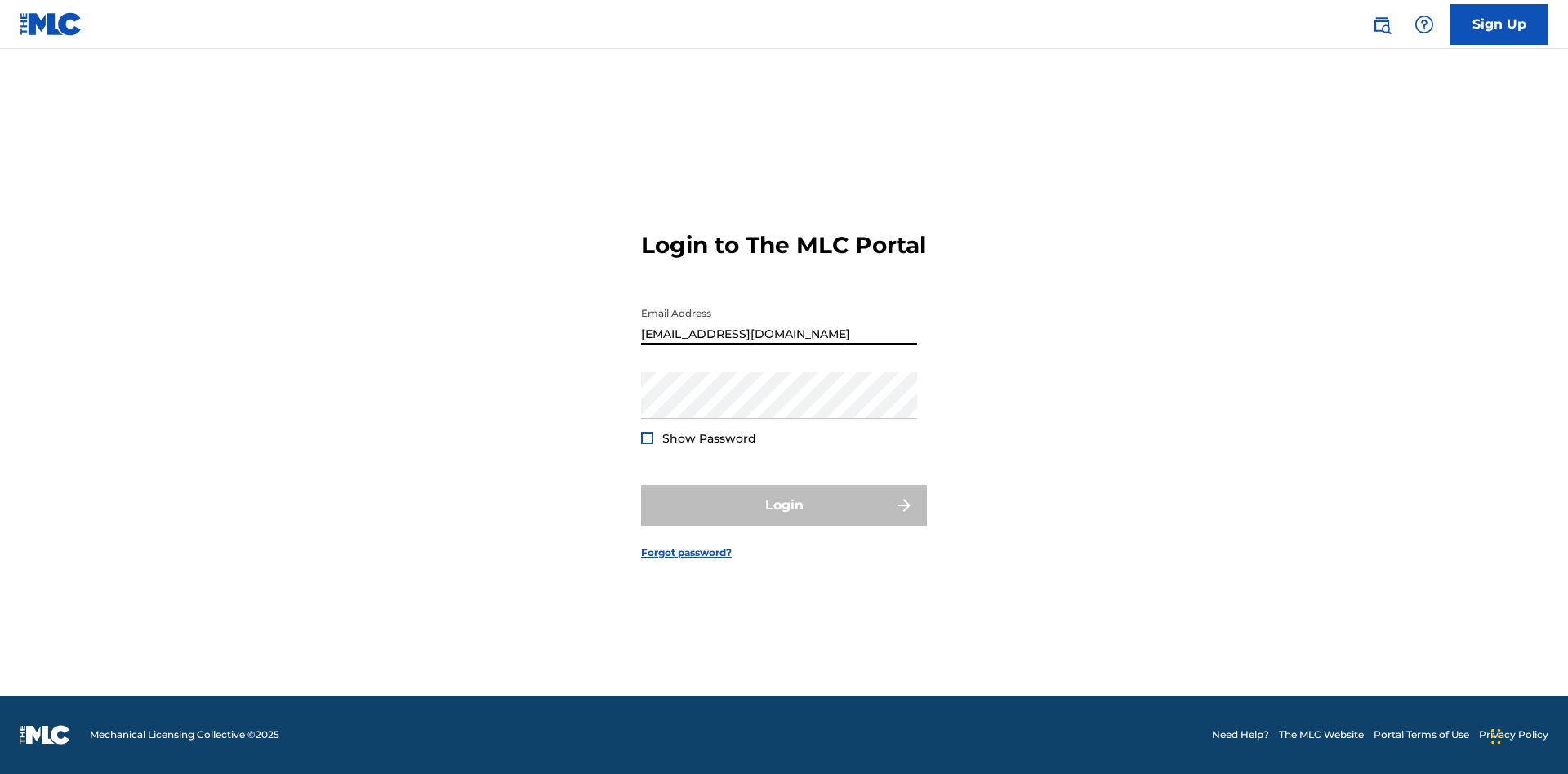
type input "[EMAIL_ADDRESS][DOMAIN_NAME]"
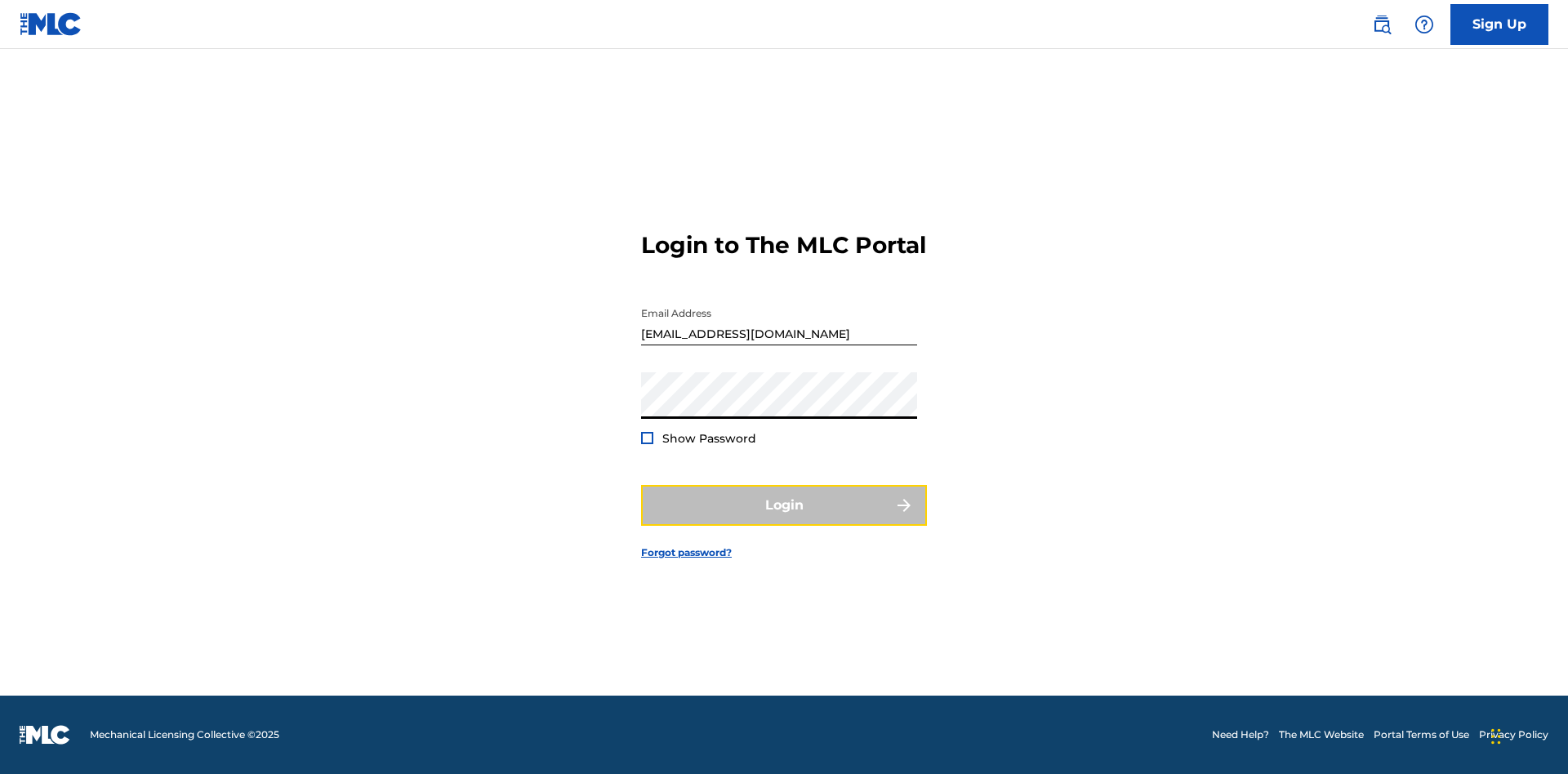
click at [784, 519] on button "Login" at bounding box center [783, 505] width 286 height 40
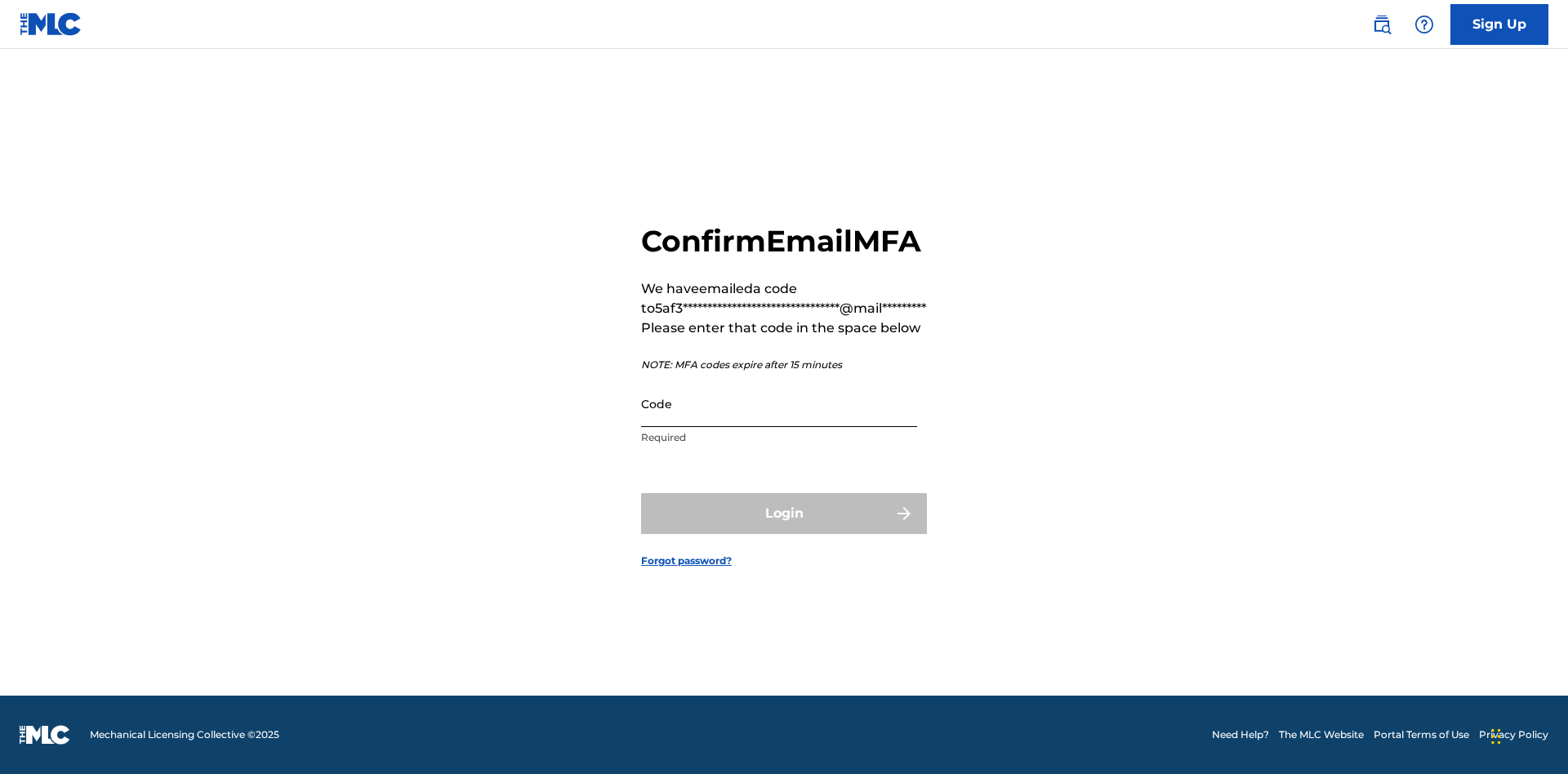
click at [779, 421] on input "Code" at bounding box center [778, 404] width 276 height 46
type input "960542"
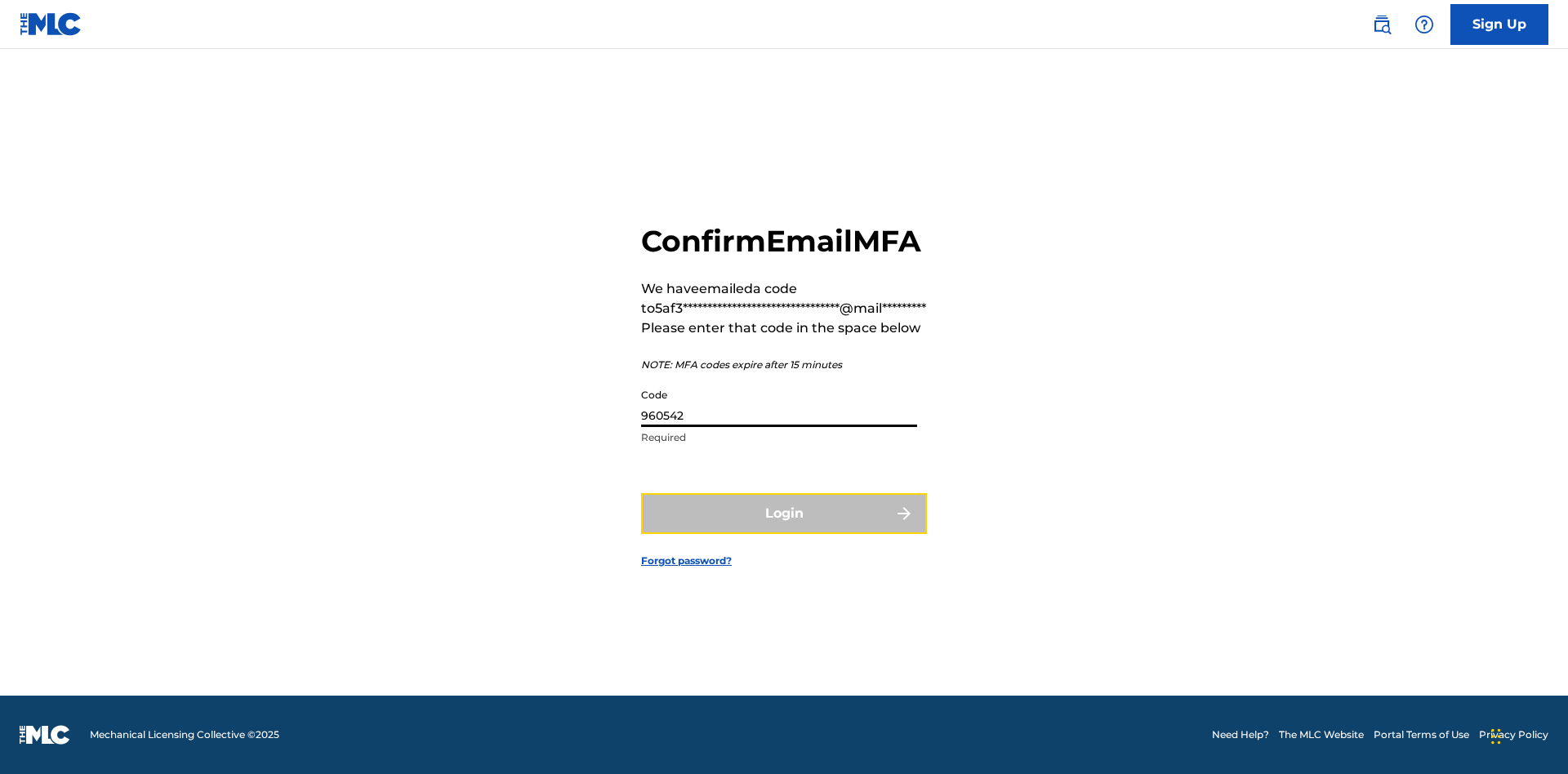
click at [784, 532] on button "Login" at bounding box center [783, 513] width 286 height 40
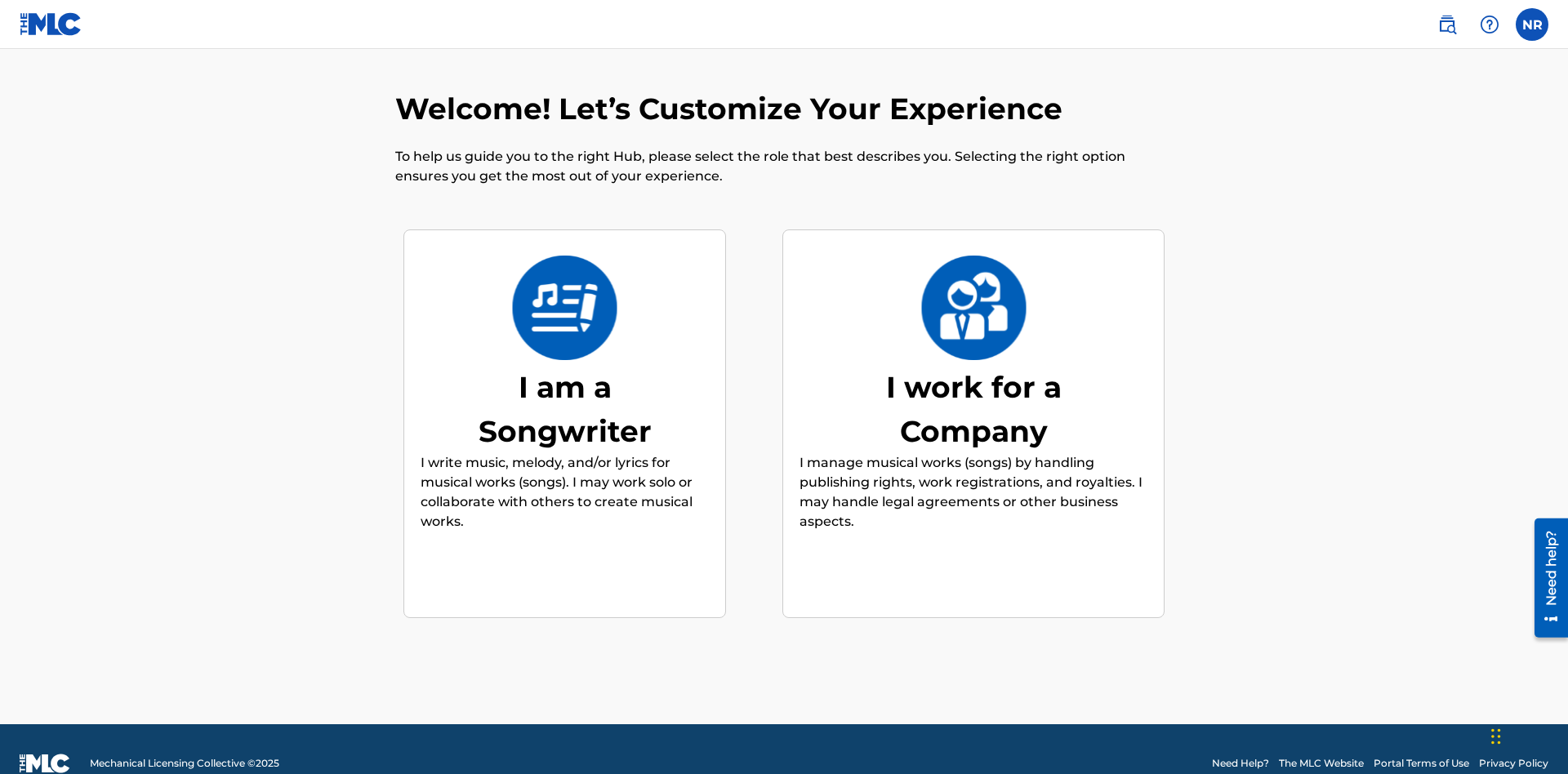
click at [974, 380] on div "I work for a Company" at bounding box center [973, 409] width 245 height 88
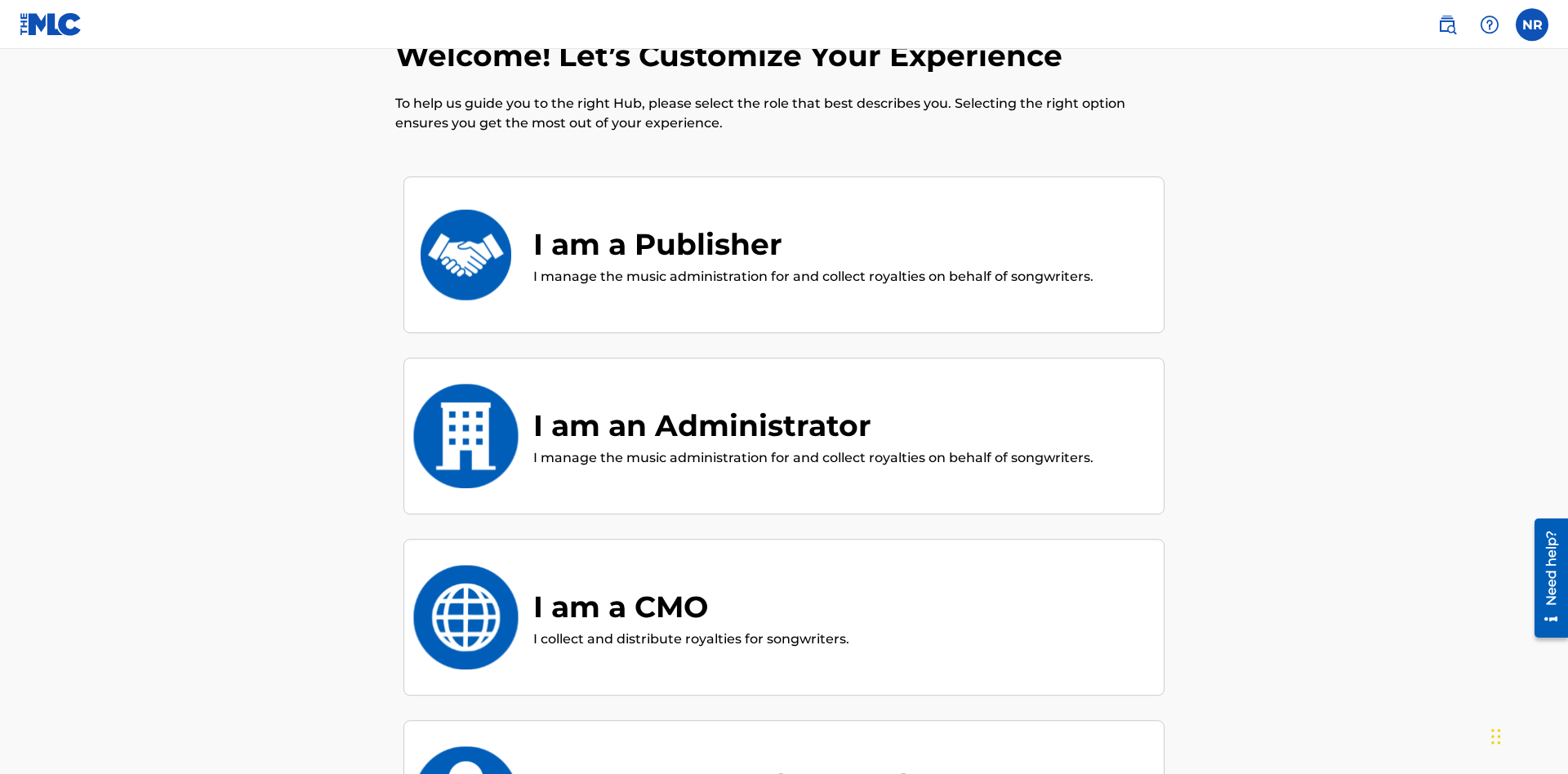
scroll to position [67, 0]
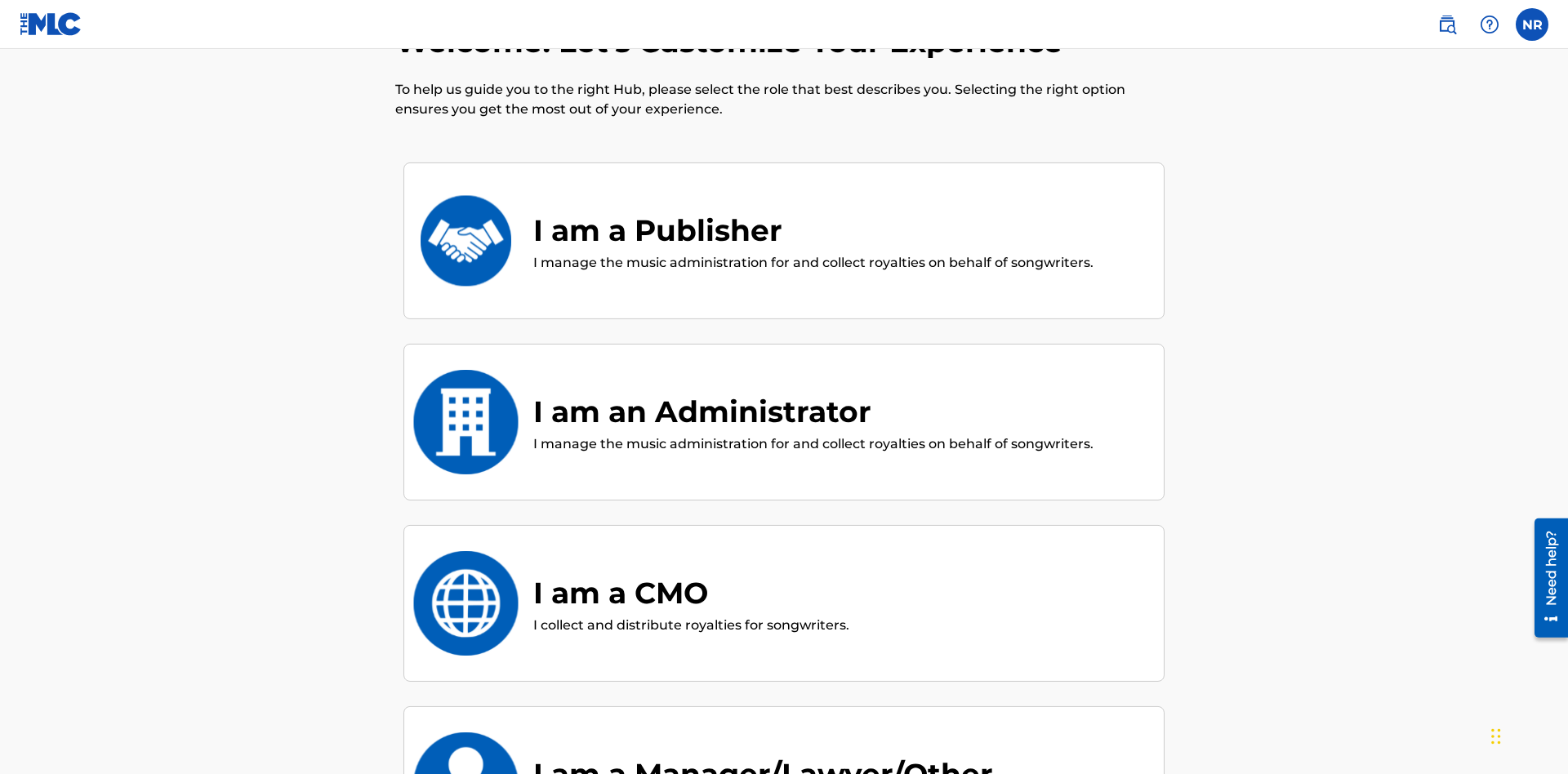
click at [690, 570] on div "I am a CMO" at bounding box center [691, 592] width 316 height 44
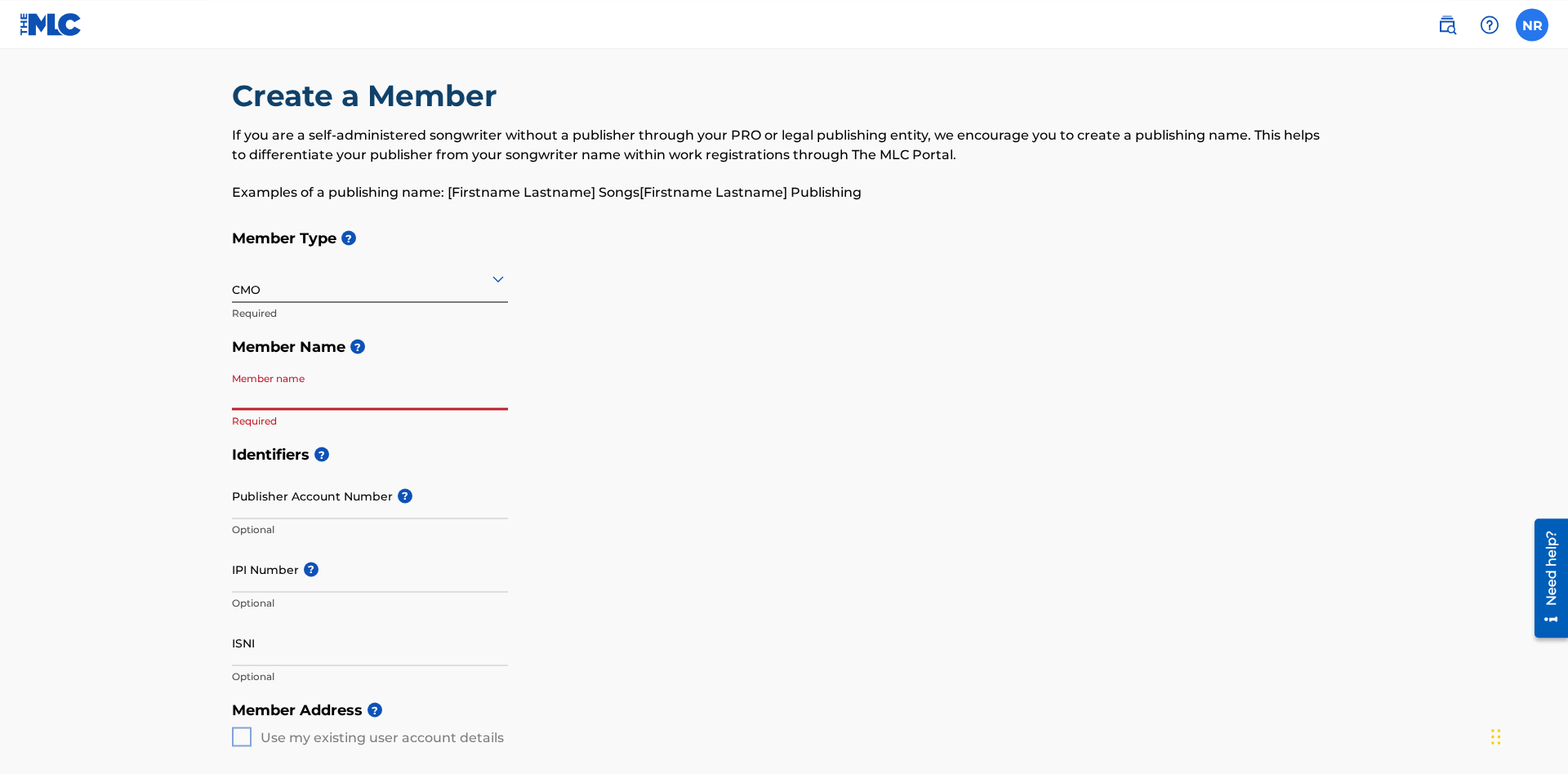
click at [1531, 24] on label at bounding box center [1531, 24] width 33 height 33
click at [1531, 24] on input "NR Nicole Ribble 5af31a4f-edef-4acb-8f96-e0f605e52c67@mailslurp.biz Notificatio…" at bounding box center [1531, 24] width 0 height 0
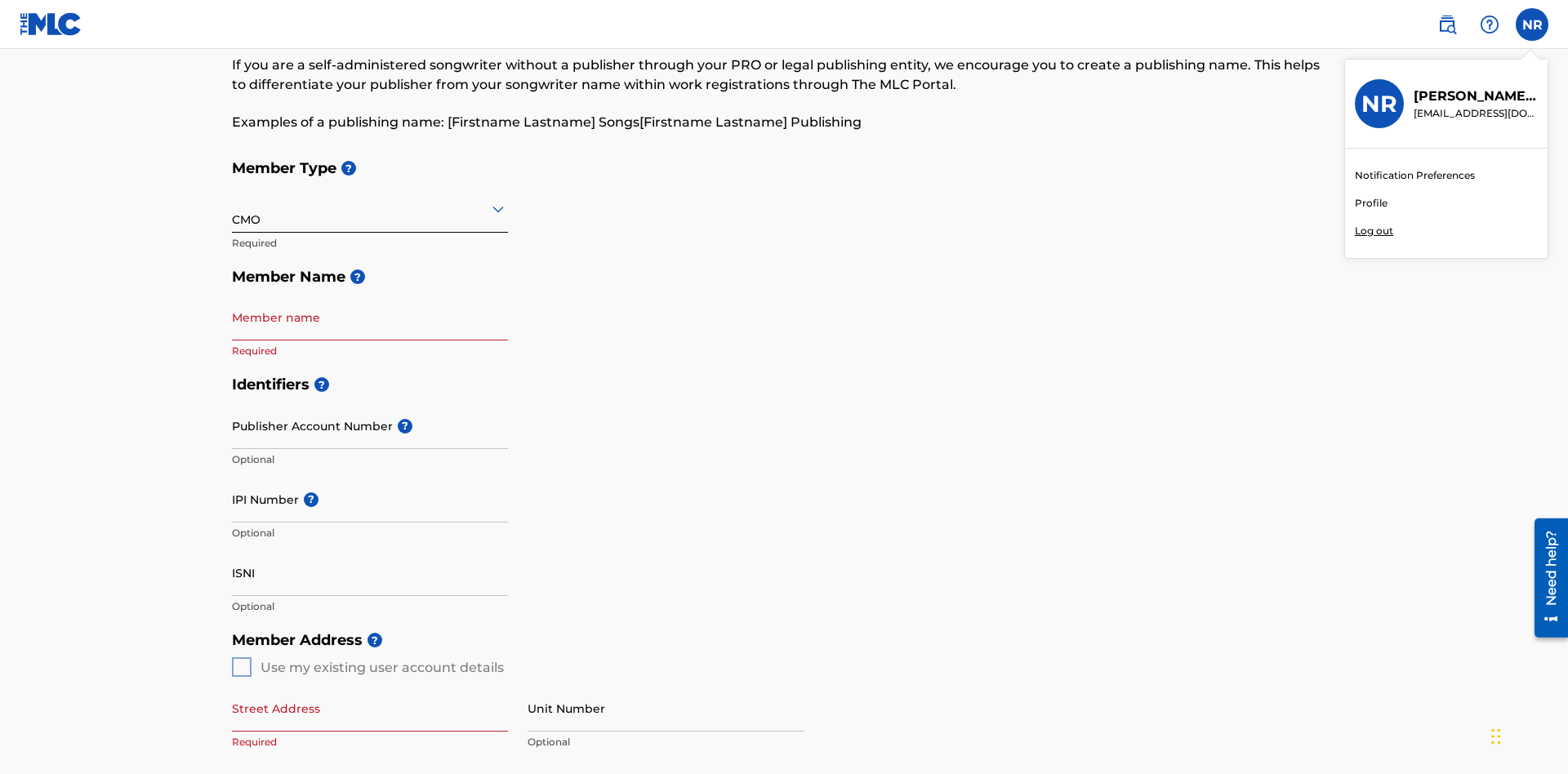
click at [1374, 231] on p "Log out" at bounding box center [1374, 231] width 38 height 14
click at [1531, 24] on input "NR Nicole Ribble 5af31a4f-edef-4acb-8f96-e0f605e52c67@mailslurp.biz Notificatio…" at bounding box center [1531, 24] width 0 height 0
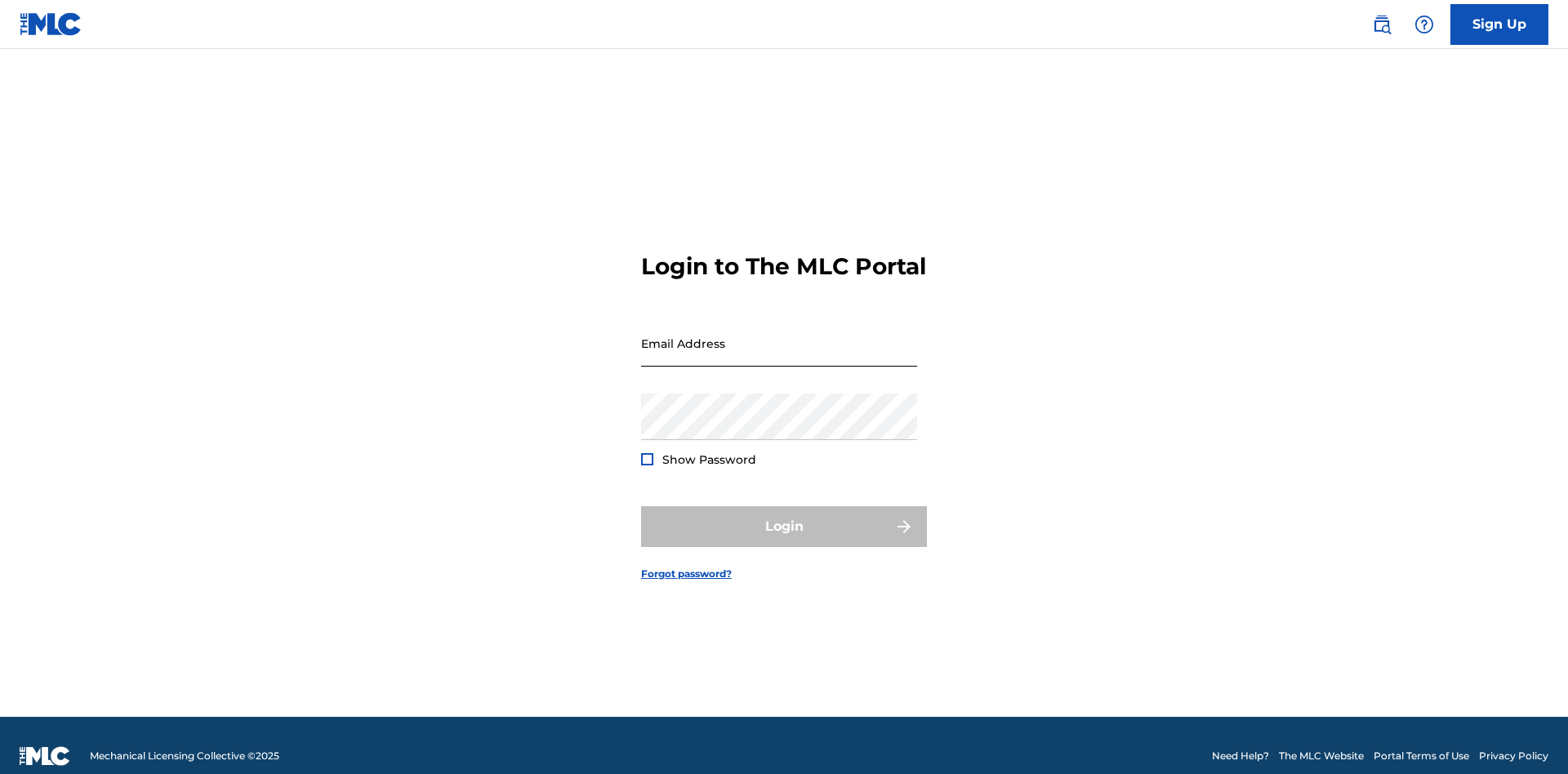
click at [779, 336] on input "Email Address" at bounding box center [778, 343] width 276 height 46
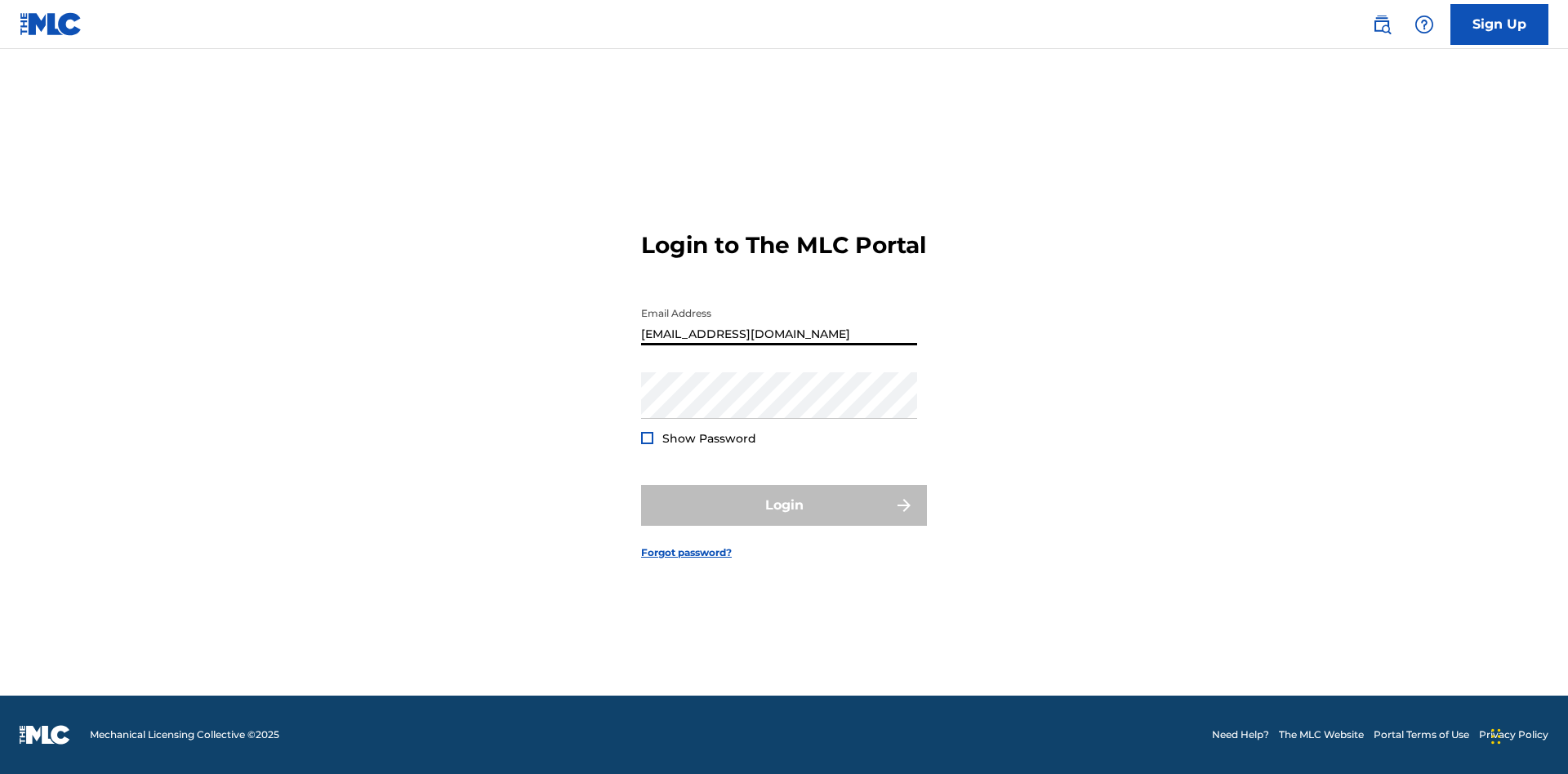
type input "[EMAIL_ADDRESS][DOMAIN_NAME]"
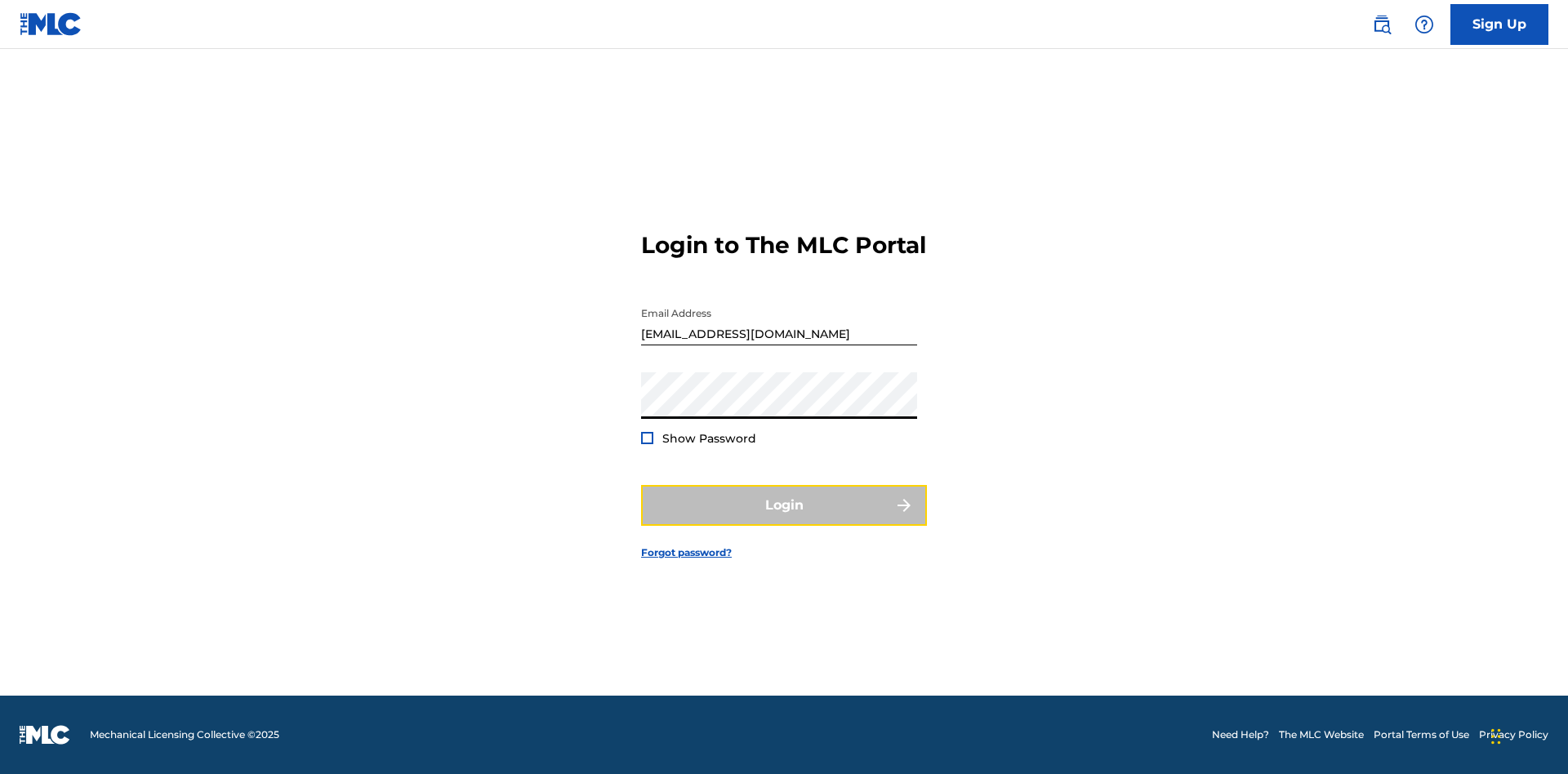
click at [784, 519] on button "Login" at bounding box center [783, 505] width 286 height 40
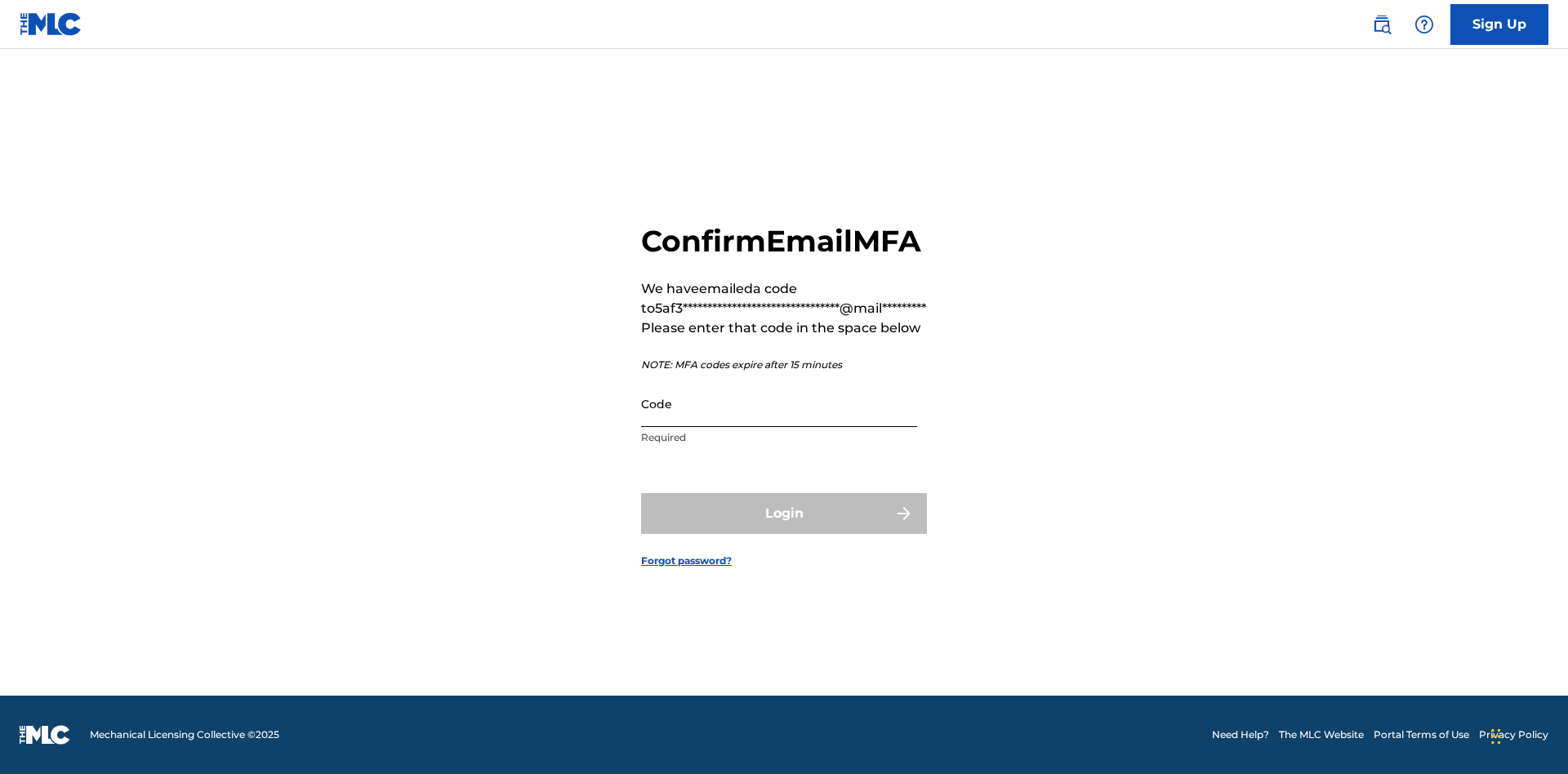
click at [779, 421] on input "Code" at bounding box center [778, 404] width 276 height 46
type input "921309"
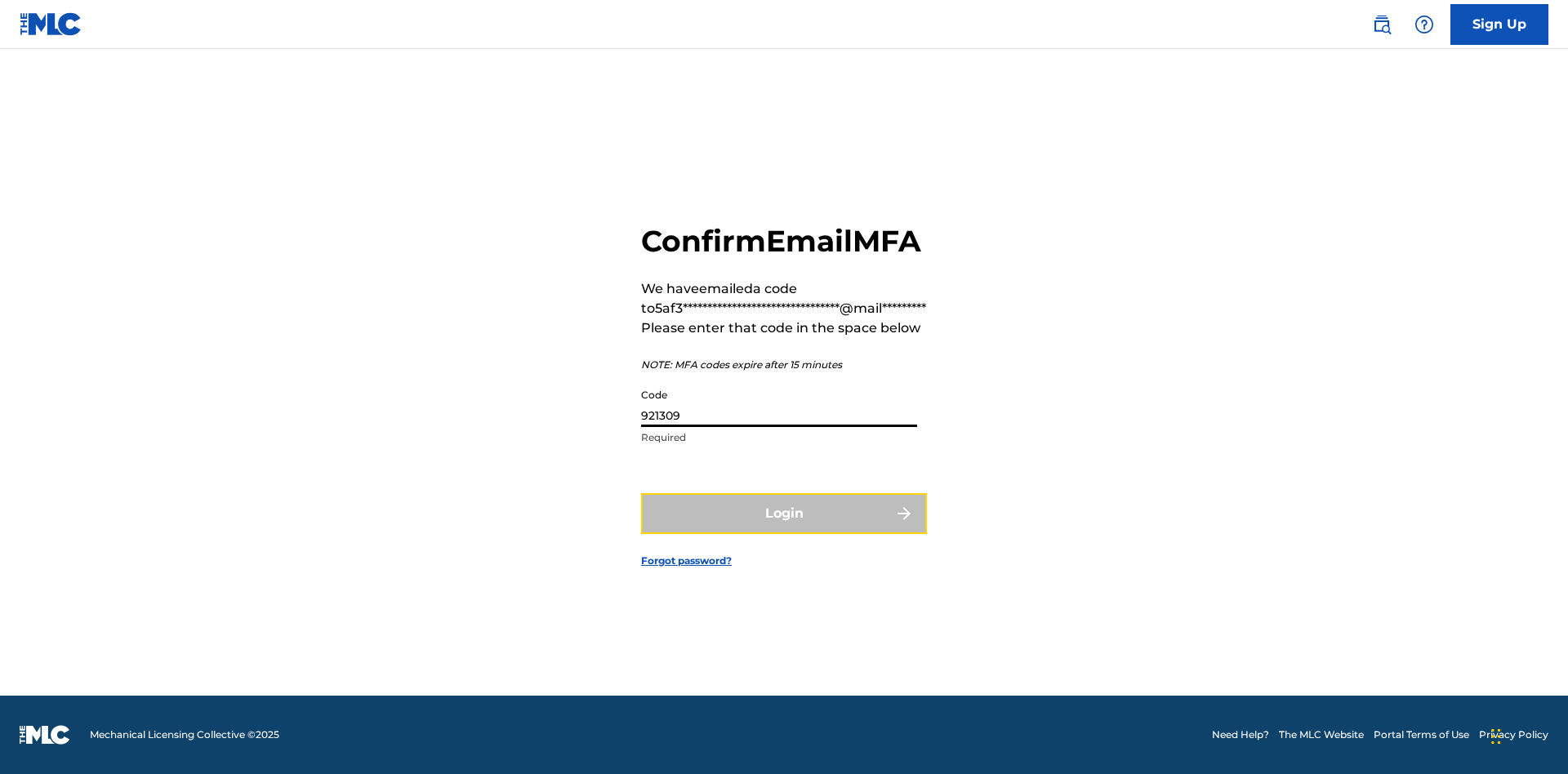
click at [784, 532] on button "Login" at bounding box center [783, 513] width 286 height 40
